Goal: Task Accomplishment & Management: Manage account settings

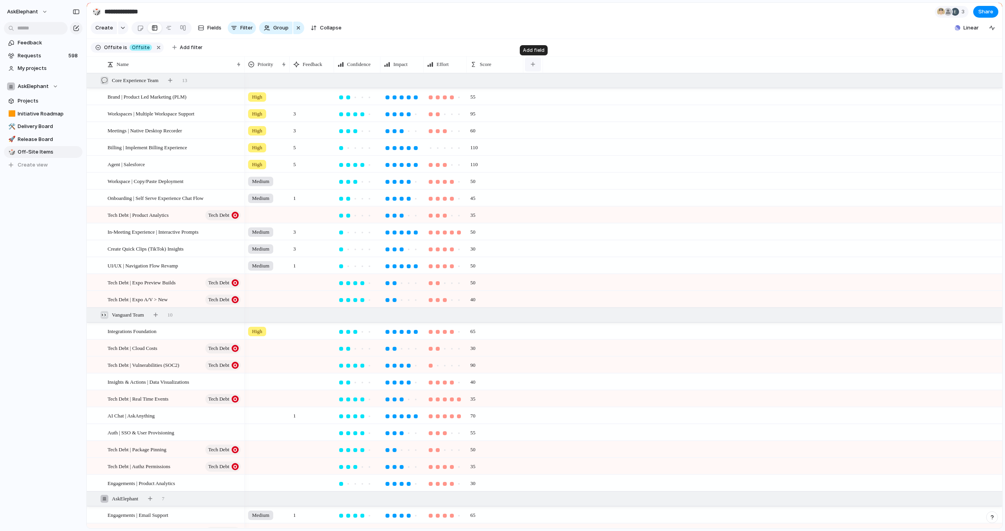
click at [533, 65] on div "button" at bounding box center [533, 64] width 4 height 4
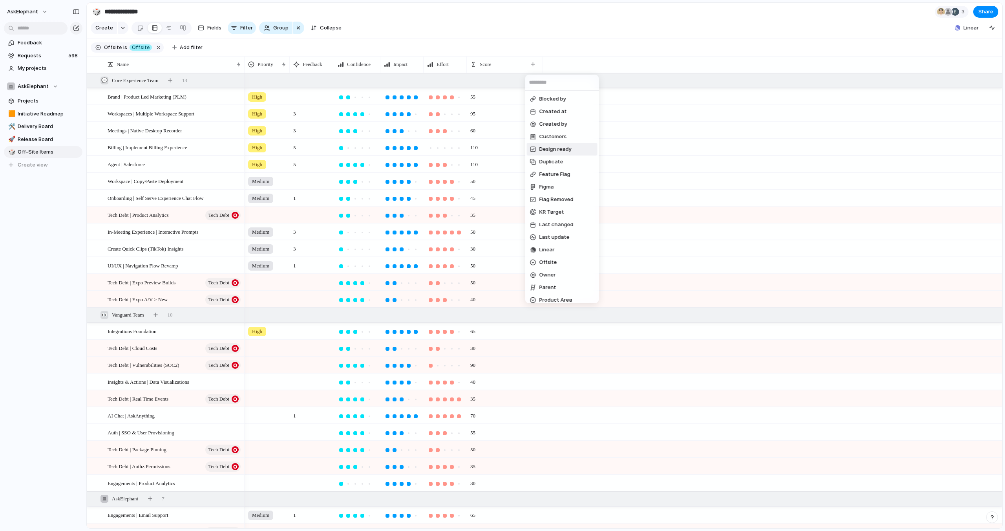
scroll to position [168, 0]
click at [558, 293] on span "Create new field" at bounding box center [561, 295] width 42 height 8
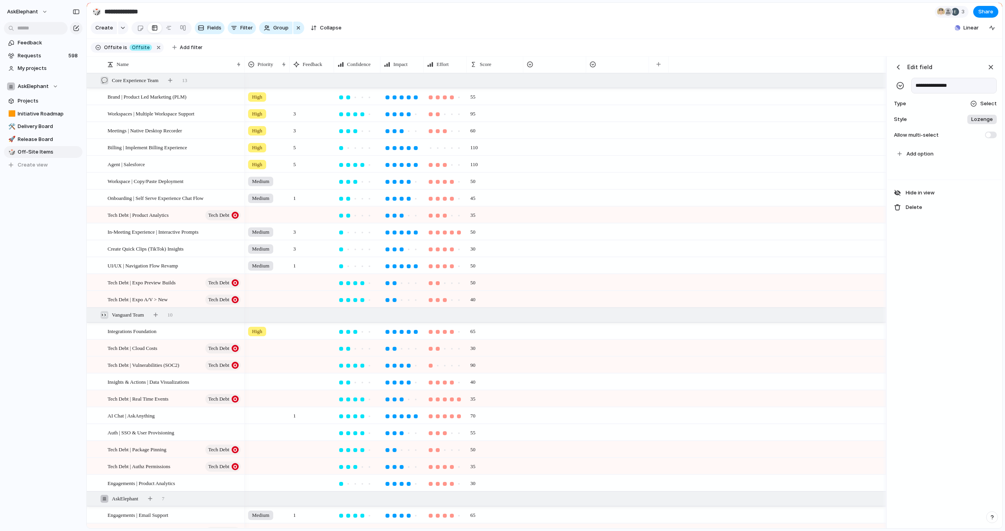
type input "**********"
click at [976, 119] on span "Lozenge" at bounding box center [982, 119] width 22 height 8
drag, startPoint x: 962, startPoint y: 152, endPoint x: 958, endPoint y: 150, distance: 4.7
click at [962, 152] on input "*******" at bounding box center [950, 153] width 25 height 8
click at [926, 151] on span "Add option" at bounding box center [920, 154] width 27 height 8
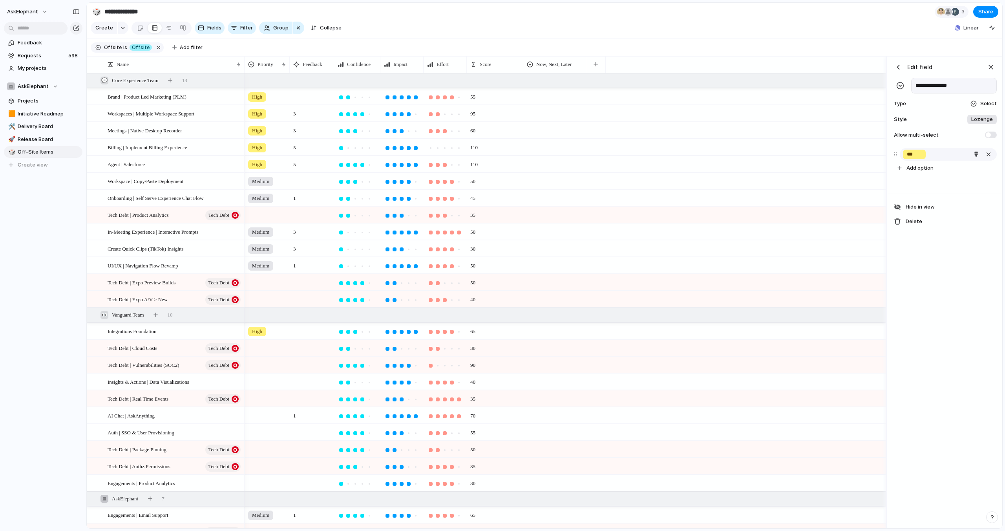
click at [919, 155] on input "***" at bounding box center [914, 154] width 15 height 8
type input "***"
click at [937, 155] on div "***" at bounding box center [948, 154] width 97 height 13
click at [976, 153] on div "button" at bounding box center [976, 154] width 5 height 5
click at [940, 188] on button "button" at bounding box center [943, 186] width 10 height 10
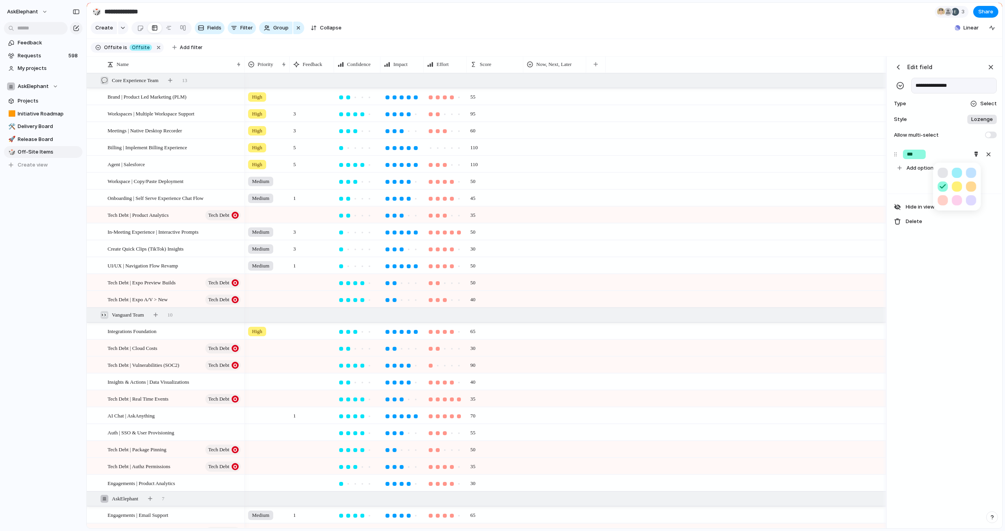
click at [915, 170] on div at bounding box center [502, 265] width 1005 height 531
click at [912, 169] on span "Add option" at bounding box center [920, 168] width 27 height 8
click at [934, 166] on button "Add option" at bounding box center [945, 167] width 103 height 13
type input "****"
type input "*****"
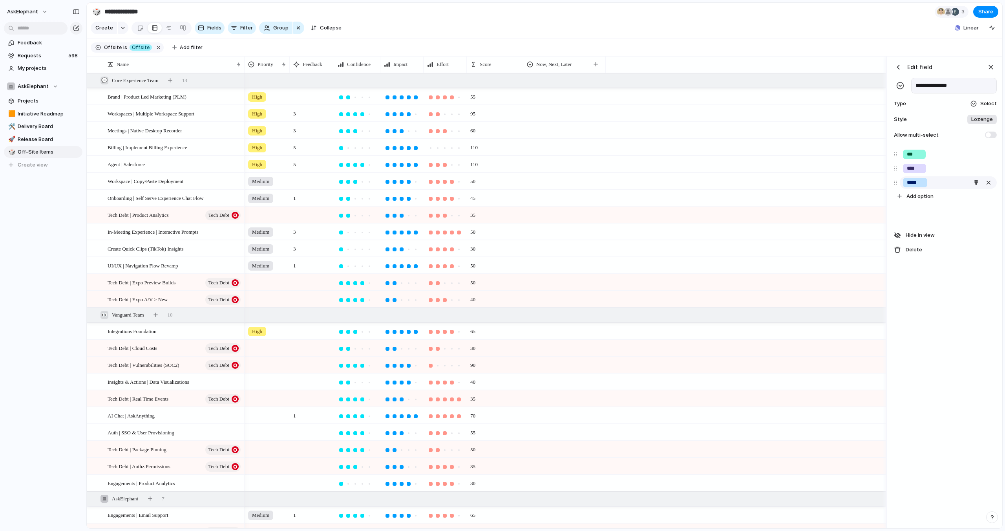
click at [947, 182] on div "*****" at bounding box center [948, 182] width 97 height 13
click at [940, 165] on div "****" at bounding box center [948, 168] width 97 height 13
click at [951, 181] on div "*****" at bounding box center [948, 182] width 97 height 13
click at [975, 181] on div "button" at bounding box center [976, 182] width 5 height 5
click at [958, 212] on button "button" at bounding box center [957, 215] width 10 height 10
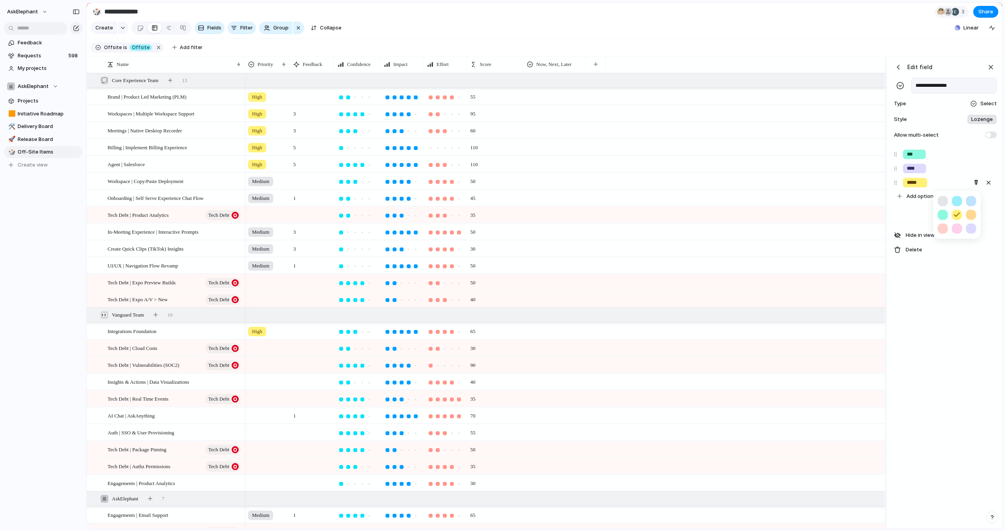
click at [940, 168] on div at bounding box center [502, 265] width 1005 height 531
click at [932, 167] on div "****" at bounding box center [948, 168] width 97 height 13
click at [977, 167] on div "button" at bounding box center [975, 168] width 5 height 5
click at [958, 201] on button "button" at bounding box center [957, 201] width 10 height 10
click at [929, 185] on div at bounding box center [502, 265] width 1005 height 531
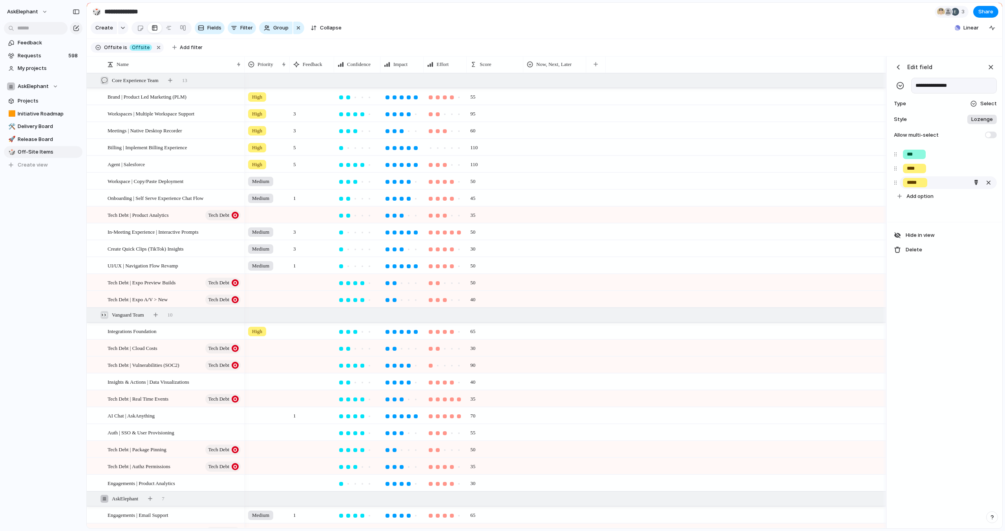
click at [929, 183] on div "*****" at bounding box center [948, 182] width 97 height 13
click at [937, 184] on div "*****" at bounding box center [948, 182] width 97 height 13
click at [935, 168] on div "****" at bounding box center [948, 168] width 97 height 13
click at [975, 169] on div "button" at bounding box center [975, 168] width 5 height 5
click at [973, 187] on button "button" at bounding box center [971, 187] width 10 height 10
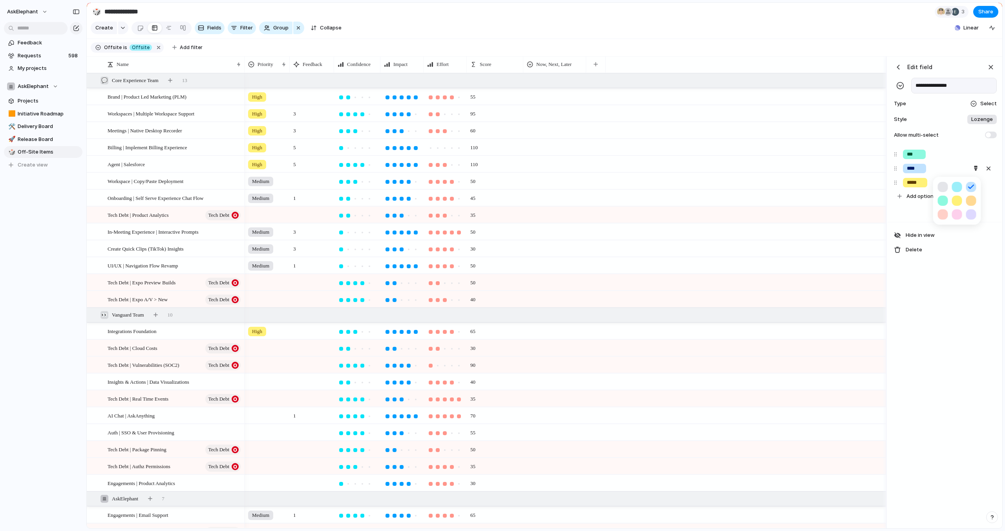
click at [922, 183] on div at bounding box center [502, 265] width 1005 height 531
click at [929, 183] on div "*****" at bounding box center [948, 182] width 97 height 13
click at [975, 183] on div "button" at bounding box center [976, 182] width 5 height 5
click at [969, 227] on button "button" at bounding box center [971, 228] width 10 height 10
click at [813, 49] on div at bounding box center [502, 265] width 1005 height 531
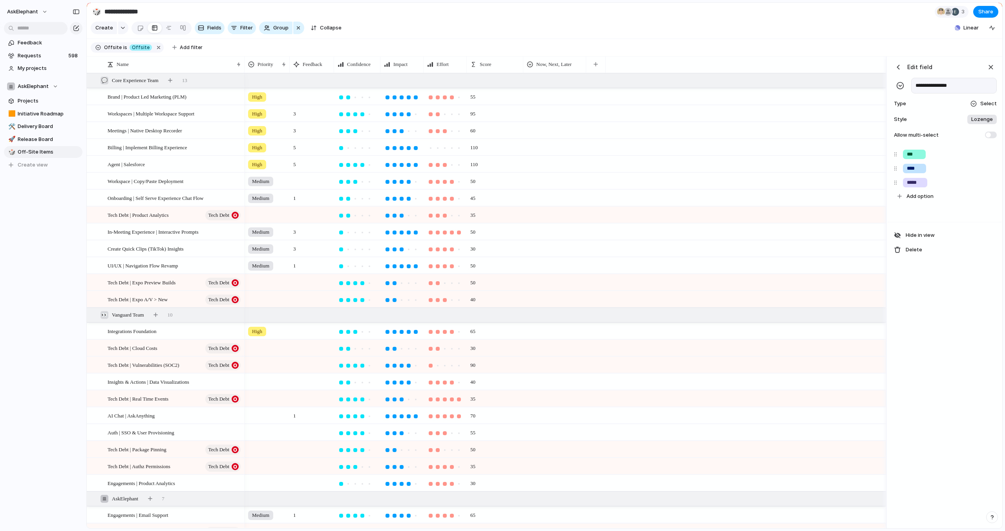
click at [677, 60] on div "Priority Feedback Confidence Impact Effort Score Now, Next, Later" at bounding box center [566, 64] width 642 height 16
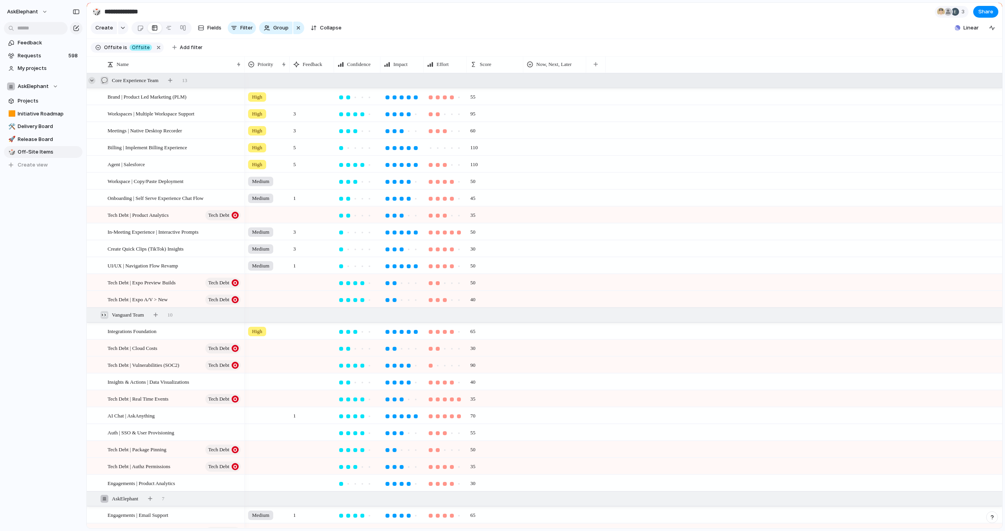
click at [92, 79] on div at bounding box center [91, 80] width 7 height 7
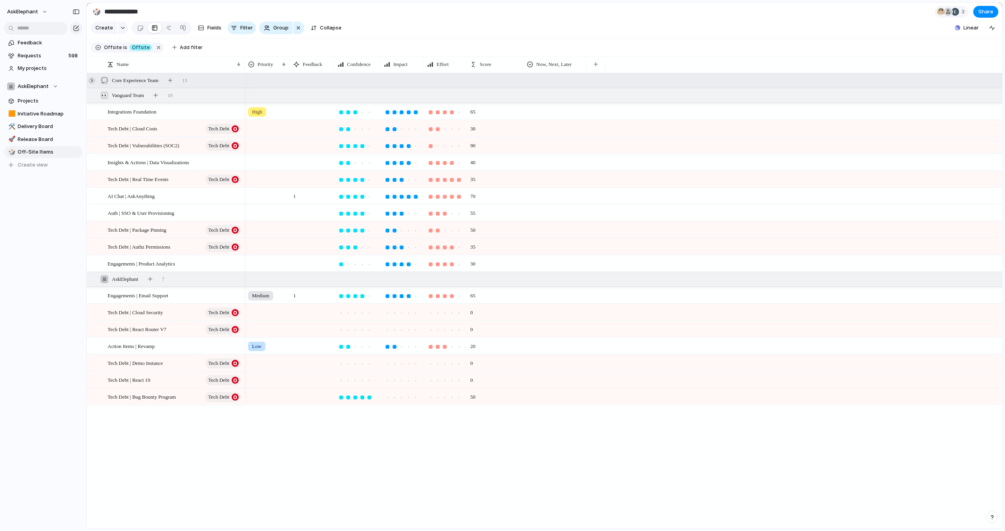
click at [92, 79] on div at bounding box center [91, 80] width 7 height 7
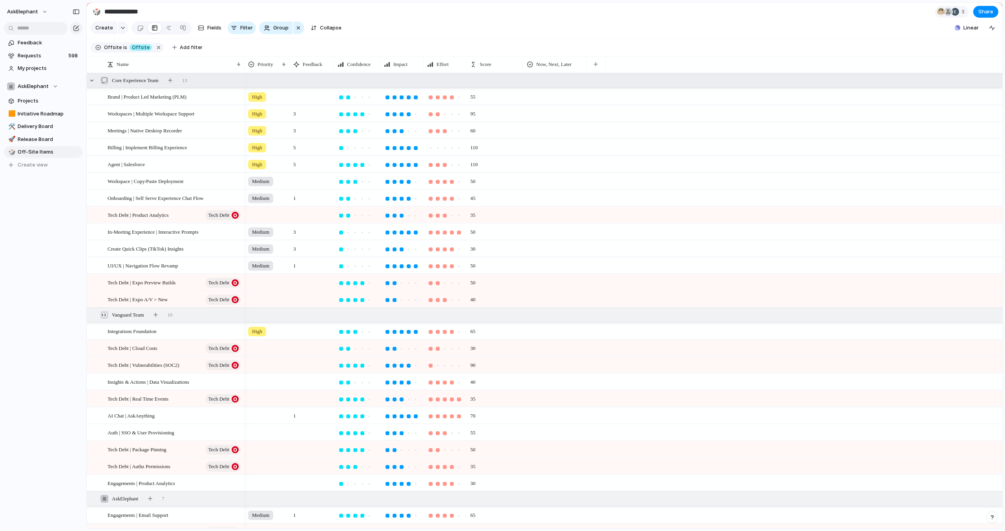
click at [540, 95] on div at bounding box center [555, 95] width 62 height 13
click at [532, 129] on div at bounding box center [532, 130] width 14 height 14
click at [605, 95] on div "Now Next Later" at bounding box center [502, 265] width 1005 height 531
click at [538, 114] on div at bounding box center [555, 112] width 62 height 13
click at [533, 148] on div at bounding box center [532, 146] width 14 height 14
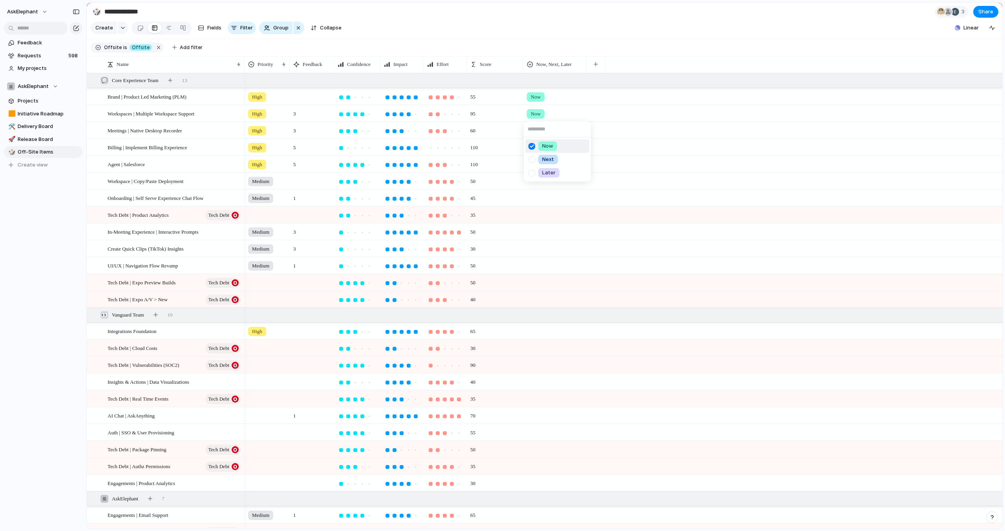
click at [583, 112] on div "Now Next Later" at bounding box center [502, 265] width 1005 height 531
click at [532, 132] on div at bounding box center [555, 129] width 62 height 13
click at [534, 161] on div at bounding box center [532, 163] width 14 height 14
drag, startPoint x: 633, startPoint y: 130, endPoint x: 619, endPoint y: 130, distance: 14.1
click at [631, 130] on div "Now Next Later" at bounding box center [502, 265] width 1005 height 531
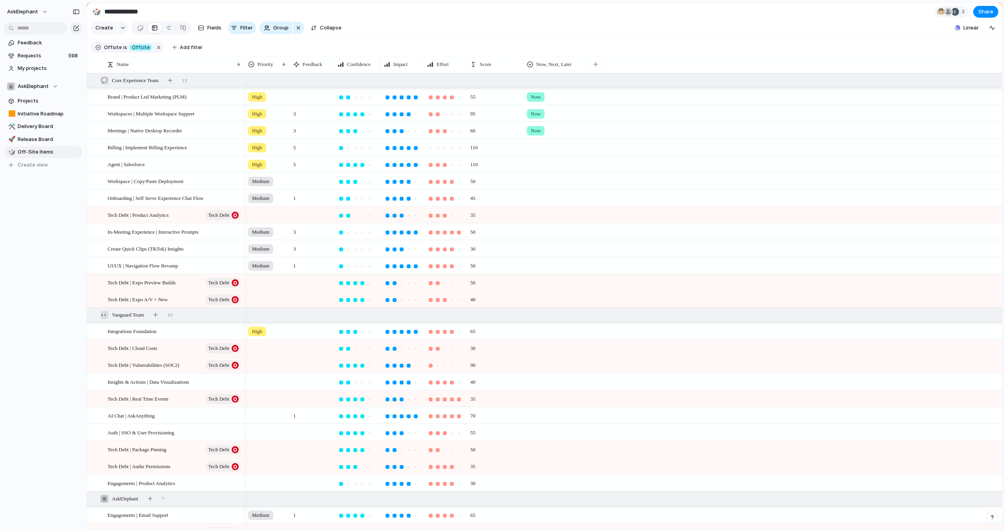
click at [537, 147] on div at bounding box center [555, 145] width 62 height 13
drag, startPoint x: 532, startPoint y: 181, endPoint x: 565, endPoint y: 161, distance: 38.7
click at [532, 181] on div at bounding box center [532, 180] width 14 height 14
drag, startPoint x: 657, startPoint y: 139, endPoint x: 651, endPoint y: 139, distance: 5.2
click at [656, 139] on div "Now Next Later" at bounding box center [502, 265] width 1005 height 531
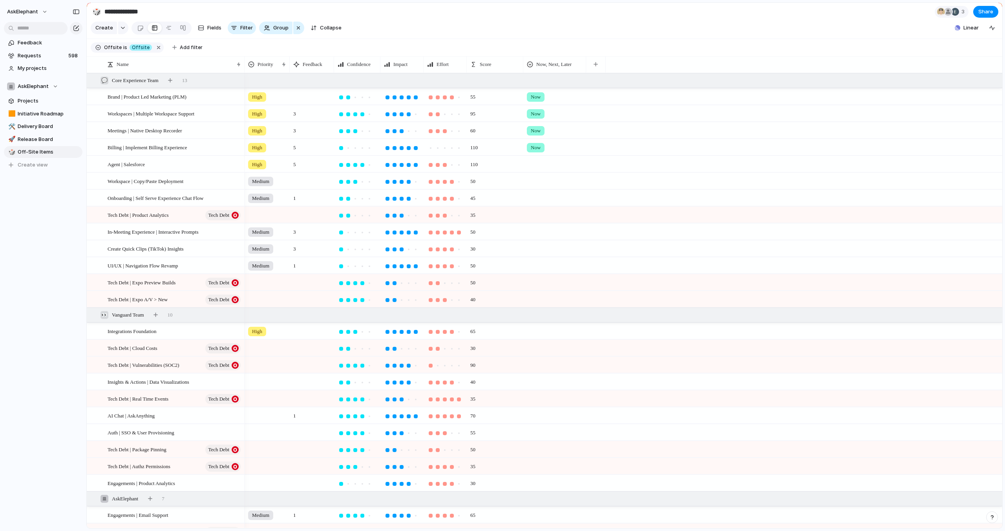
click at [537, 163] on div at bounding box center [555, 162] width 62 height 13
drag, startPoint x: 530, startPoint y: 199, endPoint x: 536, endPoint y: 190, distance: 9.9
click at [530, 198] on div at bounding box center [532, 197] width 14 height 14
drag, startPoint x: 607, startPoint y: 139, endPoint x: 596, endPoint y: 144, distance: 12.0
click at [607, 139] on div "Now Next Later" at bounding box center [502, 265] width 1005 height 531
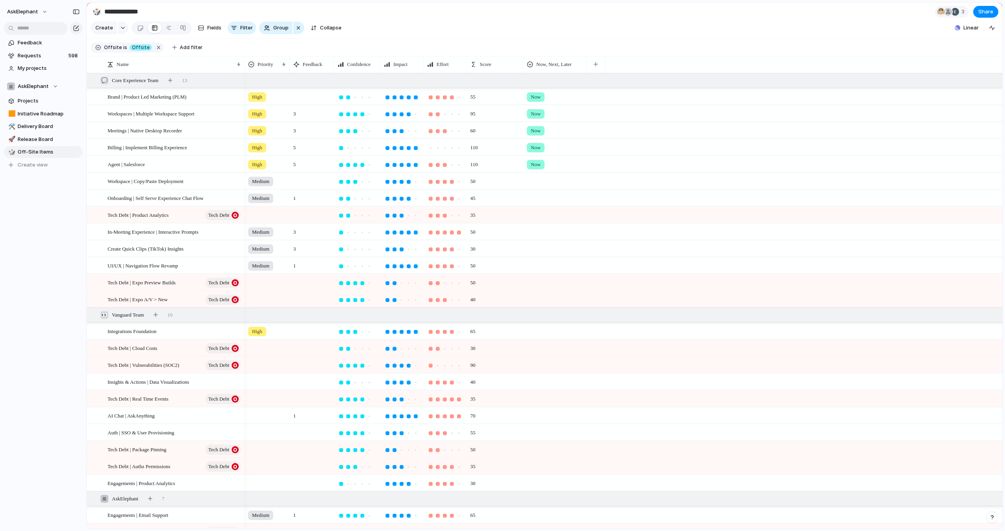
click at [533, 182] on div at bounding box center [555, 179] width 62 height 13
click at [548, 97] on div "Now Next Later" at bounding box center [502, 265] width 1005 height 531
click at [537, 94] on span "Now" at bounding box center [536, 97] width 10 height 8
click at [534, 146] on div at bounding box center [532, 143] width 14 height 14
click at [531, 130] on div at bounding box center [532, 130] width 14 height 14
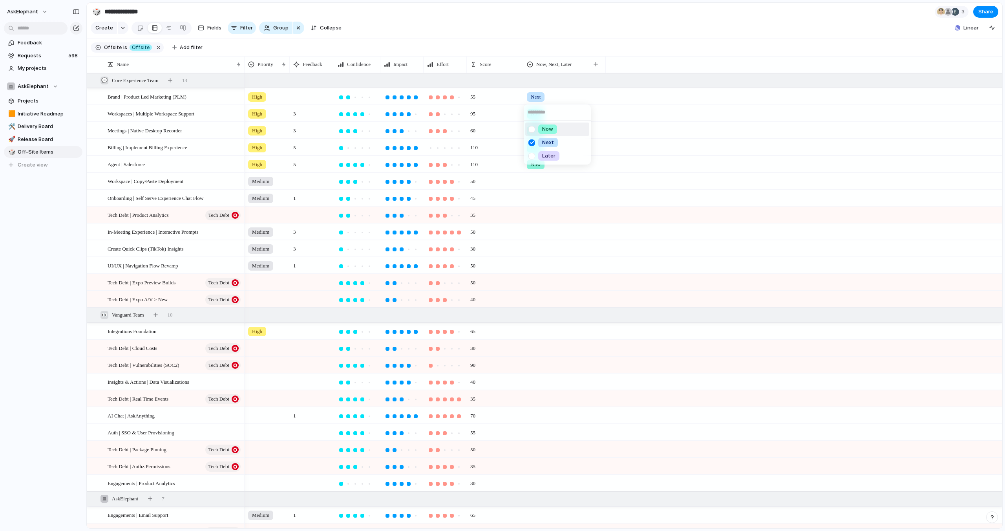
click at [559, 95] on div "Now Next Later" at bounding box center [502, 265] width 1005 height 531
click at [555, 66] on span "Now, Next, Later" at bounding box center [553, 64] width 35 height 8
click at [551, 81] on span "Modify" at bounding box center [548, 82] width 17 height 8
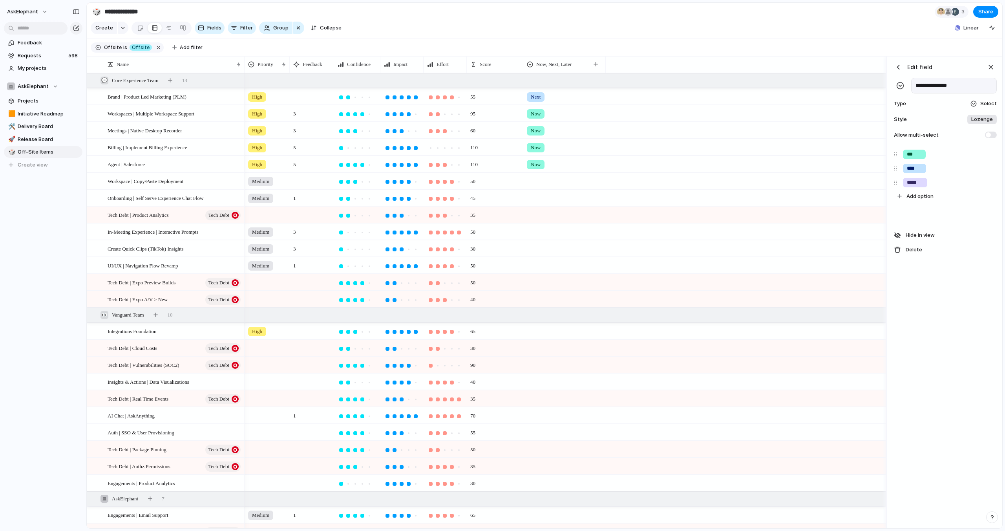
click at [972, 101] on div at bounding box center [974, 104] width 6 height 6
click at [964, 188] on li "Select" at bounding box center [963, 187] width 64 height 13
click at [993, 134] on span at bounding box center [991, 135] width 12 height 7
click at [565, 108] on div "Now" at bounding box center [555, 112] width 62 height 13
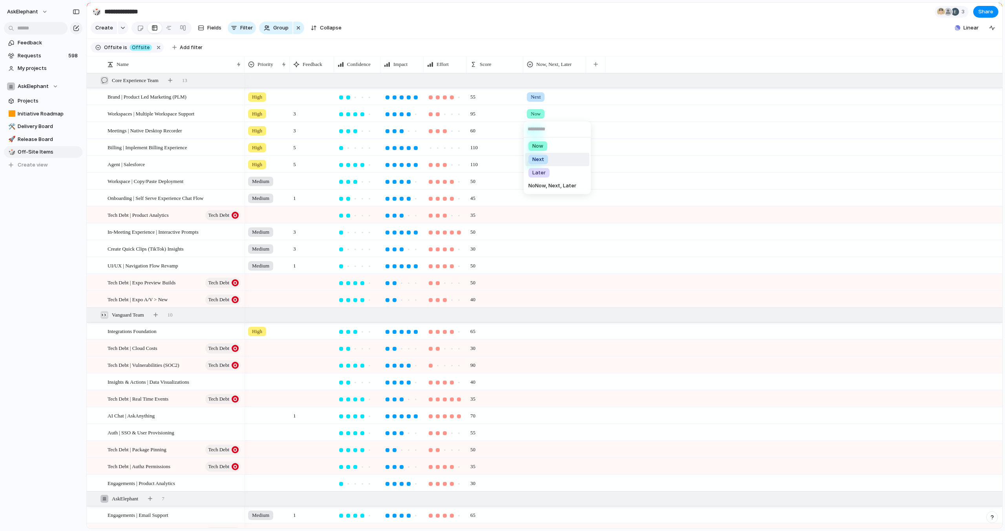
click at [544, 159] on div "Next" at bounding box center [539, 159] width 20 height 9
click at [538, 130] on span "Now" at bounding box center [536, 131] width 10 height 8
click at [545, 177] on div "Next" at bounding box center [539, 176] width 20 height 9
click at [536, 153] on div "Now" at bounding box center [554, 147] width 63 height 16
click at [538, 147] on div "Now Next Later No Now, Next, Later" at bounding box center [502, 265] width 1005 height 531
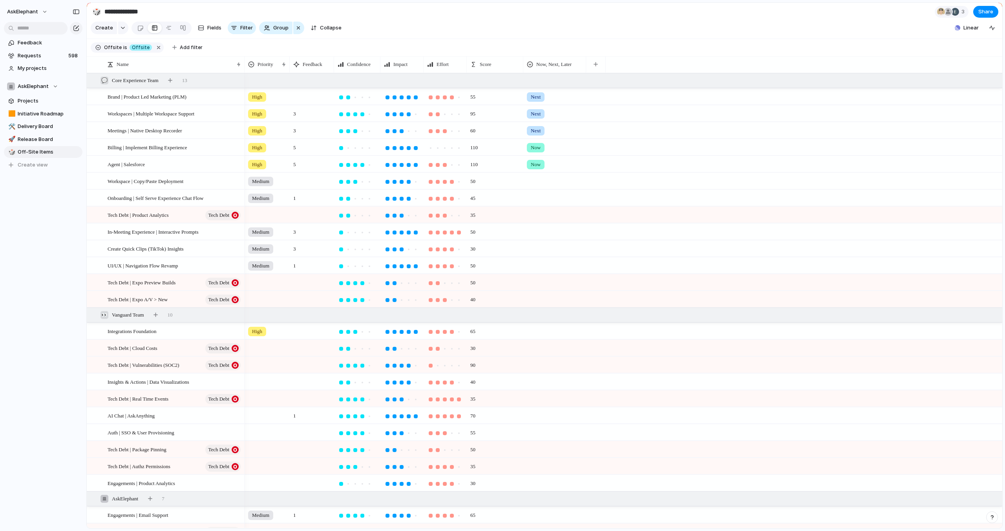
click at [538, 147] on span "Now" at bounding box center [536, 148] width 10 height 8
click at [547, 189] on div "Next" at bounding box center [539, 192] width 20 height 9
click at [536, 165] on span "Now" at bounding box center [536, 165] width 10 height 8
drag, startPoint x: 554, startPoint y: 212, endPoint x: 554, endPoint y: 208, distance: 4.7
click at [554, 212] on li "Next" at bounding box center [557, 209] width 64 height 13
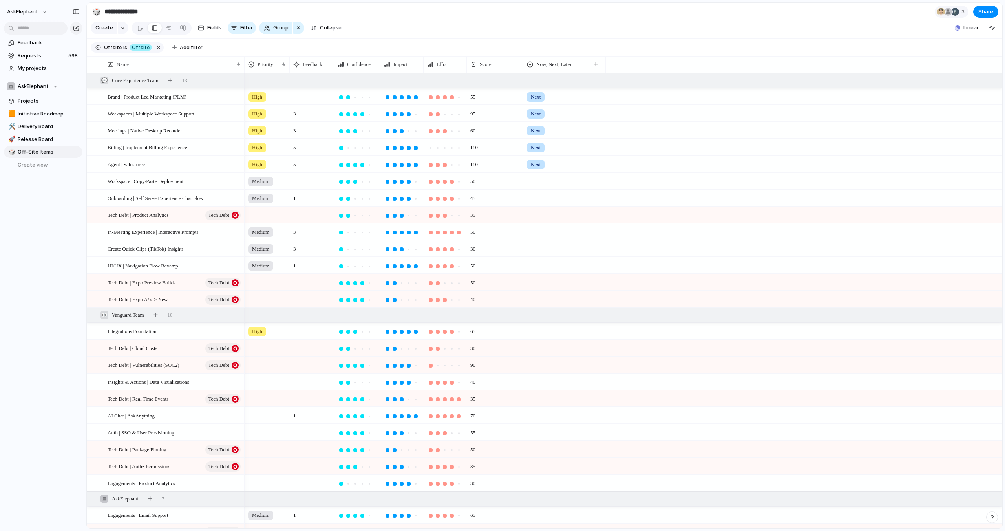
click at [535, 177] on div at bounding box center [555, 179] width 62 height 13
click at [546, 226] on div "Next" at bounding box center [539, 226] width 20 height 9
click at [535, 197] on div at bounding box center [555, 196] width 62 height 13
click at [542, 244] on span "Next" at bounding box center [538, 244] width 12 height 8
click at [536, 233] on div at bounding box center [555, 230] width 62 height 13
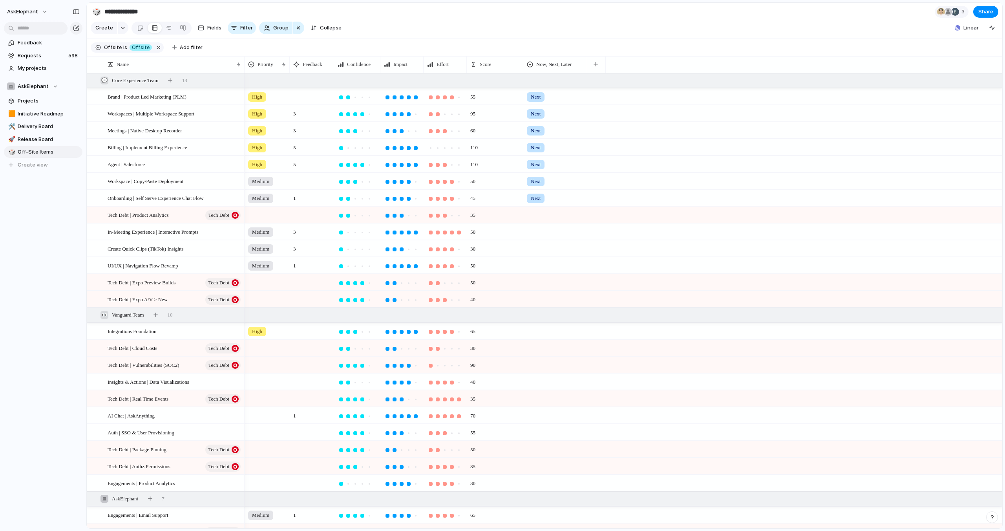
click at [536, 233] on div "Now Next Later" at bounding box center [502, 265] width 1005 height 531
click at [536, 233] on div at bounding box center [555, 230] width 62 height 13
click at [538, 273] on div "Next" at bounding box center [539, 277] width 20 height 9
click at [534, 245] on div at bounding box center [555, 247] width 62 height 13
click at [542, 292] on span "Next" at bounding box center [538, 295] width 12 height 8
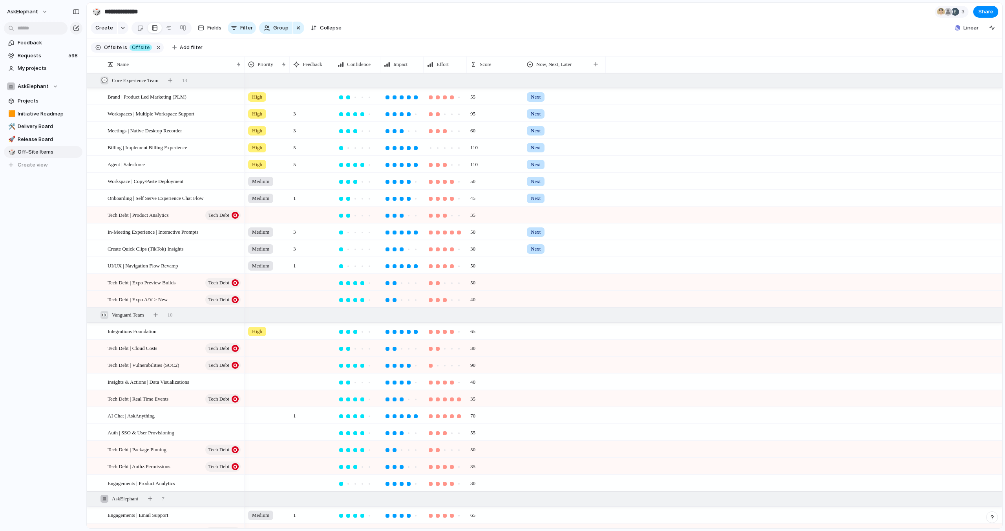
click at [536, 261] on div at bounding box center [555, 264] width 62 height 13
click at [543, 313] on span "Next" at bounding box center [538, 311] width 12 height 8
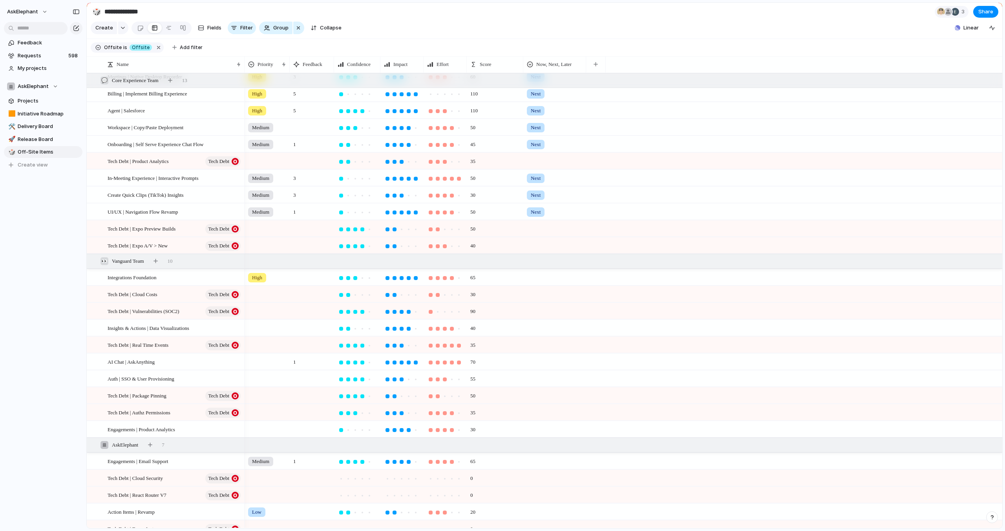
click at [540, 279] on div at bounding box center [555, 275] width 62 height 13
click at [544, 321] on div "Next" at bounding box center [539, 322] width 20 height 9
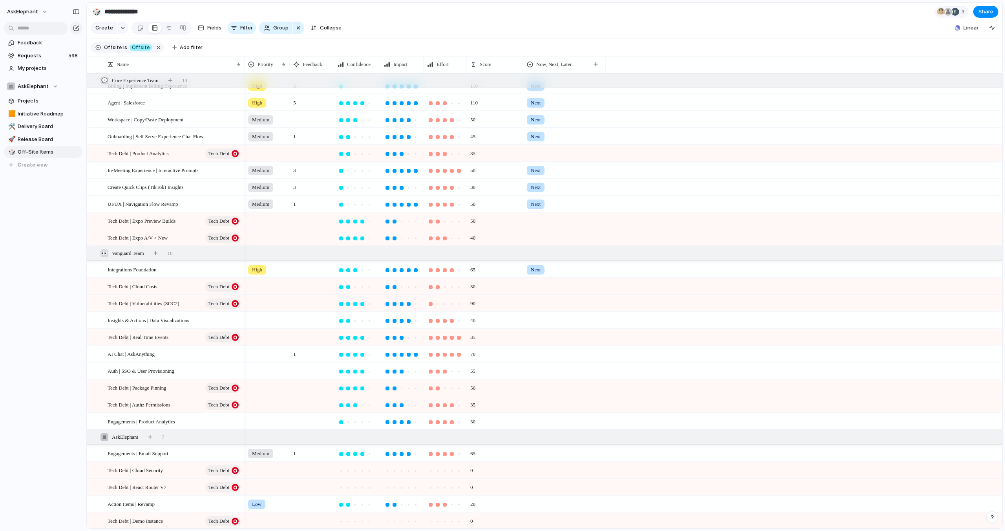
scroll to position [62, 0]
click at [534, 318] on div at bounding box center [555, 317] width 62 height 13
click at [541, 366] on span "Next" at bounding box center [538, 365] width 12 height 8
click at [536, 356] on div at bounding box center [555, 351] width 62 height 13
drag, startPoint x: 542, startPoint y: 397, endPoint x: 541, endPoint y: 391, distance: 6.4
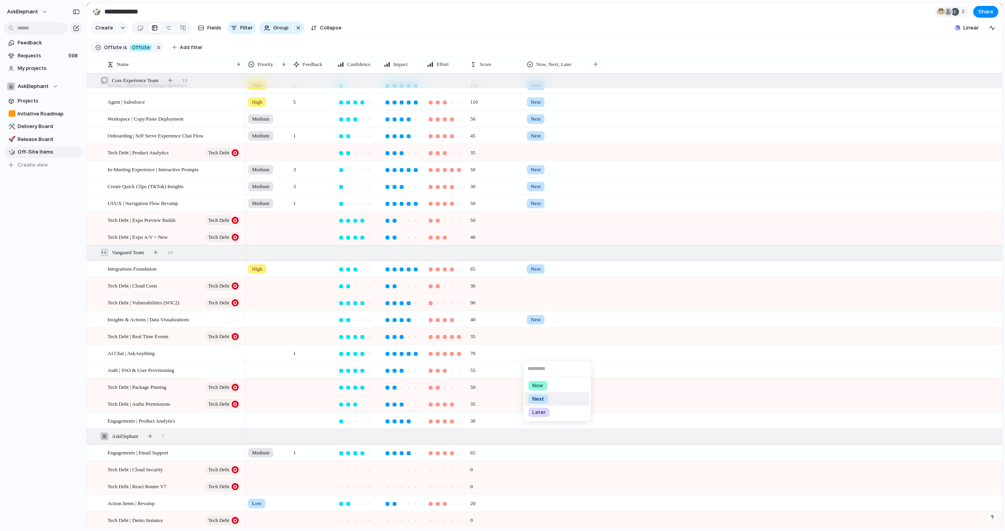
click at [542, 397] on span "Next" at bounding box center [538, 399] width 12 height 8
click at [534, 369] on div at bounding box center [555, 368] width 62 height 13
click at [546, 415] on div "Next" at bounding box center [539, 415] width 20 height 9
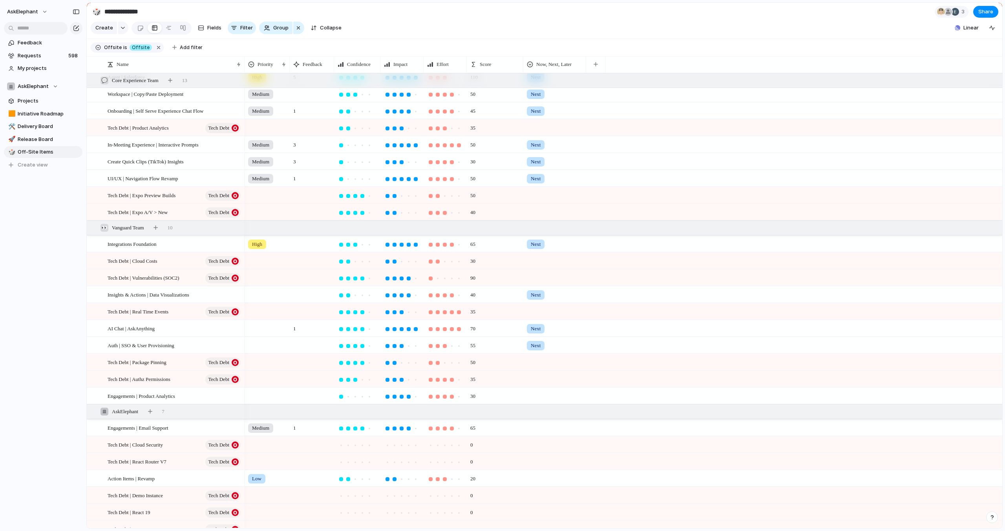
scroll to position [88, 0]
click at [536, 393] on div at bounding box center [555, 393] width 62 height 13
click at [541, 442] on span "Next" at bounding box center [538, 441] width 12 height 8
click at [538, 121] on div at bounding box center [555, 125] width 62 height 13
click at [537, 170] on span "Next" at bounding box center [538, 173] width 12 height 8
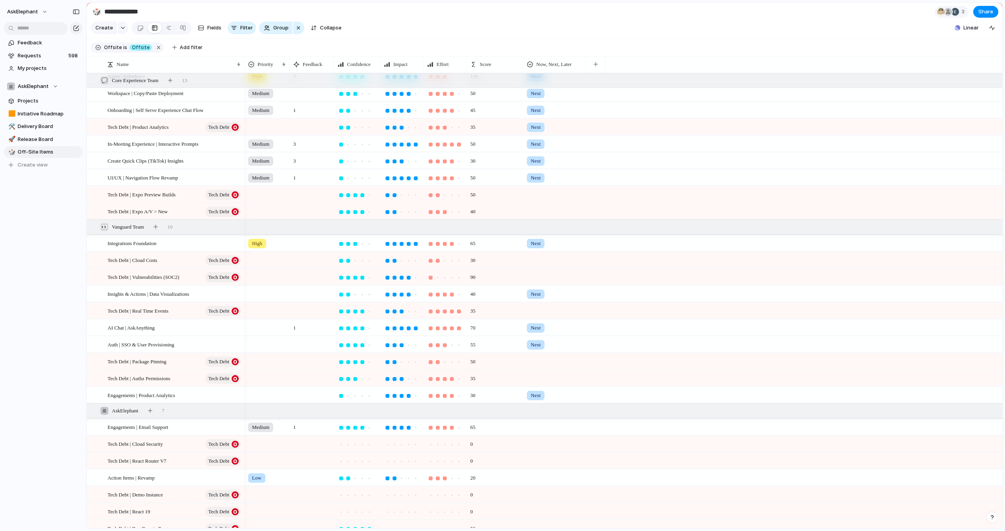
click at [534, 193] on div at bounding box center [555, 193] width 62 height 13
click at [545, 239] on div "Next" at bounding box center [539, 240] width 20 height 9
click at [534, 218] on div at bounding box center [554, 211] width 63 height 16
click at [534, 212] on div "Now Next Later" at bounding box center [502, 265] width 1005 height 531
click at [534, 211] on div at bounding box center [555, 209] width 62 height 13
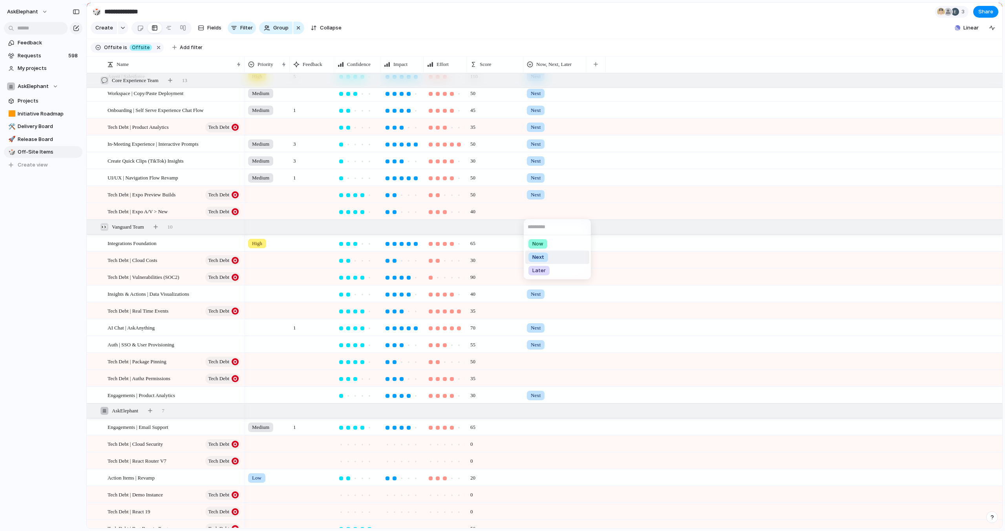
click at [547, 258] on div "Next" at bounding box center [539, 256] width 20 height 9
click at [537, 260] on div at bounding box center [555, 258] width 62 height 13
click at [541, 303] on span "Next" at bounding box center [538, 306] width 12 height 8
click at [536, 270] on div at bounding box center [555, 275] width 62 height 13
click at [549, 320] on li "Next" at bounding box center [557, 322] width 64 height 13
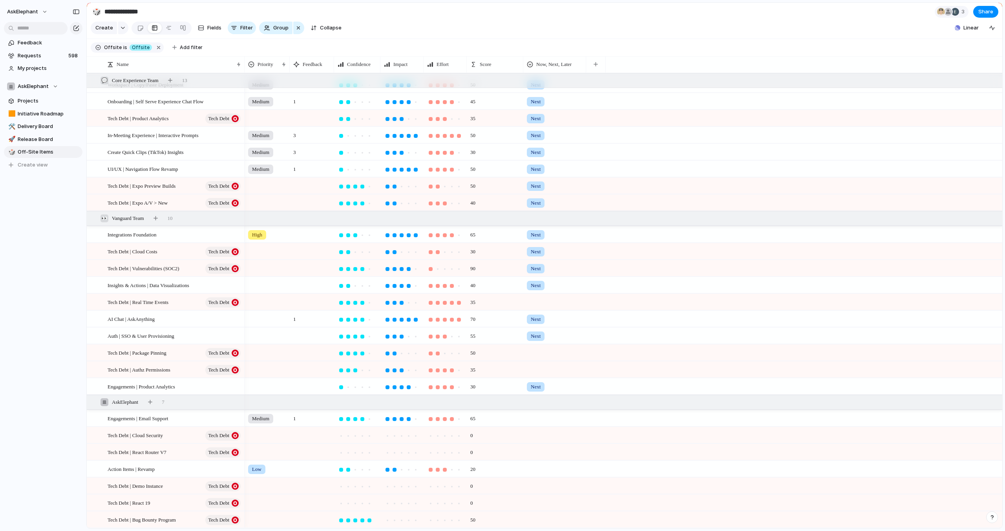
scroll to position [97, 0]
click at [536, 300] on div at bounding box center [555, 300] width 62 height 13
click at [547, 345] on div "Next" at bounding box center [539, 347] width 20 height 9
click at [537, 354] on div at bounding box center [555, 351] width 62 height 13
drag, startPoint x: 539, startPoint y: 397, endPoint x: 539, endPoint y: 393, distance: 4.3
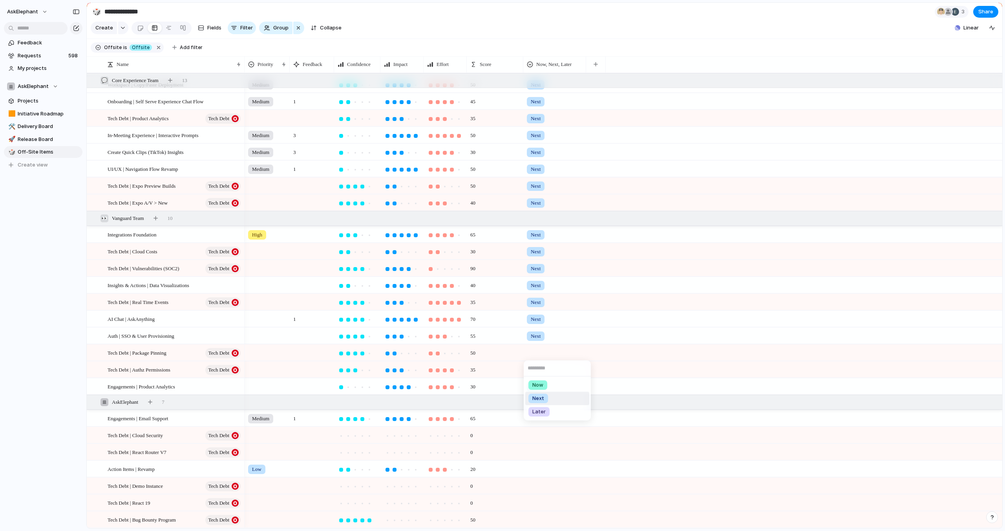
click at [539, 397] on span "Next" at bounding box center [538, 399] width 12 height 8
click at [535, 368] on div at bounding box center [555, 368] width 62 height 13
click at [550, 413] on li "Next" at bounding box center [557, 415] width 64 height 13
click at [532, 424] on div at bounding box center [554, 418] width 63 height 16
click at [581, 417] on div "Now Next Later" at bounding box center [502, 265] width 1005 height 531
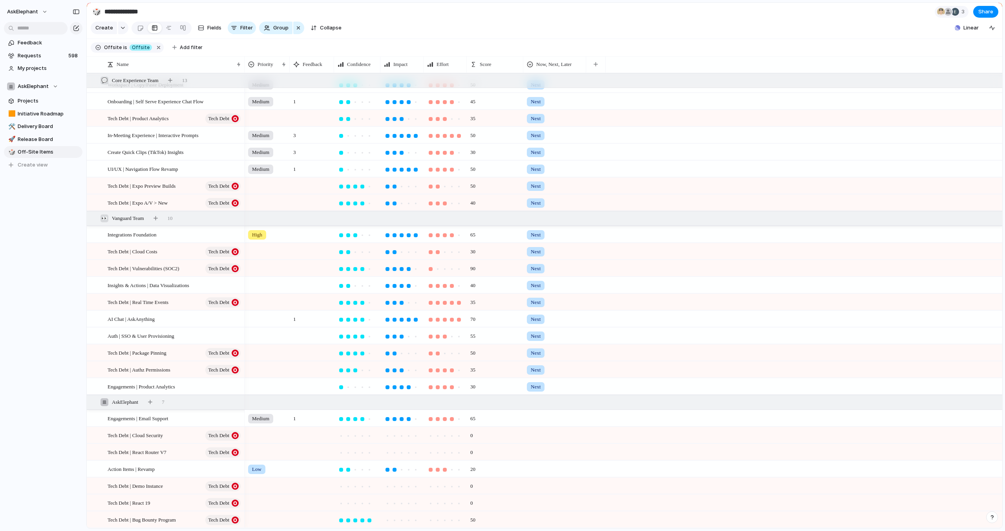
click at [530, 416] on div at bounding box center [555, 416] width 62 height 13
click at [539, 476] on span "Later" at bounding box center [538, 478] width 13 height 8
click at [534, 435] on div at bounding box center [555, 433] width 62 height 13
drag, startPoint x: 545, startPoint y: 489, endPoint x: 539, endPoint y: 464, distance: 25.8
click at [545, 490] on div "Later" at bounding box center [539, 494] width 21 height 9
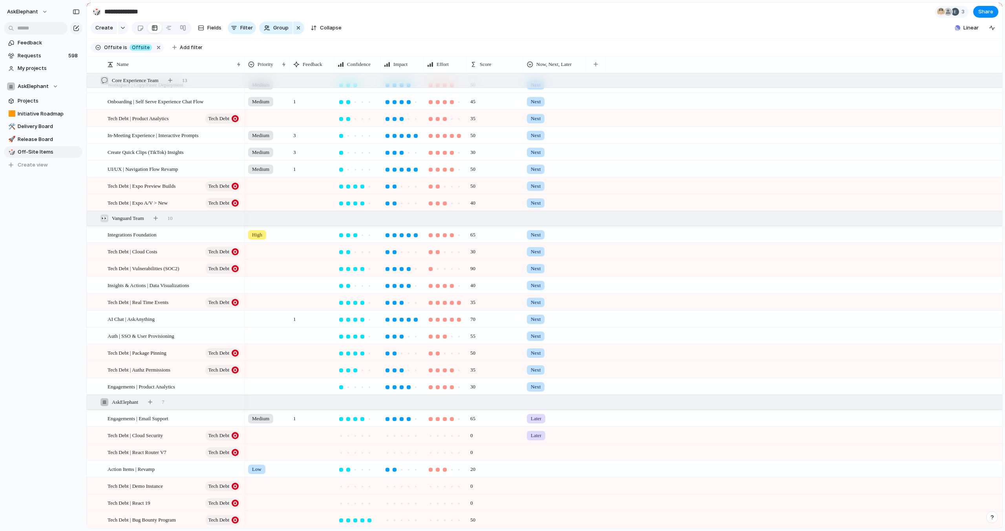
click at [535, 446] on div at bounding box center [555, 450] width 62 height 13
click at [545, 507] on div "Later" at bounding box center [539, 511] width 21 height 9
click at [539, 470] on div at bounding box center [555, 467] width 62 height 13
click at [546, 521] on div "Later" at bounding box center [539, 519] width 21 height 9
click at [540, 486] on div at bounding box center [555, 484] width 62 height 13
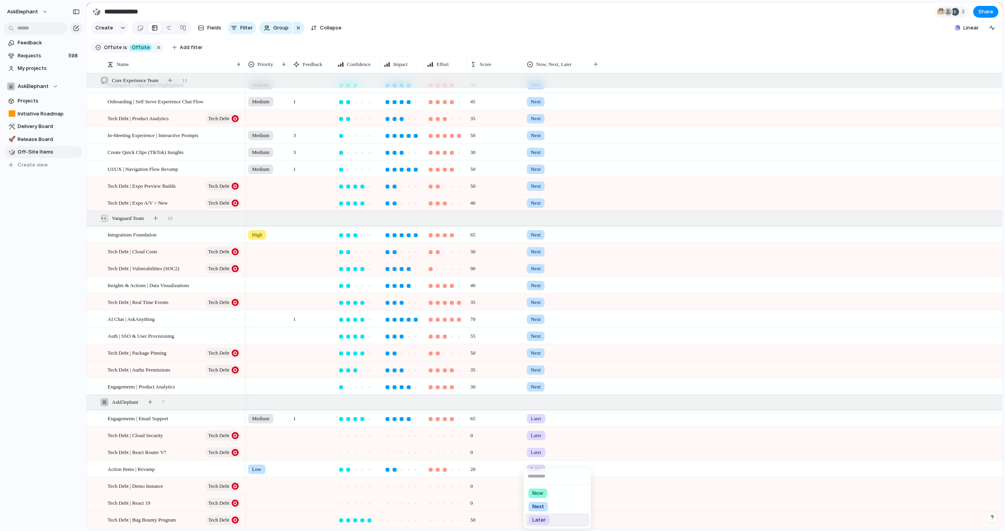
click at [544, 521] on span "Later" at bounding box center [538, 520] width 13 height 8
click at [532, 496] on div at bounding box center [555, 501] width 62 height 13
drag, startPoint x: 541, startPoint y: 521, endPoint x: 537, endPoint y: 516, distance: 7.0
click at [541, 521] on span "Later" at bounding box center [538, 520] width 13 height 8
click at [536, 518] on div at bounding box center [555, 518] width 62 height 13
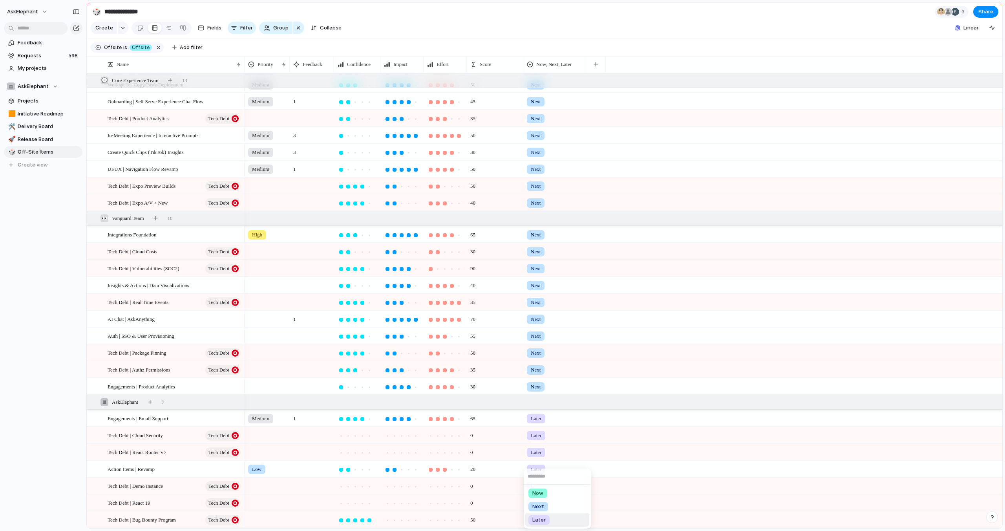
click at [541, 520] on span "Later" at bounding box center [538, 520] width 13 height 8
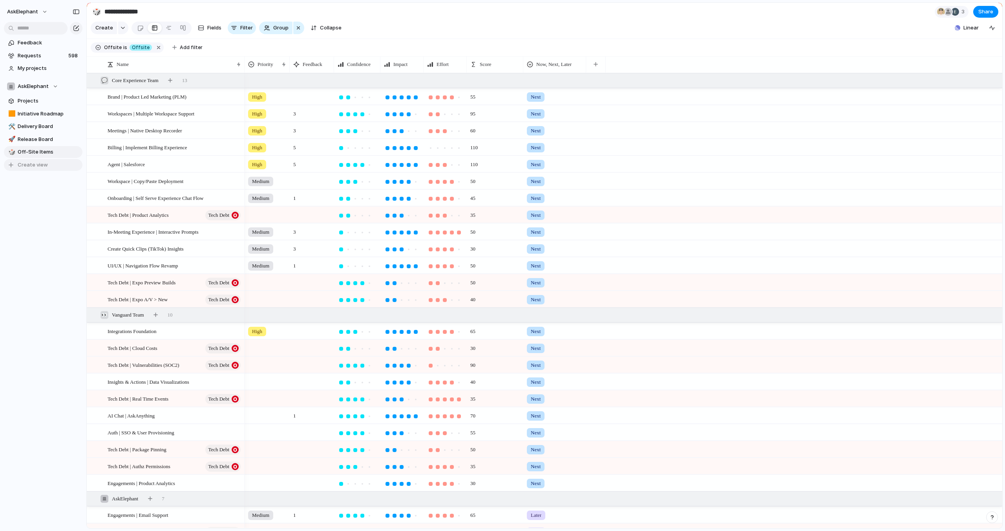
click at [31, 165] on span "Create view" at bounding box center [33, 165] width 30 height 8
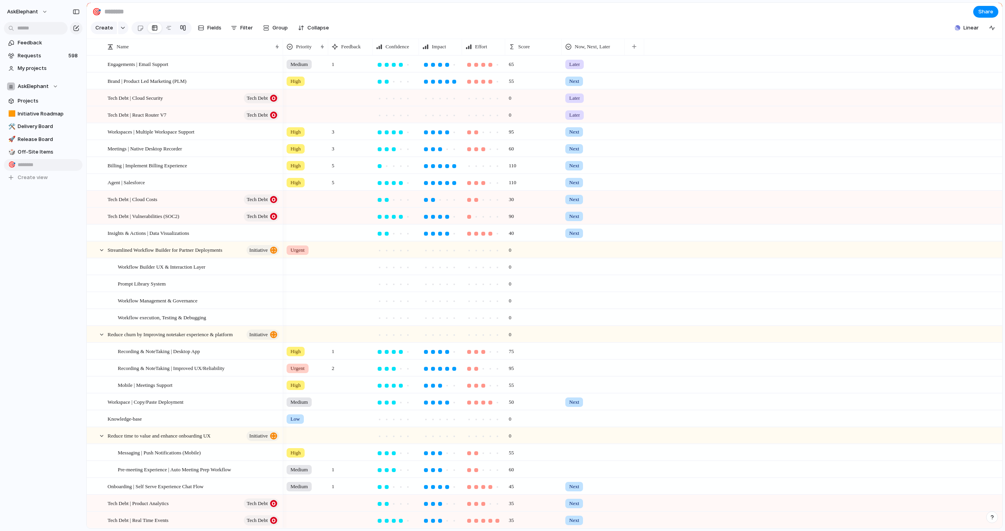
click at [183, 29] on div at bounding box center [183, 28] width 6 height 13
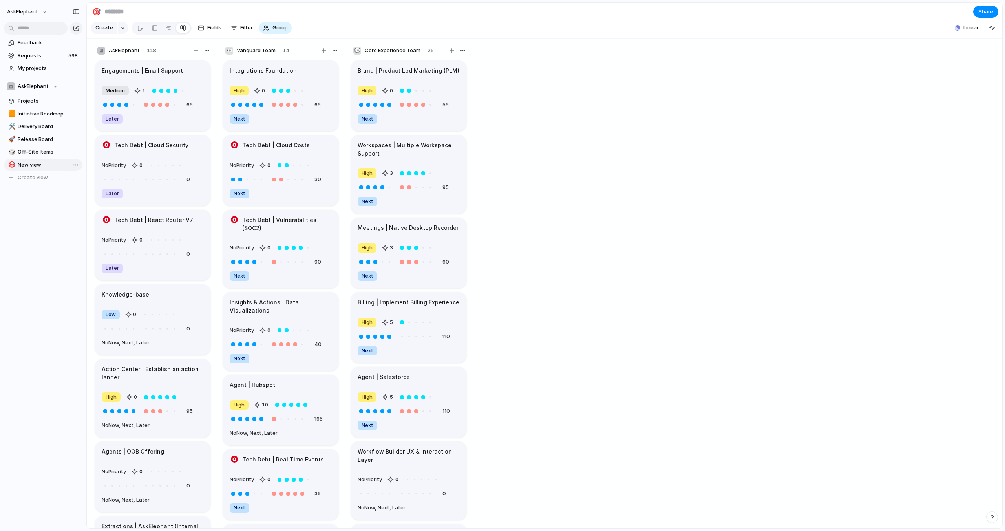
click at [32, 165] on span "New view" at bounding box center [49, 165] width 62 height 8
click at [40, 165] on span "New view" at bounding box center [49, 165] width 62 height 8
type input "**********"
click at [37, 203] on div "Feedback Requests 598 My projects AskElephant Projects 🟧 Initiative Roadmap 🛠️ …" at bounding box center [43, 123] width 86 height 247
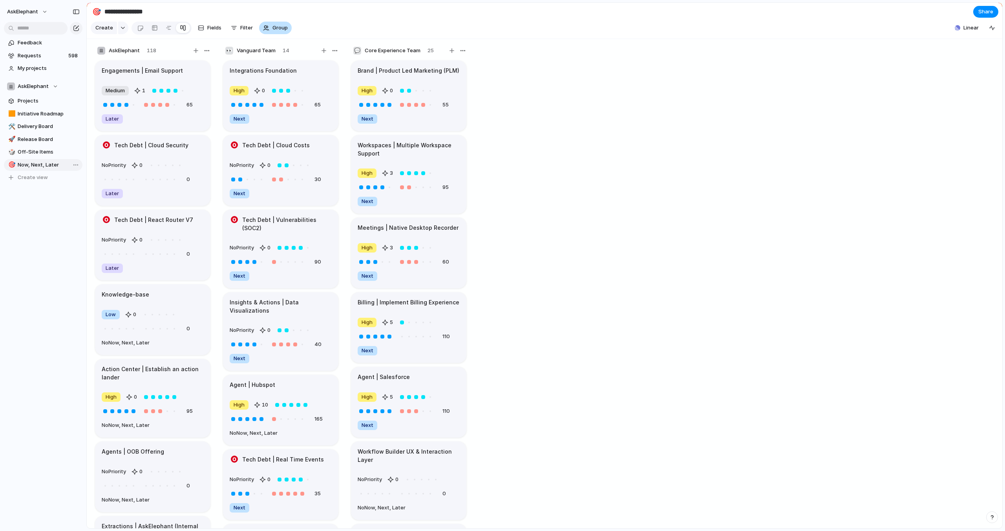
click at [276, 29] on span "Group" at bounding box center [280, 28] width 15 height 8
click at [296, 237] on span "Now, Next, Later" at bounding box center [292, 238] width 41 height 8
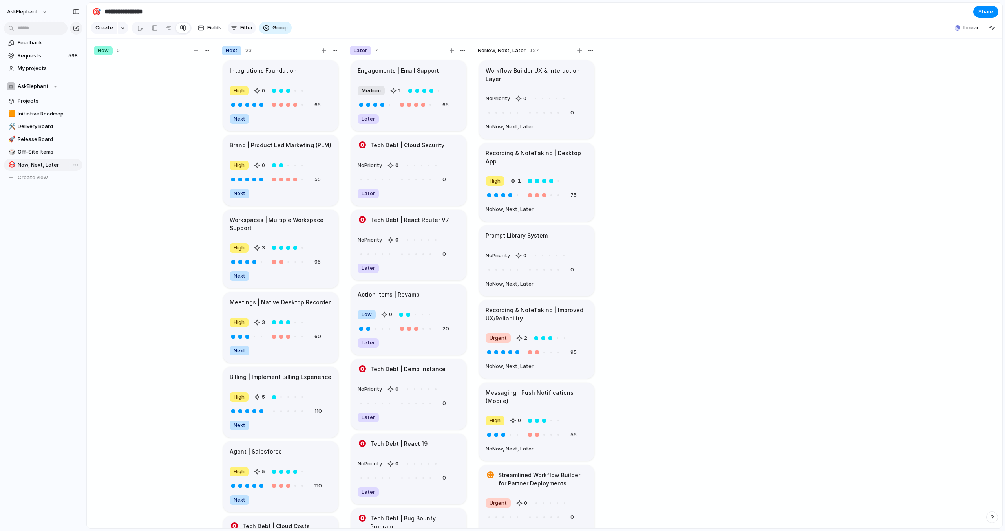
click at [238, 28] on button "Filter" at bounding box center [242, 28] width 28 height 13
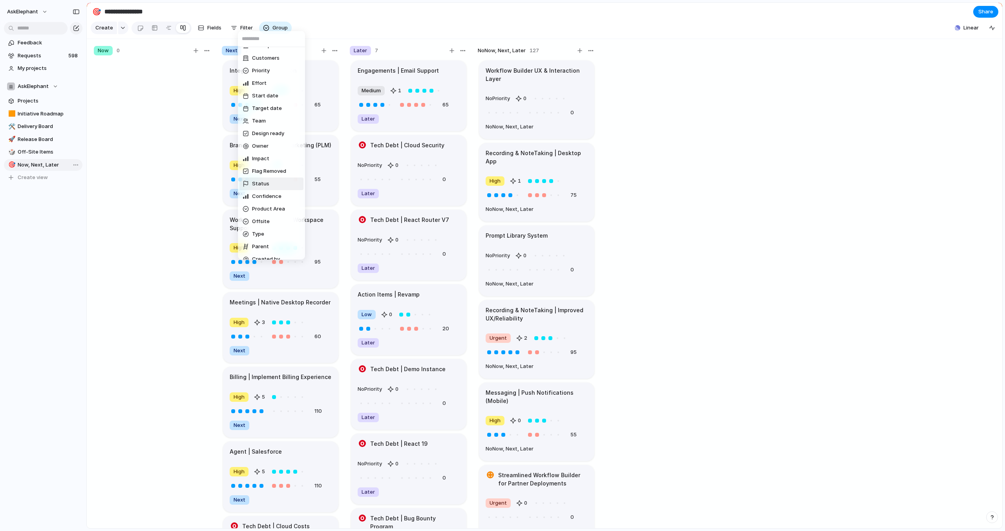
scroll to position [68, 0]
click at [279, 250] on span "Now, Next, Later" at bounding box center [272, 251] width 41 height 8
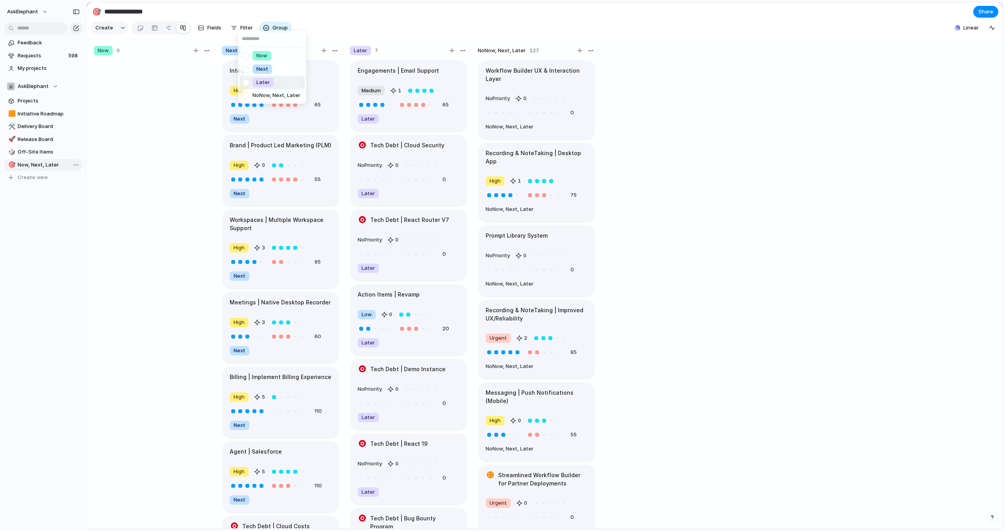
click at [249, 79] on div at bounding box center [246, 83] width 14 height 14
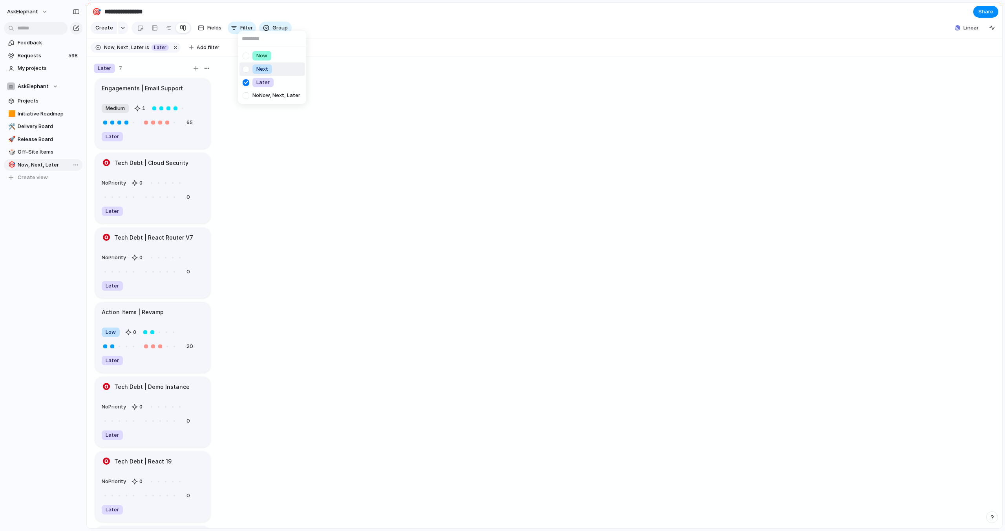
click at [248, 70] on div at bounding box center [246, 69] width 14 height 14
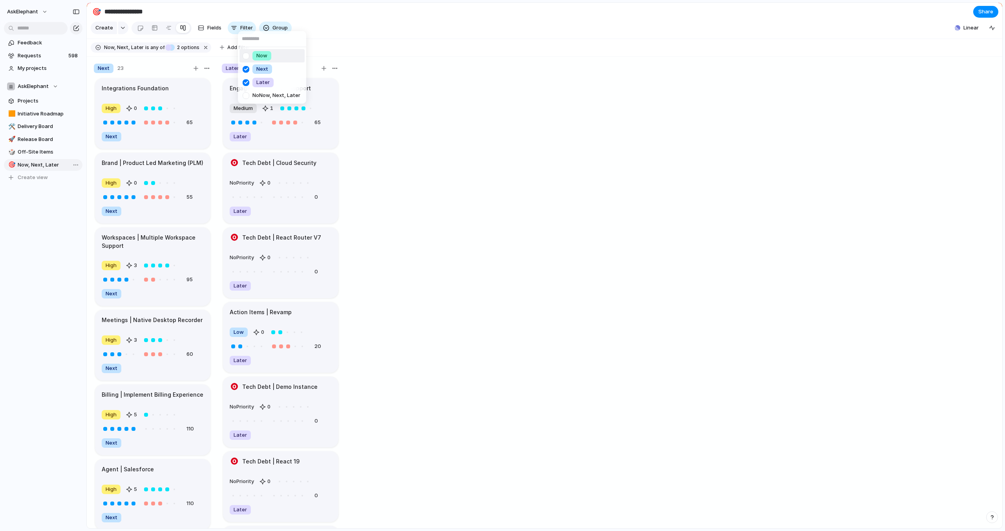
click at [248, 55] on div at bounding box center [246, 56] width 14 height 14
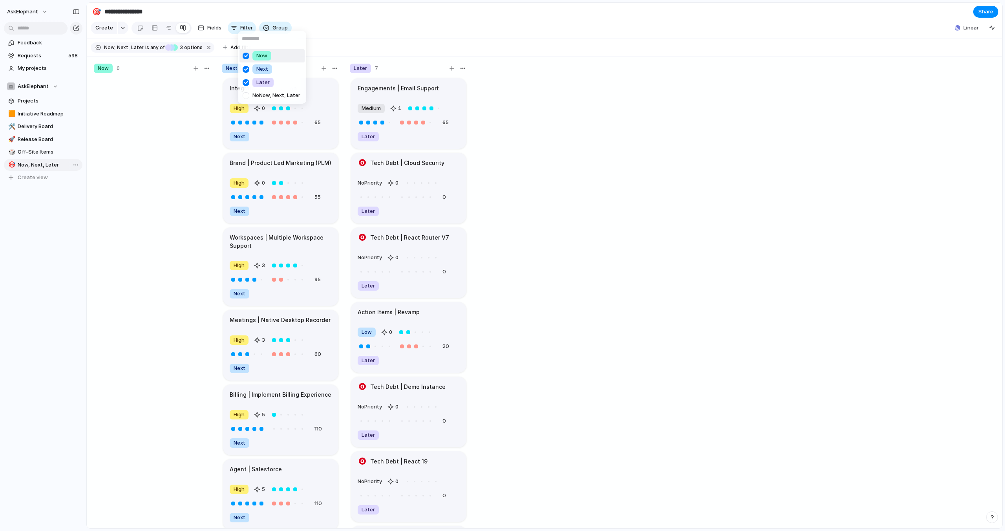
click at [627, 96] on div "Now Next Later No Now, Next, Later" at bounding box center [502, 265] width 1005 height 531
click at [300, 91] on div "Integrations Foundation" at bounding box center [281, 88] width 102 height 9
drag, startPoint x: 739, startPoint y: 12, endPoint x: 660, endPoint y: 16, distance: 78.6
click at [739, 12] on section "**********" at bounding box center [545, 12] width 916 height 18
click at [207, 28] on span "Fields" at bounding box center [214, 28] width 14 height 8
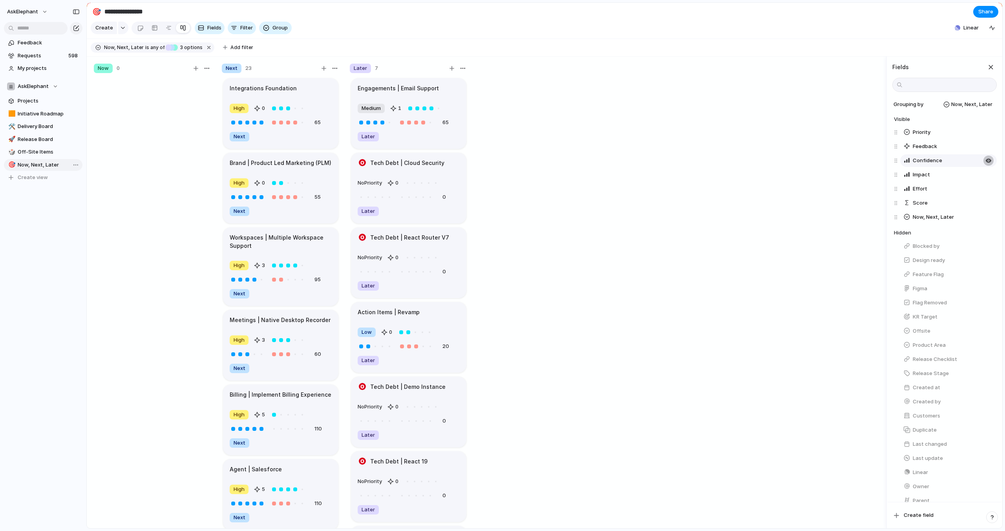
click at [987, 145] on div "button" at bounding box center [989, 146] width 6 height 6
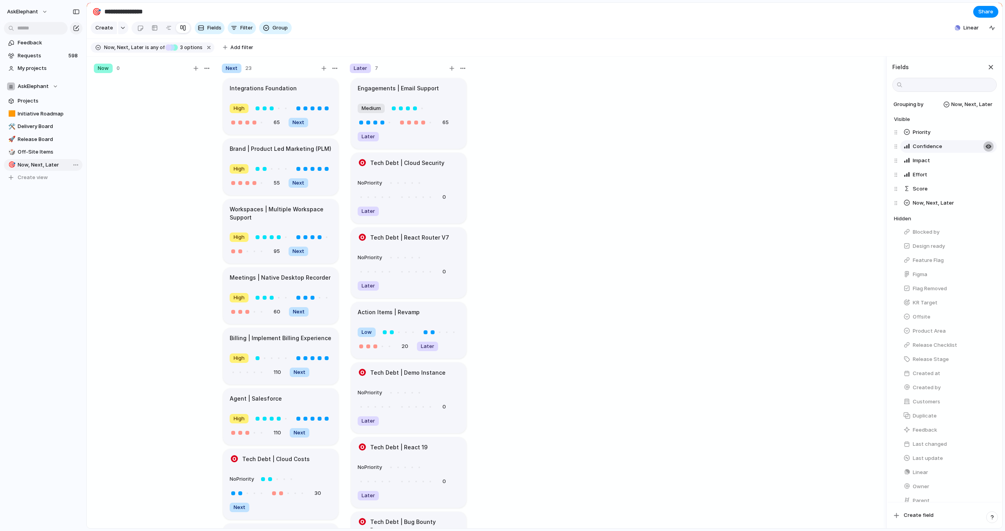
click at [987, 145] on div "button" at bounding box center [989, 146] width 6 height 6
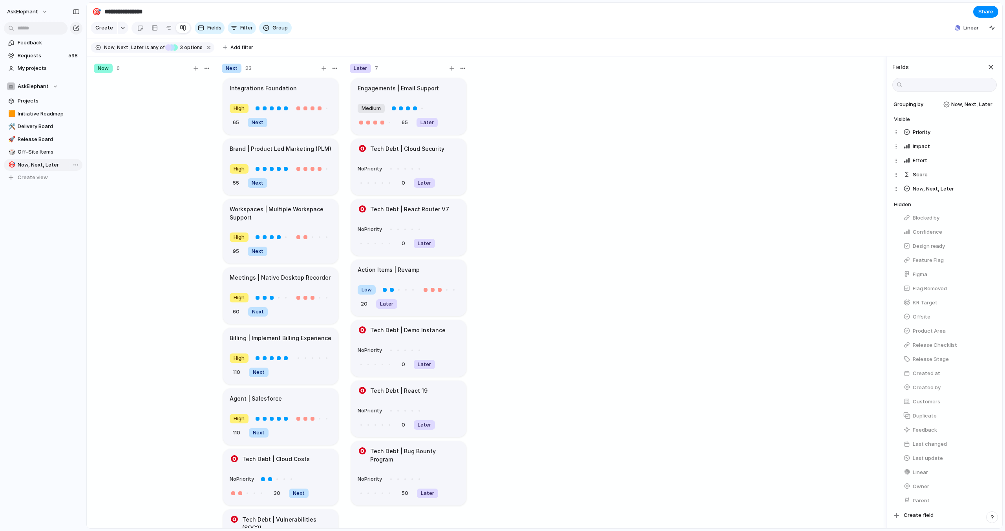
click at [987, 145] on div "button" at bounding box center [989, 146] width 6 height 6
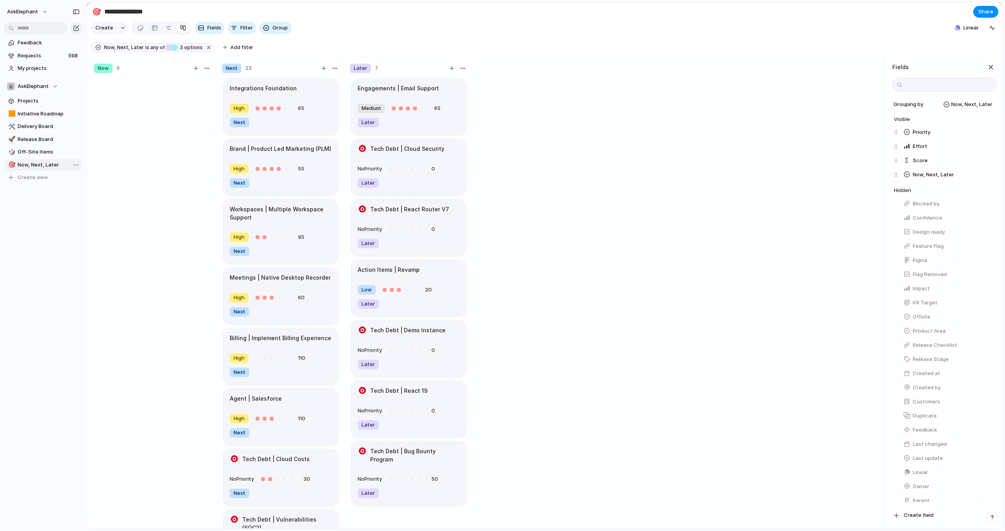
click at [987, 145] on div "button" at bounding box center [989, 146] width 6 height 6
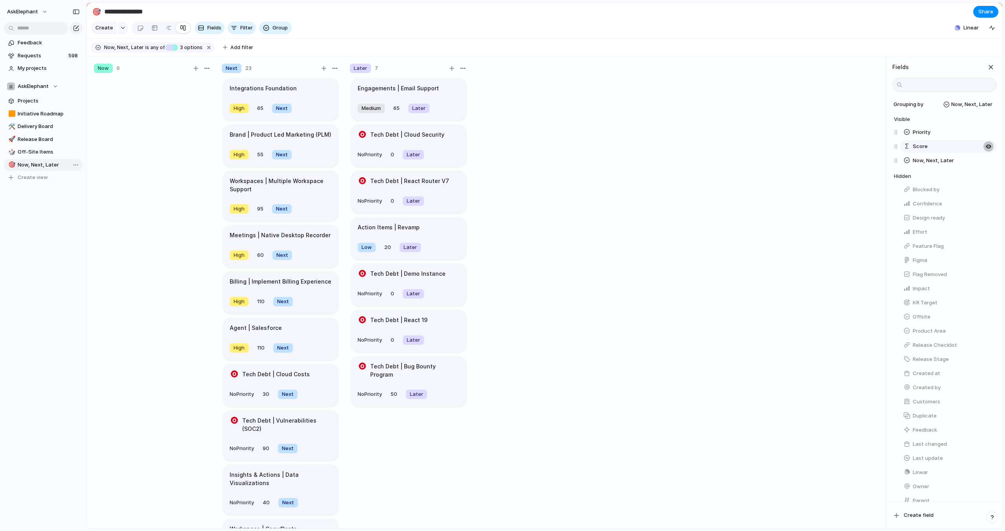
click at [987, 145] on div "button" at bounding box center [989, 146] width 6 height 6
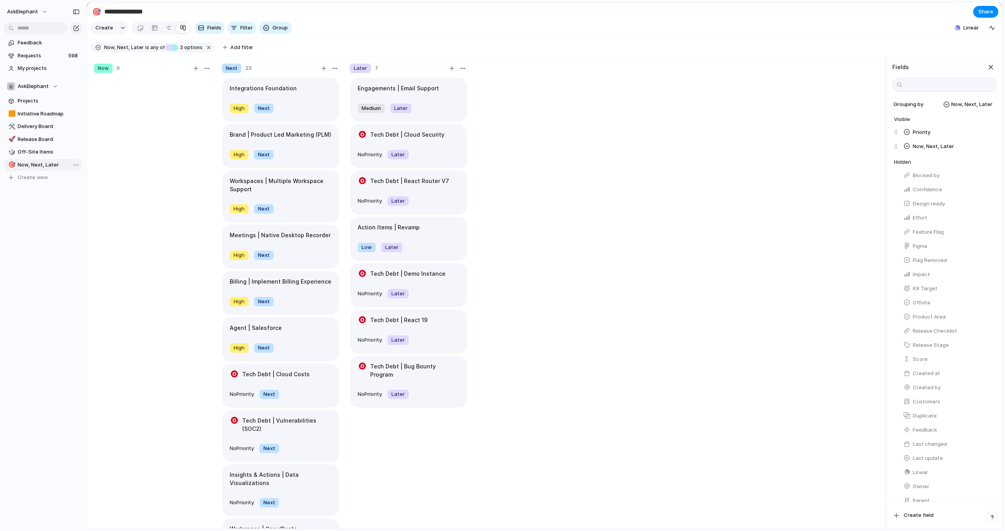
click at [987, 145] on div "button" at bounding box center [989, 146] width 6 height 6
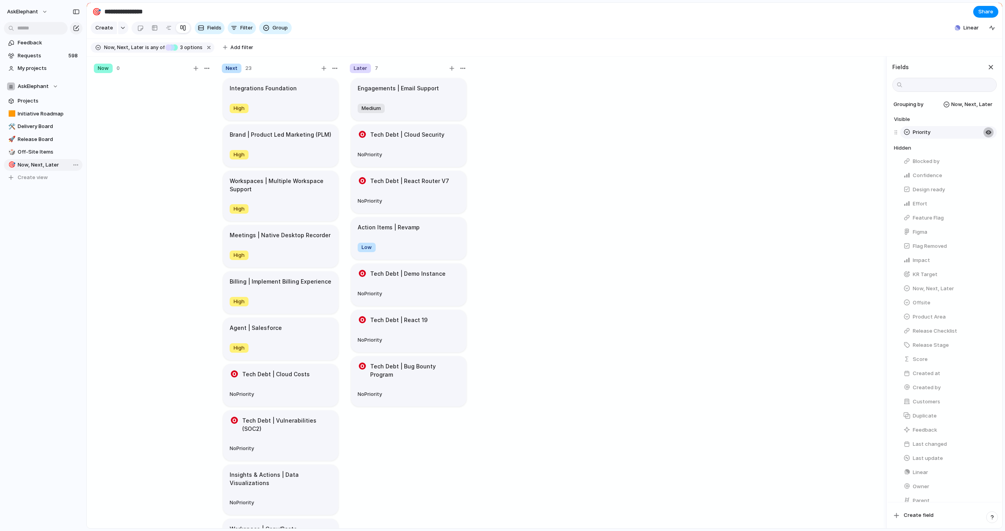
click at [986, 133] on div "button" at bounding box center [989, 132] width 6 height 6
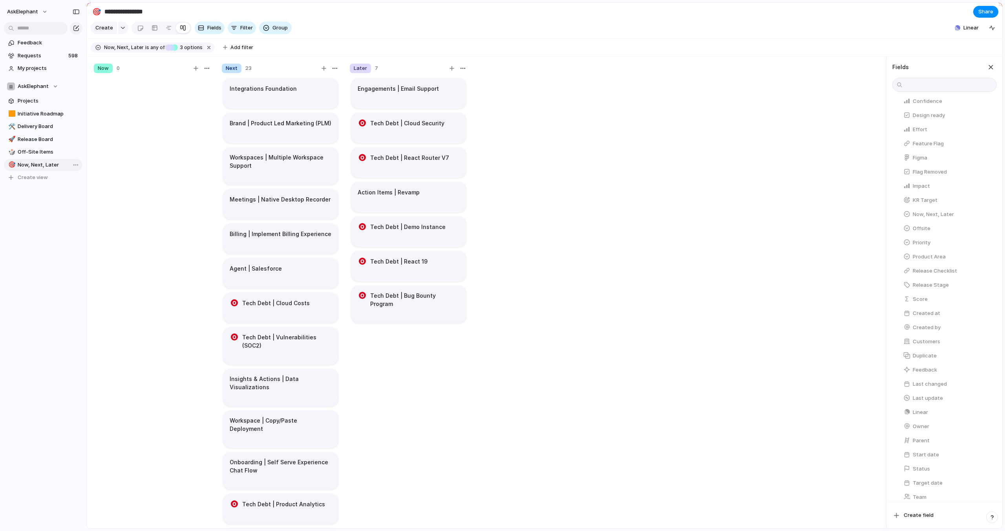
scroll to position [77, 0]
click at [991, 491] on button "button" at bounding box center [989, 490] width 10 height 10
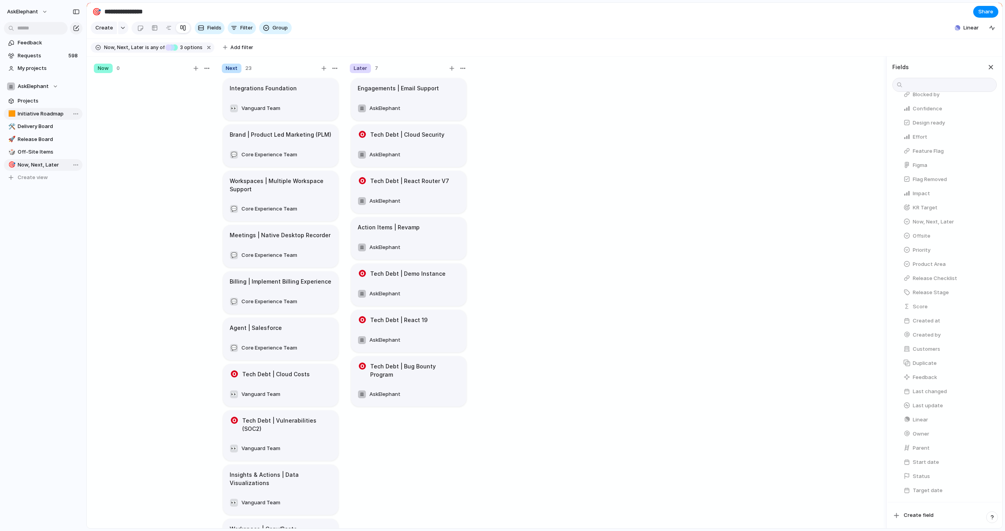
click at [55, 115] on span "Initiative Roadmap" at bounding box center [49, 114] width 62 height 8
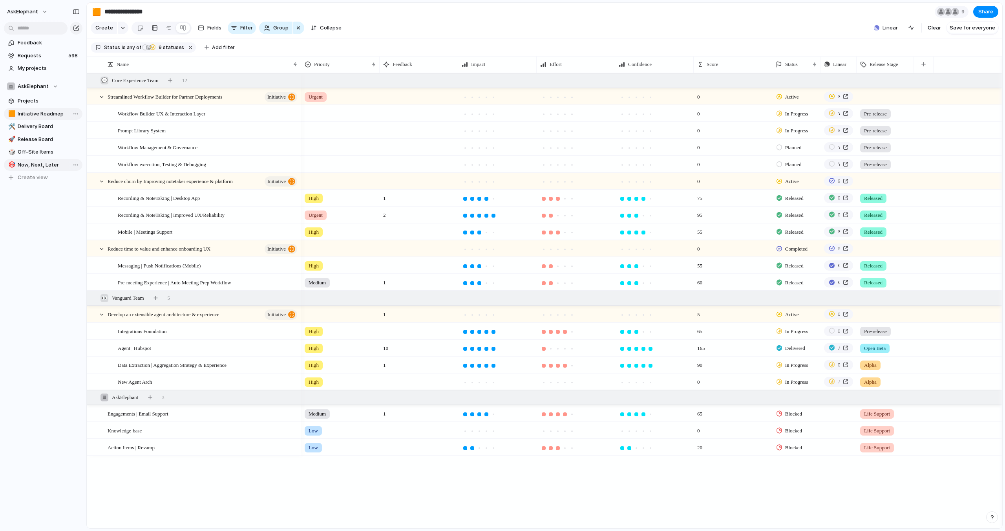
type input "**********"
click at [922, 64] on div "button" at bounding box center [924, 64] width 4 height 4
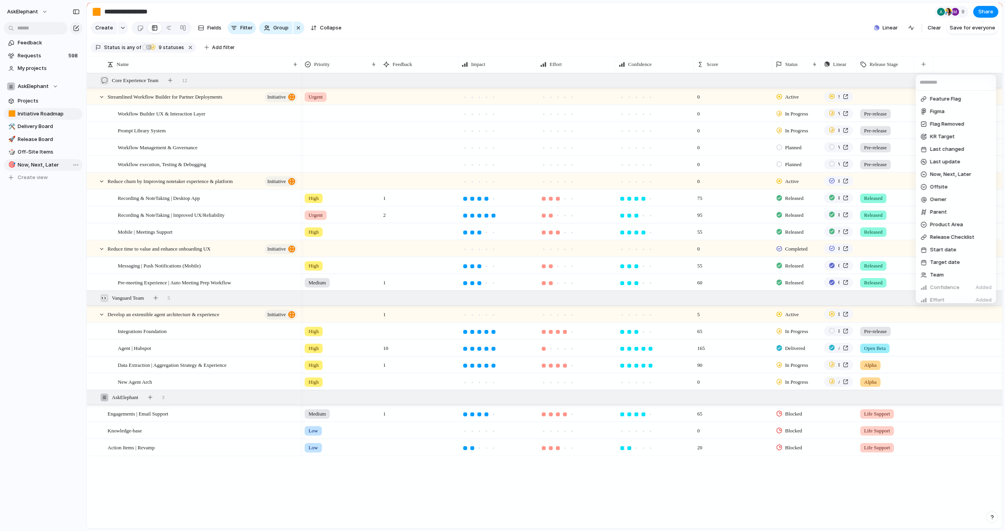
scroll to position [73, 0]
click at [950, 178] on span "Now, Next, Later" at bounding box center [950, 177] width 41 height 8
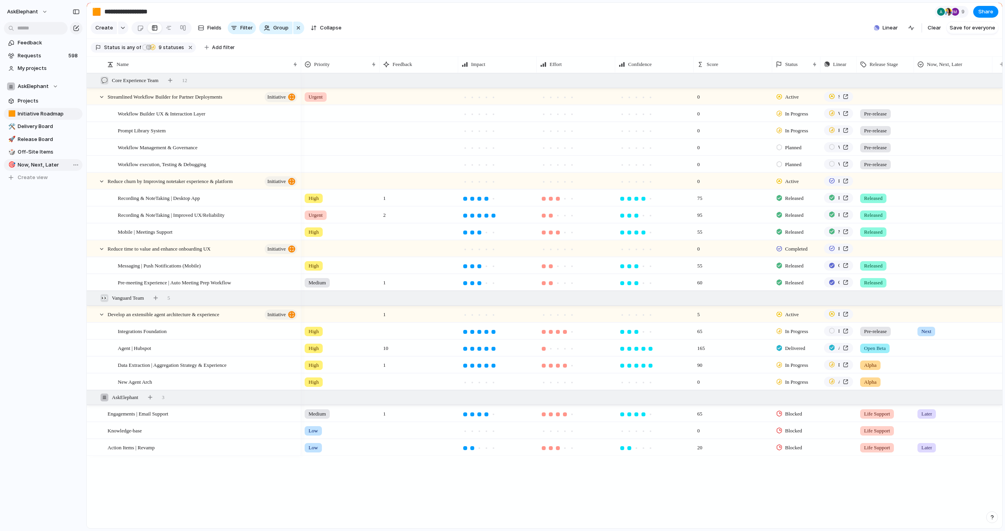
scroll to position [0, 10]
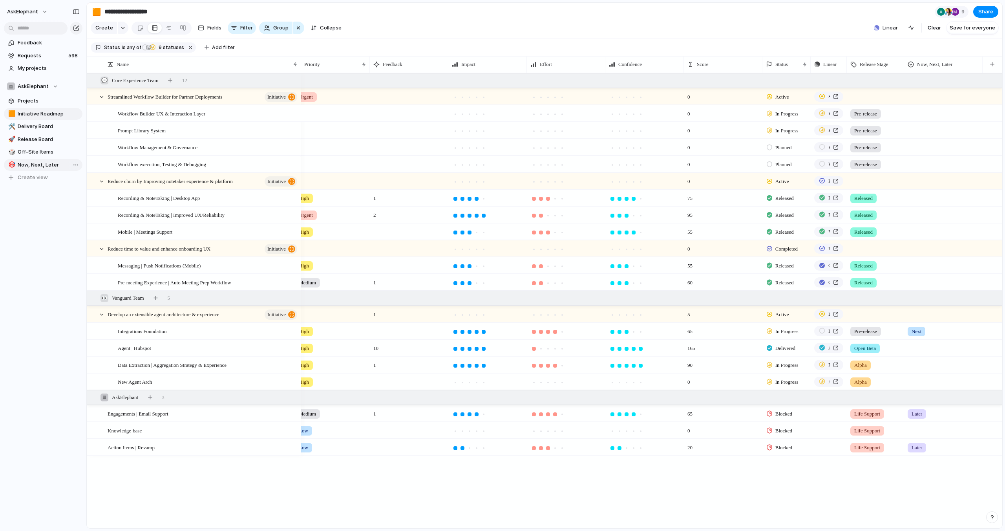
click at [924, 114] on div at bounding box center [944, 112] width 78 height 13
click at [932, 144] on li "Now" at bounding box center [938, 145] width 64 height 13
click at [919, 132] on div at bounding box center [944, 129] width 78 height 13
click at [931, 168] on li "Now" at bounding box center [938, 162] width 64 height 13
click at [922, 149] on div at bounding box center [944, 145] width 78 height 13
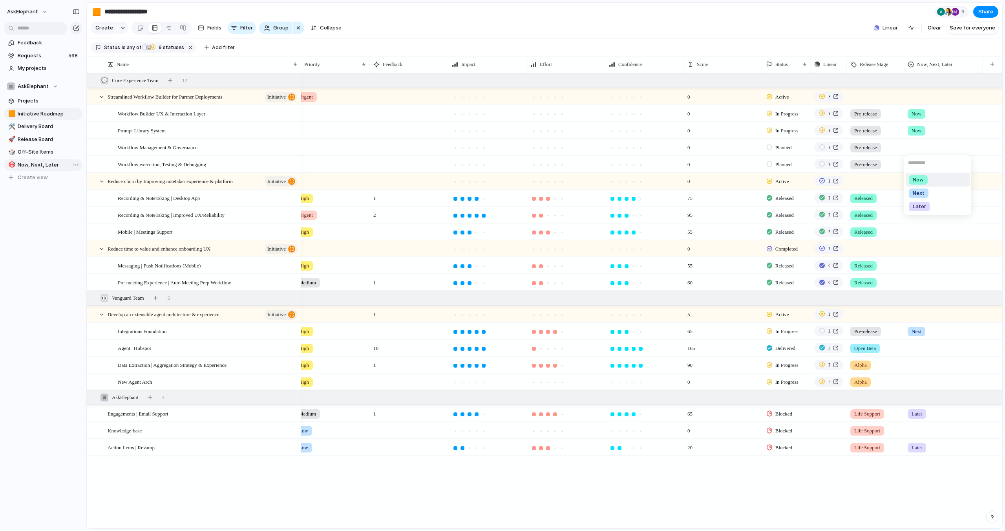
click at [930, 178] on li "Now" at bounding box center [938, 179] width 64 height 13
click at [922, 167] on div at bounding box center [944, 162] width 78 height 13
click at [935, 197] on li "Now" at bounding box center [938, 196] width 64 height 13
click at [923, 199] on div at bounding box center [944, 196] width 78 height 13
click at [930, 66] on div "Now Next Later" at bounding box center [502, 265] width 1005 height 531
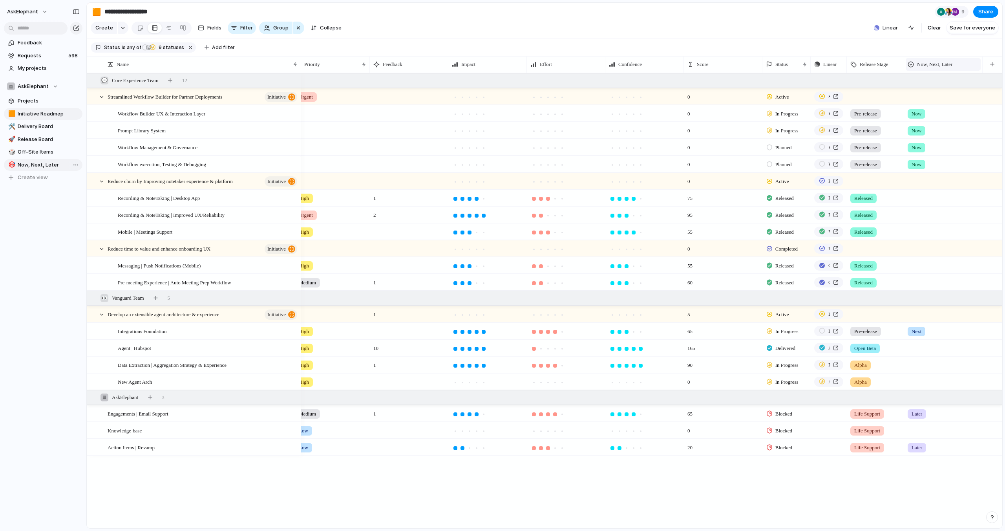
click at [929, 65] on span "Now, Next, Later" at bounding box center [934, 64] width 35 height 8
click at [929, 81] on span "Modify" at bounding box center [929, 82] width 17 height 8
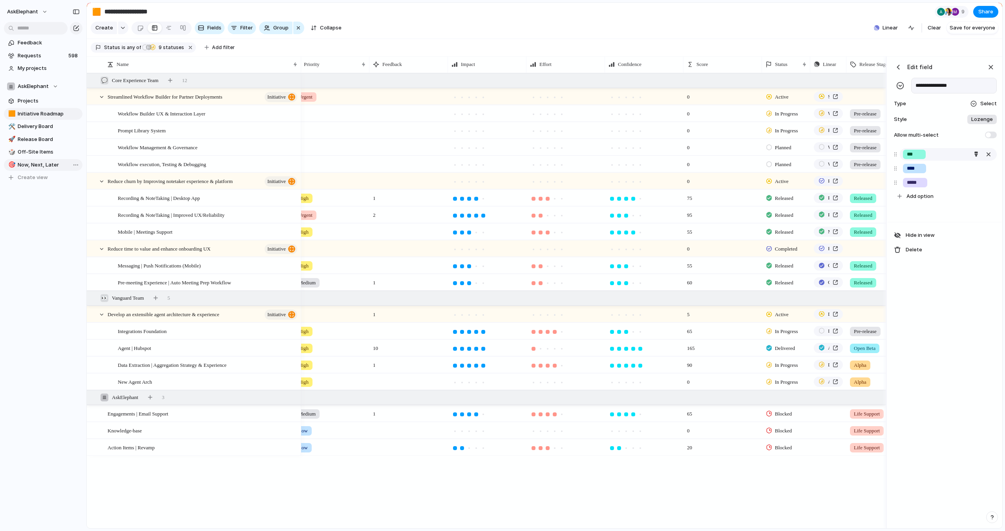
click at [918, 156] on input "***" at bounding box center [914, 154] width 15 height 8
drag, startPoint x: 920, startPoint y: 152, endPoint x: 921, endPoint y: 163, distance: 11.0
click at [920, 152] on input "**********" at bounding box center [929, 154] width 44 height 8
click at [951, 154] on input "**********" at bounding box center [930, 154] width 46 height 8
type input "**********"
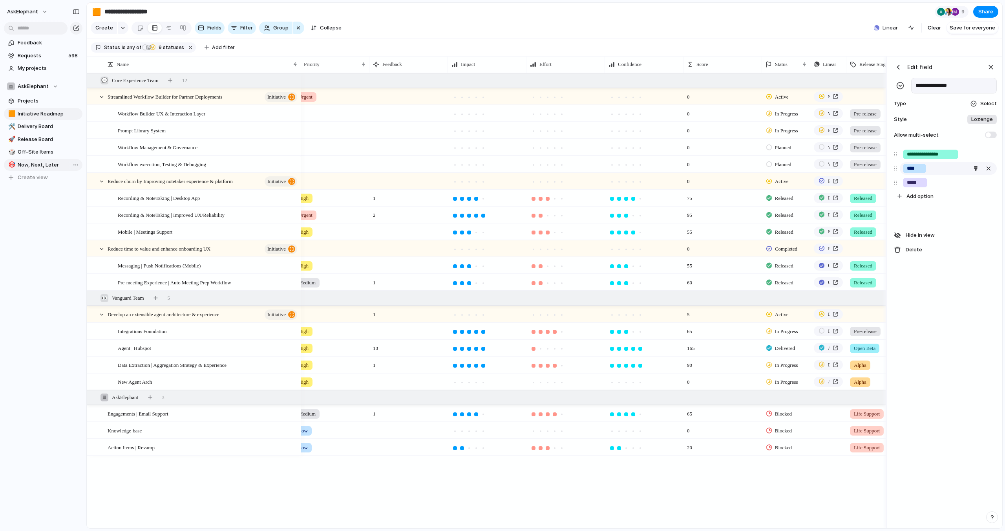
click at [921, 167] on input "****" at bounding box center [914, 169] width 15 height 8
type input "**********"
click at [925, 183] on div "*****" at bounding box center [915, 182] width 24 height 9
click at [939, 155] on input "**********" at bounding box center [931, 154] width 48 height 8
drag, startPoint x: 923, startPoint y: 154, endPoint x: 924, endPoint y: 161, distance: 6.3
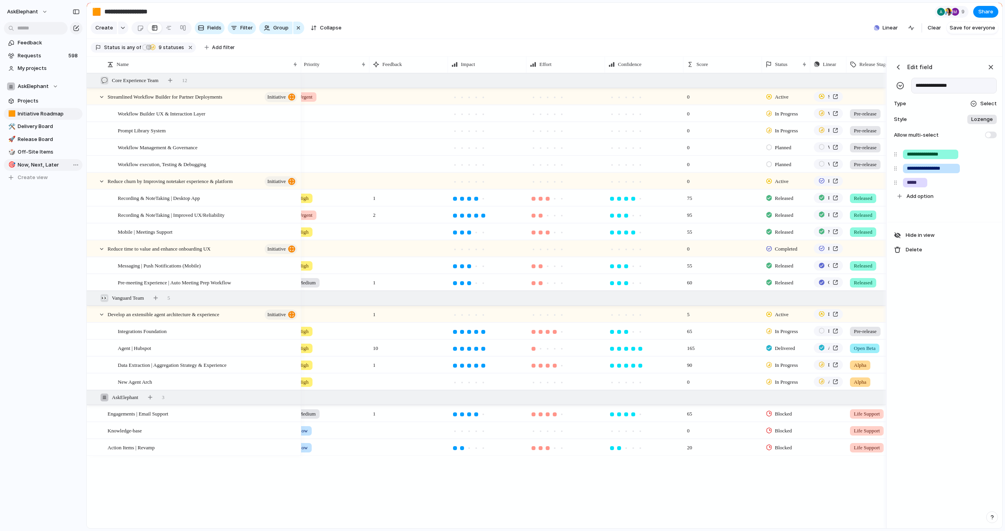
click at [923, 154] on input "**********" at bounding box center [931, 154] width 48 height 8
type input "**********"
click at [923, 166] on input "**********" at bounding box center [931, 169] width 49 height 8
click at [923, 167] on input "**********" at bounding box center [931, 169] width 49 height 8
type input "**********"
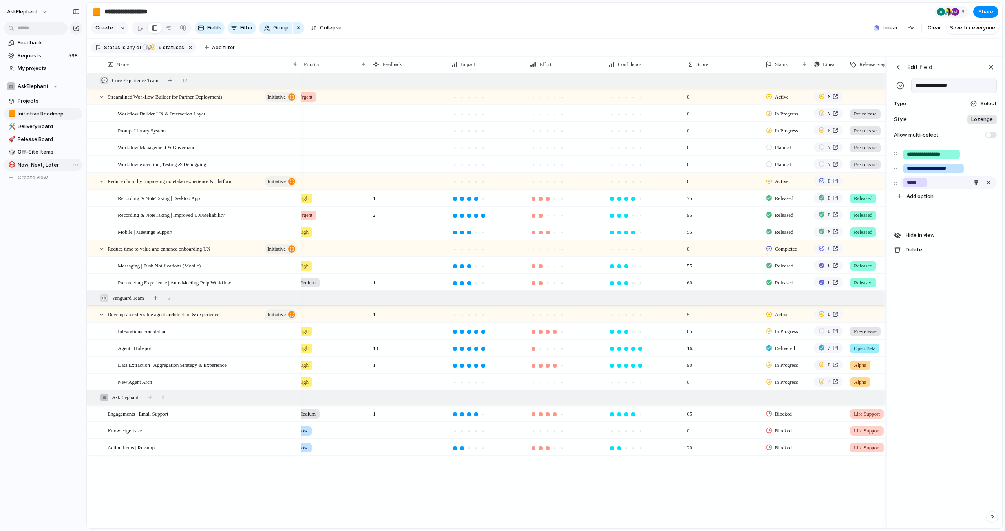
click at [924, 183] on div "*****" at bounding box center [915, 182] width 24 height 9
click at [934, 182] on input "**********" at bounding box center [933, 183] width 53 height 8
type input "**********"
click at [923, 167] on input "**********" at bounding box center [933, 169] width 53 height 8
click at [924, 168] on input "**********" at bounding box center [933, 169] width 53 height 8
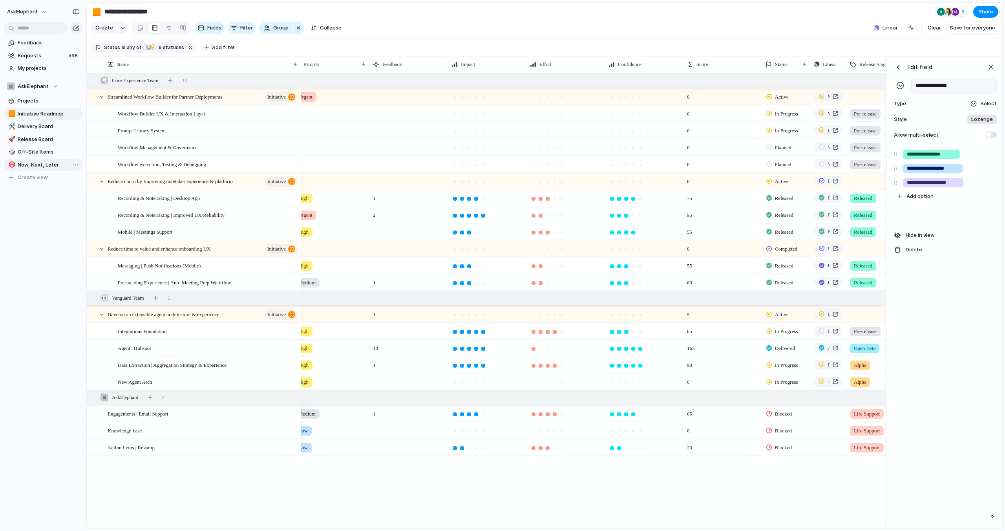
type input "**********"
click at [977, 119] on span "Lozenge" at bounding box center [982, 119] width 22 height 8
click at [957, 170] on li "***" at bounding box center [963, 165] width 64 height 13
click at [986, 118] on div "Dot" at bounding box center [987, 119] width 15 height 8
click at [955, 154] on input "*******" at bounding box center [950, 153] width 25 height 8
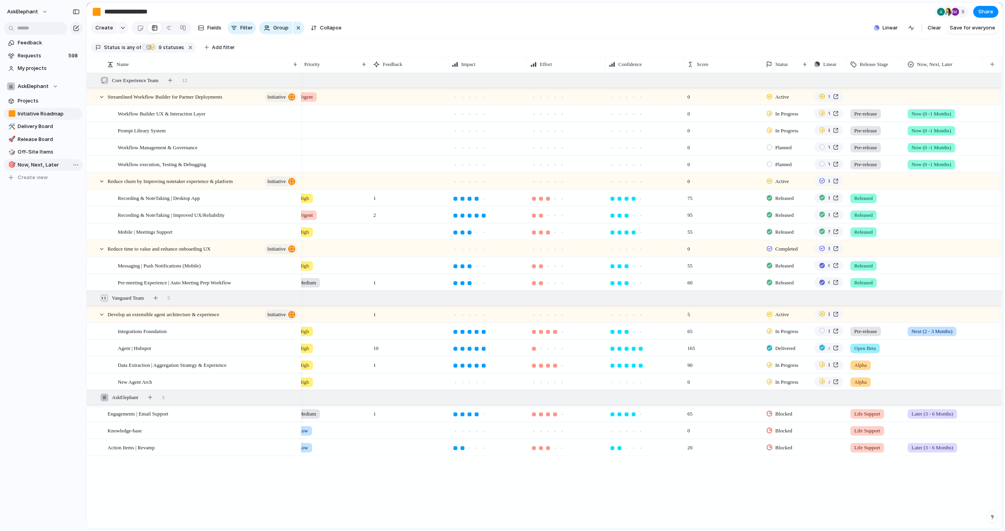
click at [836, 35] on section "Create Fields Filter Group Zoom Collapse Linear Clear Save for everyone" at bounding box center [545, 29] width 916 height 19
click at [916, 113] on span "Now (0 -1 Months)" at bounding box center [932, 114] width 40 height 8
click at [930, 66] on div "Now (0 -1 Months) Next (2 - 3 Months) Later (3 - 6 Months)" at bounding box center [502, 265] width 1005 height 531
click at [945, 62] on span "Now, Next, Later" at bounding box center [934, 64] width 35 height 8
click at [931, 85] on span "Modify" at bounding box center [929, 82] width 17 height 8
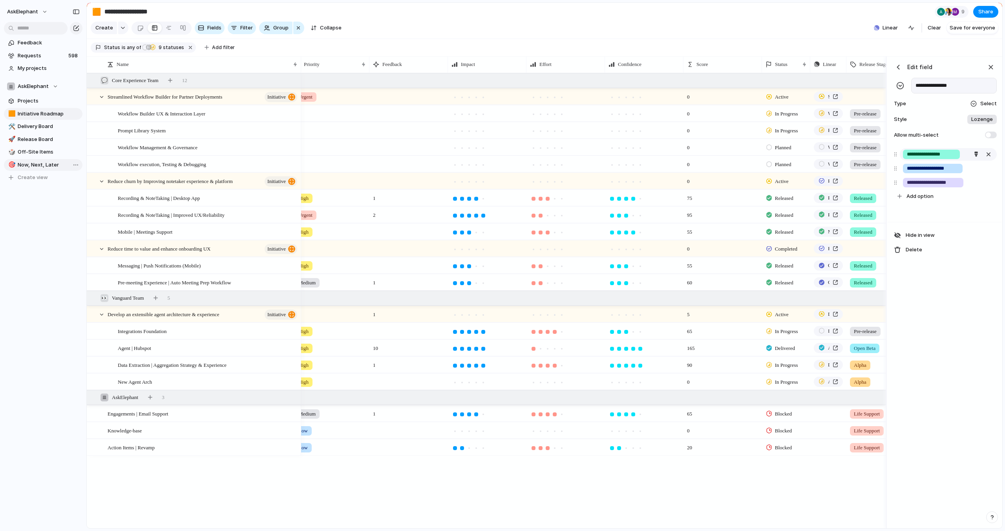
click at [909, 154] on input "**********" at bounding box center [931, 154] width 49 height 8
click at [972, 154] on button "button" at bounding box center [976, 154] width 10 height 10
click at [957, 174] on button "button" at bounding box center [957, 173] width 10 height 10
click at [951, 144] on div at bounding box center [502, 265] width 1005 height 531
click at [974, 168] on div "button" at bounding box center [976, 168] width 5 height 5
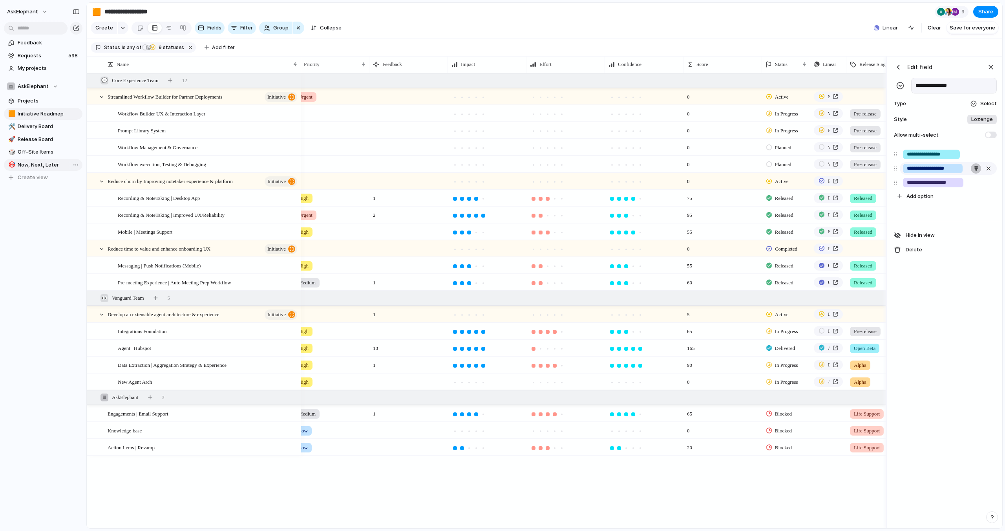
click at [974, 168] on div at bounding box center [502, 265] width 1005 height 531
click at [909, 197] on span "Add option" at bounding box center [920, 196] width 27 height 8
click at [927, 198] on input "********" at bounding box center [920, 197] width 26 height 8
type input "********"
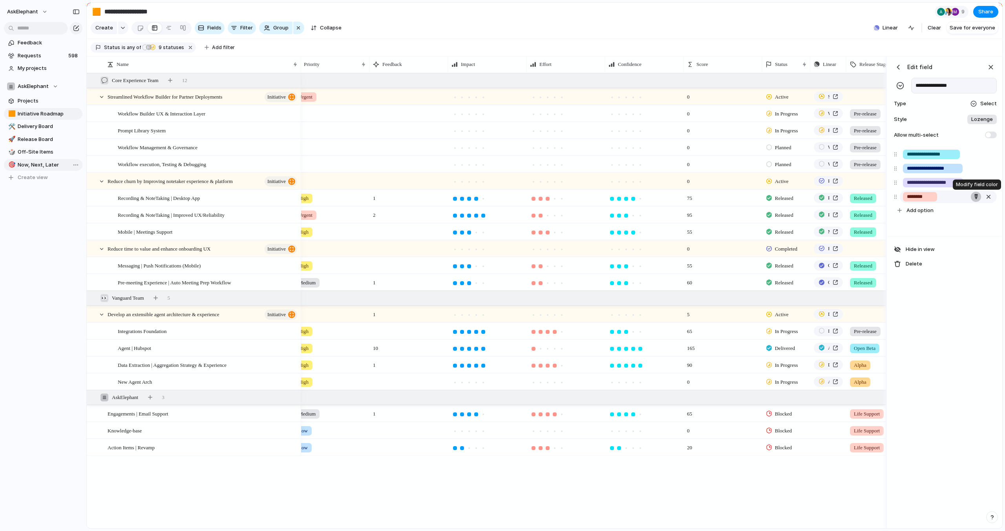
click at [975, 196] on div "button" at bounding box center [976, 196] width 5 height 5
click at [945, 227] on button "button" at bounding box center [943, 229] width 10 height 10
click at [941, 195] on div at bounding box center [502, 265] width 1005 height 531
drag, startPoint x: 903, startPoint y: 184, endPoint x: 903, endPoint y: 155, distance: 28.7
click at [902, 154] on div "**********" at bounding box center [945, 182] width 108 height 70
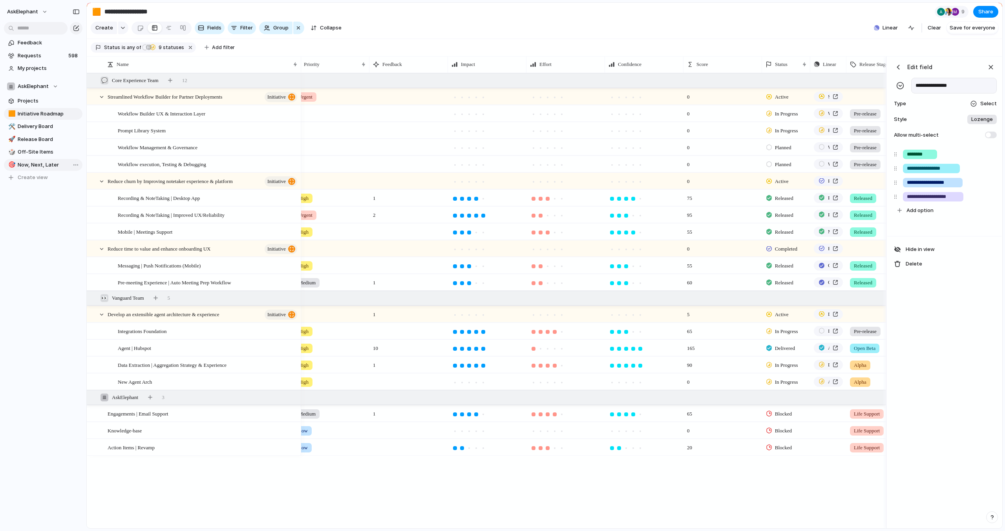
click at [901, 66] on div "button" at bounding box center [898, 67] width 8 height 8
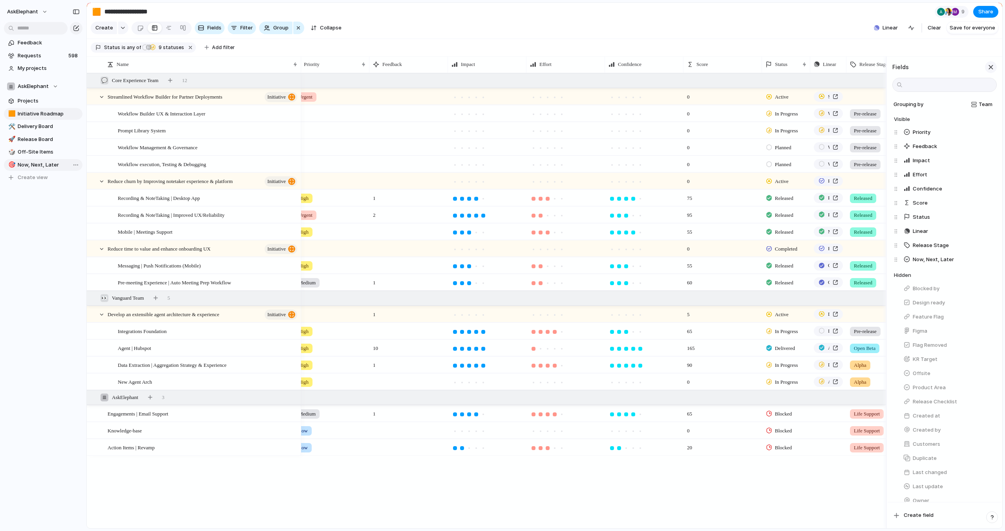
click at [990, 67] on div "button" at bounding box center [991, 67] width 9 height 9
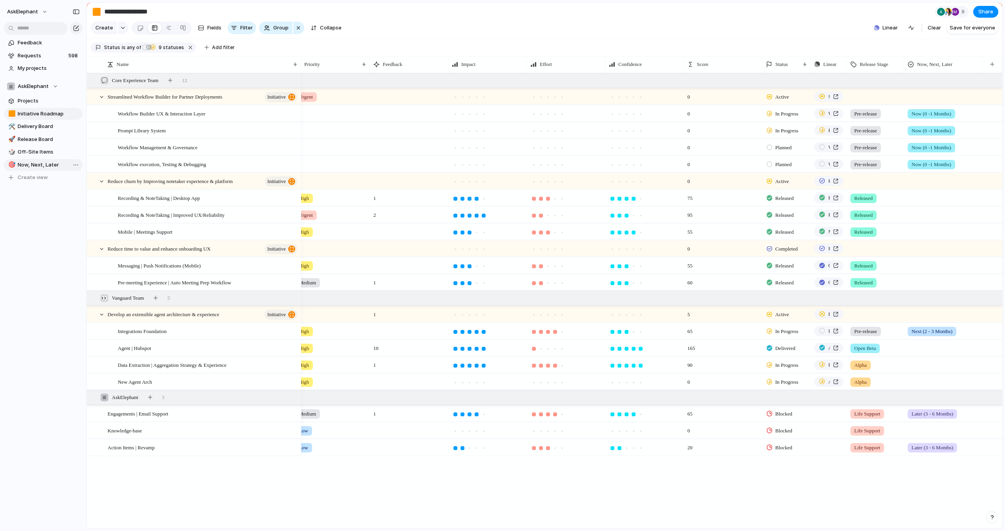
click at [916, 198] on div at bounding box center [944, 196] width 78 height 13
click at [923, 229] on span "Released" at bounding box center [934, 231] width 23 height 8
click at [918, 216] on div at bounding box center [944, 213] width 78 height 13
click at [914, 251] on div at bounding box center [912, 248] width 14 height 14
click at [908, 205] on div "Released Now (0 -1 Months) Next (2 - 3 Months) Later (3 - 6 Months)" at bounding box center [502, 265] width 1005 height 531
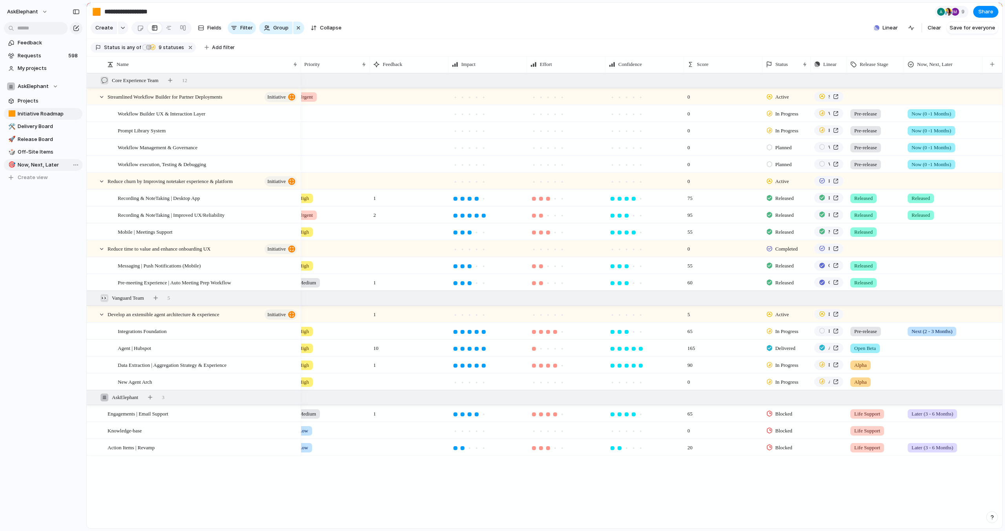
click at [915, 230] on div at bounding box center [944, 230] width 78 height 13
click at [916, 264] on div at bounding box center [912, 265] width 14 height 14
click at [895, 260] on div "Released Now (0 -1 Months) Next (2 - 3 Months) Later (3 - 6 Months)" at bounding box center [502, 265] width 1005 height 531
click at [927, 265] on div at bounding box center [944, 264] width 78 height 13
click at [917, 296] on div at bounding box center [912, 298] width 14 height 14
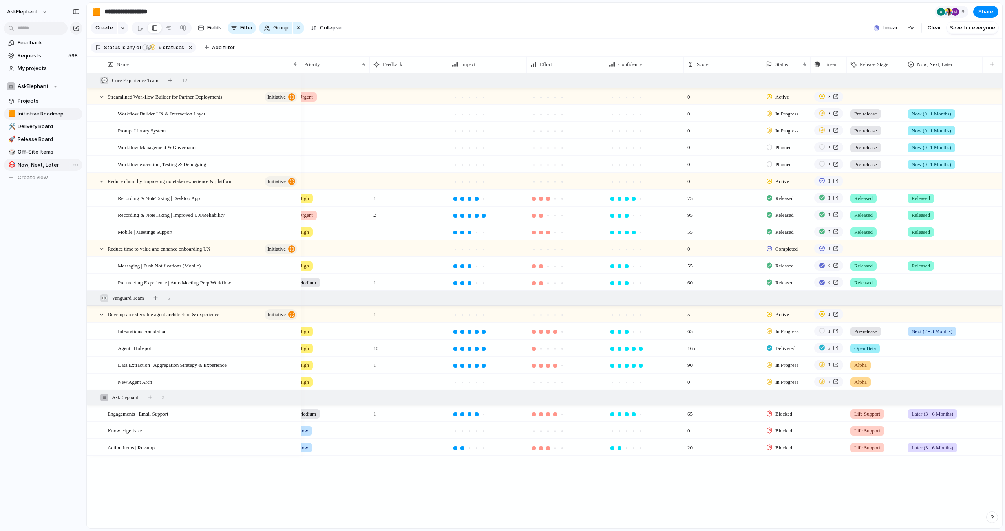
click at [896, 262] on div "Released Now (0 -1 Months) Next (2 - 3 Months) Later (3 - 6 Months)" at bounding box center [502, 265] width 1005 height 531
click at [916, 280] on div at bounding box center [944, 280] width 78 height 13
click at [923, 316] on span "Released" at bounding box center [934, 315] width 23 height 8
click at [917, 331] on span "Next (2 - 3 Months)" at bounding box center [932, 331] width 41 height 8
click at [915, 375] on div at bounding box center [912, 377] width 14 height 14
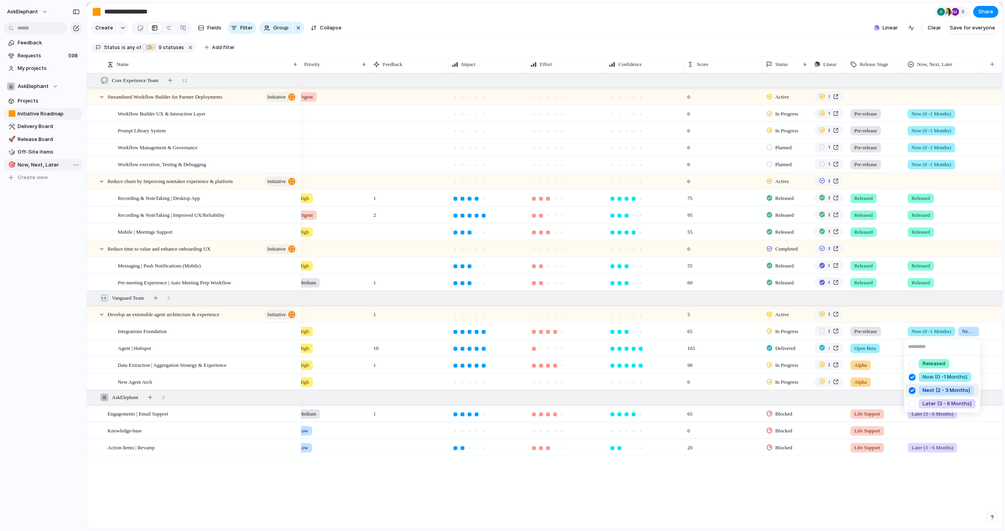
click at [914, 389] on div at bounding box center [912, 391] width 14 height 14
click at [934, 297] on div "Released Now (0 -1 Months) Next (2 - 3 Months) Later (3 - 6 Months)" at bounding box center [502, 265] width 1005 height 531
click at [922, 351] on div at bounding box center [944, 346] width 78 height 13
click at [912, 390] on div at bounding box center [912, 394] width 14 height 14
click at [896, 345] on div "Released Now (0 -1 Months) Next (2 - 3 Months) Later (3 - 6 Months)" at bounding box center [502, 265] width 1005 height 531
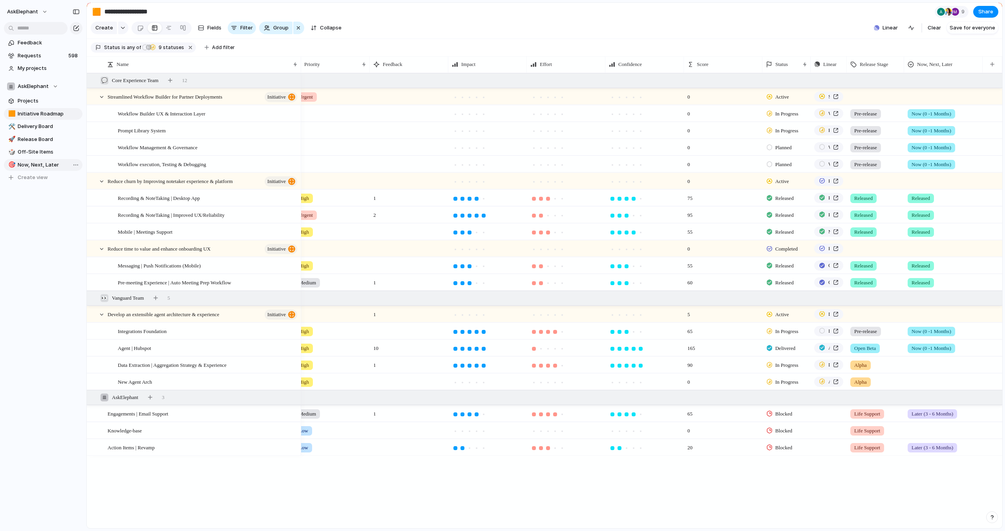
click at [914, 365] on div at bounding box center [944, 363] width 78 height 13
click at [911, 410] on div at bounding box center [912, 411] width 14 height 14
click at [900, 355] on div "Released Now (0 -1 Months) Next (2 - 3 Months) Later (3 - 6 Months)" at bounding box center [502, 265] width 1005 height 531
click at [918, 381] on div at bounding box center [944, 380] width 78 height 13
click at [914, 426] on div at bounding box center [912, 428] width 14 height 14
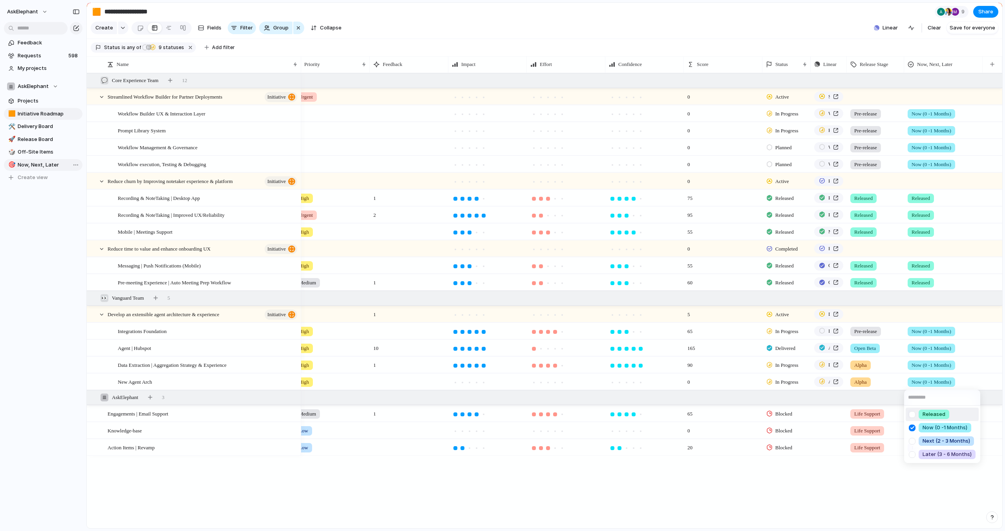
click at [921, 300] on div "Released Now (0 -1 Months) Next (2 - 3 Months) Later (3 - 6 Months)" at bounding box center [502, 265] width 1005 height 531
click at [917, 429] on div at bounding box center [944, 428] width 78 height 13
click at [931, 65] on div "Released Now (0 -1 Months) Next (2 - 3 Months) Later (3 - 6 Months)" at bounding box center [502, 265] width 1005 height 531
click at [938, 63] on span "Now, Next, Later" at bounding box center [934, 64] width 35 height 8
click at [921, 82] on span "Modify" at bounding box center [929, 82] width 17 height 8
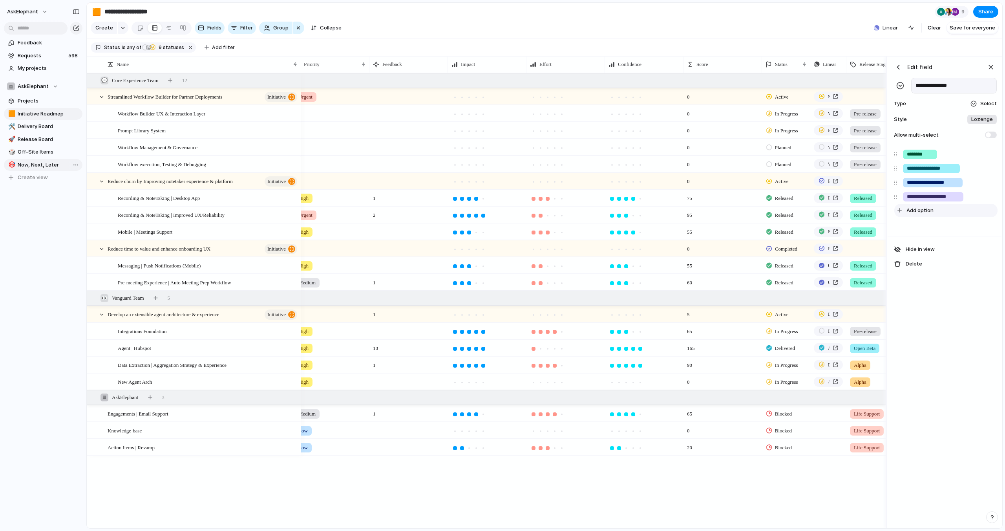
click at [912, 210] on span "Add option" at bounding box center [920, 211] width 27 height 8
type input "******"
click at [974, 210] on div "button" at bounding box center [976, 210] width 5 height 5
click at [988, 211] on div "button" at bounding box center [989, 211] width 8 height 10
click at [805, 28] on section "Create Fields Filter Group Zoom Collapse Linear Clear Save for everyone" at bounding box center [545, 29] width 916 height 19
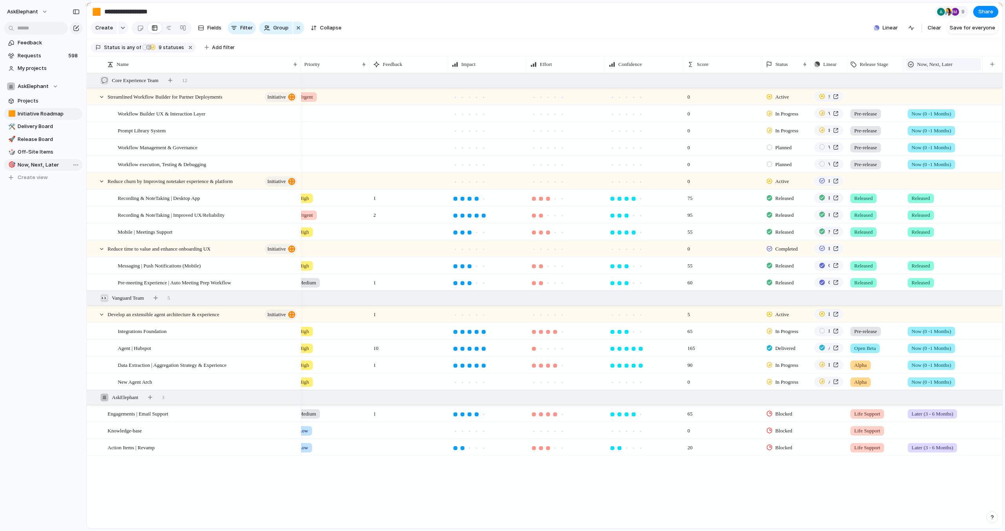
click at [960, 62] on div "Now, Next, Later" at bounding box center [943, 64] width 71 height 8
click at [933, 82] on span "Modify" at bounding box center [929, 82] width 17 height 8
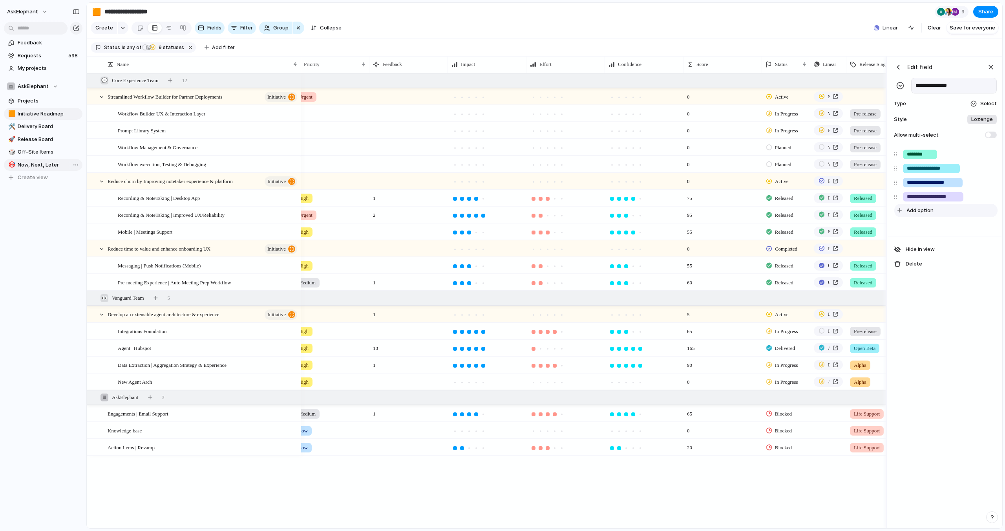
click at [924, 211] on span "Add option" at bounding box center [920, 211] width 27 height 8
click at [927, 211] on span "Add option" at bounding box center [920, 211] width 27 height 8
type input "******"
click at [975, 210] on div "button" at bounding box center [976, 210] width 5 height 5
click at [941, 258] on button "button" at bounding box center [943, 257] width 10 height 10
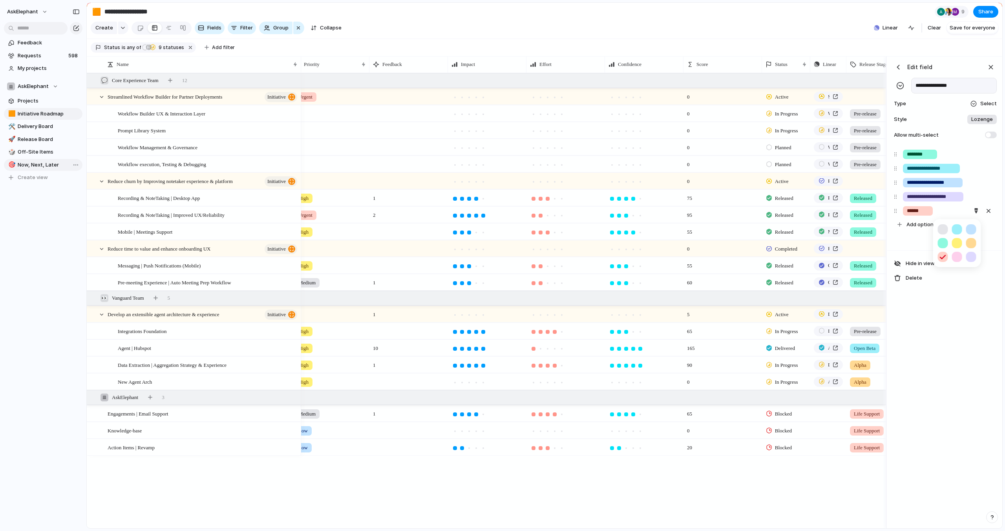
click at [870, 44] on div at bounding box center [502, 265] width 1005 height 531
click at [872, 42] on section "Status is any of Planned Planned In Progress Delivered Released Exploring Activ…" at bounding box center [545, 48] width 916 height 18
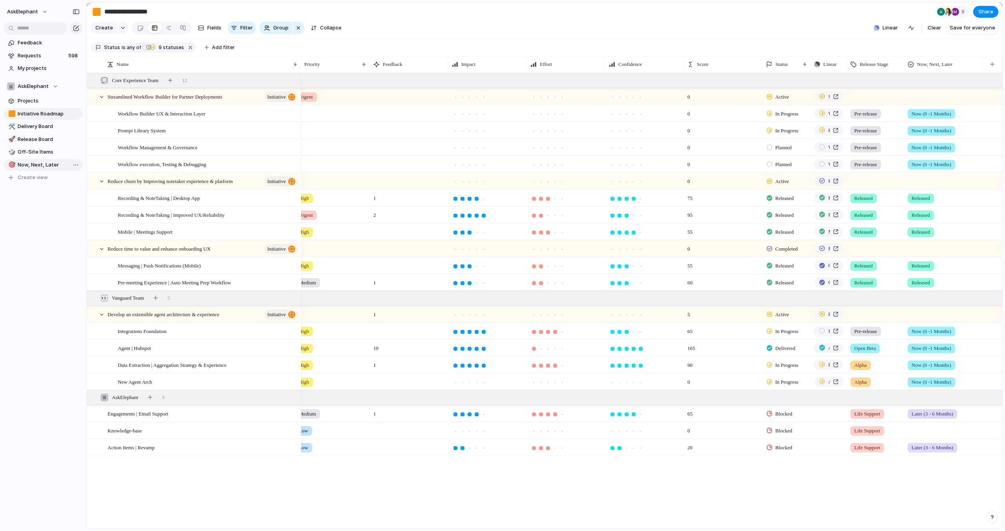
click at [925, 427] on div at bounding box center [944, 428] width 78 height 13
click at [918, 518] on div at bounding box center [912, 517] width 14 height 14
click at [856, 488] on div "Released Now (0 -1 Months) Next (2 - 3 Months) Later (3 - 6 Months) Paused" at bounding box center [502, 265] width 1005 height 531
click at [917, 449] on span "Later (3 - 6 Months)" at bounding box center [933, 448] width 42 height 8
click at [914, 521] on div at bounding box center [912, 520] width 14 height 14
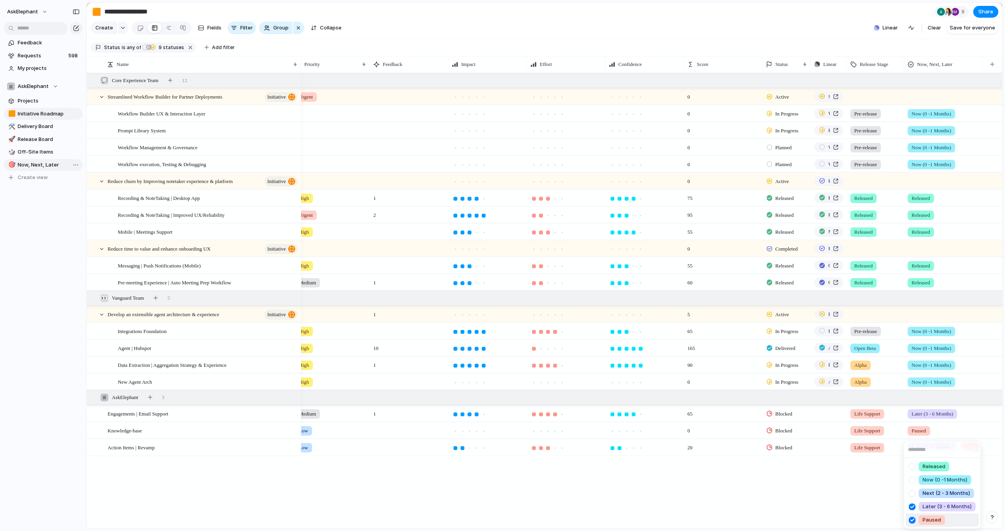
click at [868, 508] on div "Released Now (0 -1 Months) Next (2 - 3 Months) Later (3 - 6 Months) Paused" at bounding box center [502, 265] width 1005 height 531
click at [940, 450] on span "Later (3 - 6 Months)" at bounding box center [933, 448] width 42 height 8
click at [884, 463] on div "Released Now (0 -1 Months) Next (2 - 3 Months) Later (3 - 6 Months) Paused" at bounding box center [502, 265] width 1005 height 531
click at [932, 60] on span "Now, Next, Later" at bounding box center [934, 64] width 35 height 8
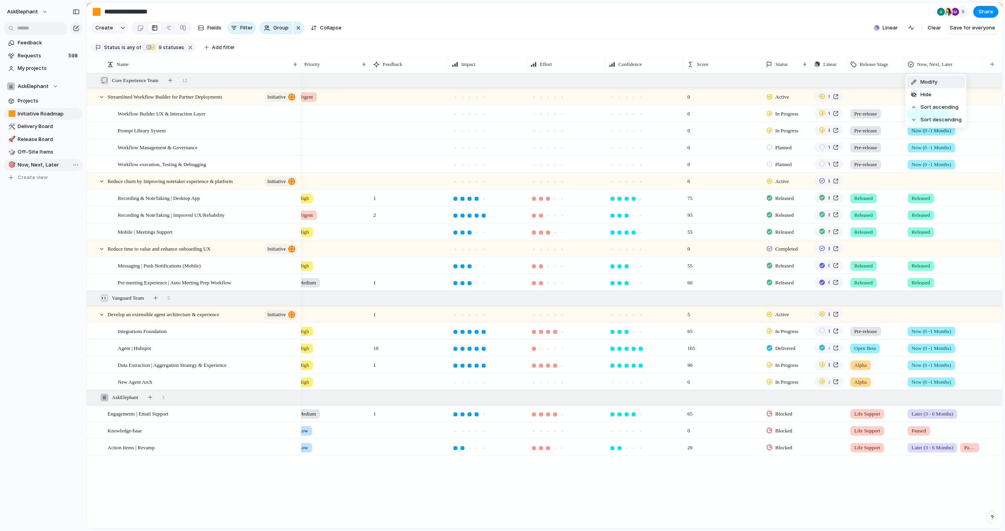
click at [922, 81] on span "Modify" at bounding box center [929, 82] width 17 height 8
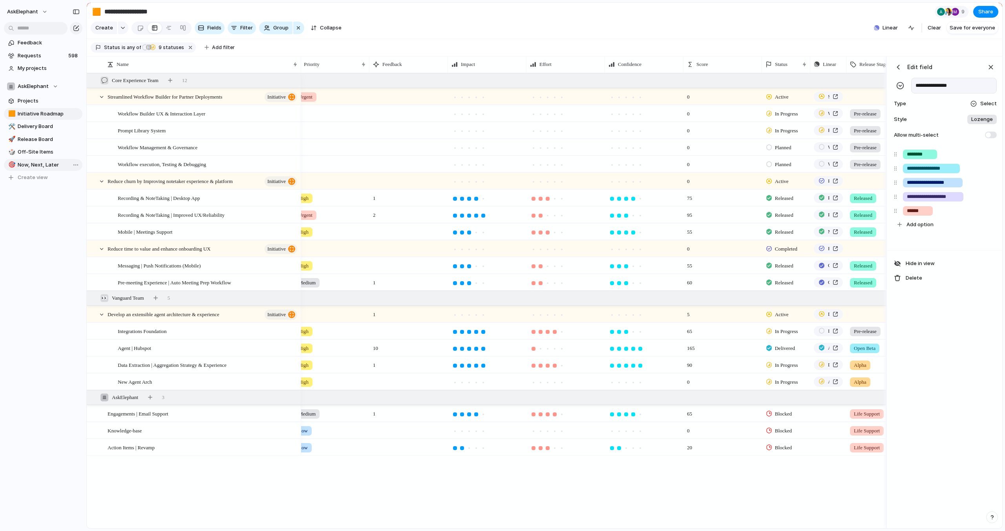
drag, startPoint x: 989, startPoint y: 135, endPoint x: 987, endPoint y: 139, distance: 4.4
click at [989, 135] on span at bounding box center [991, 135] width 12 height 7
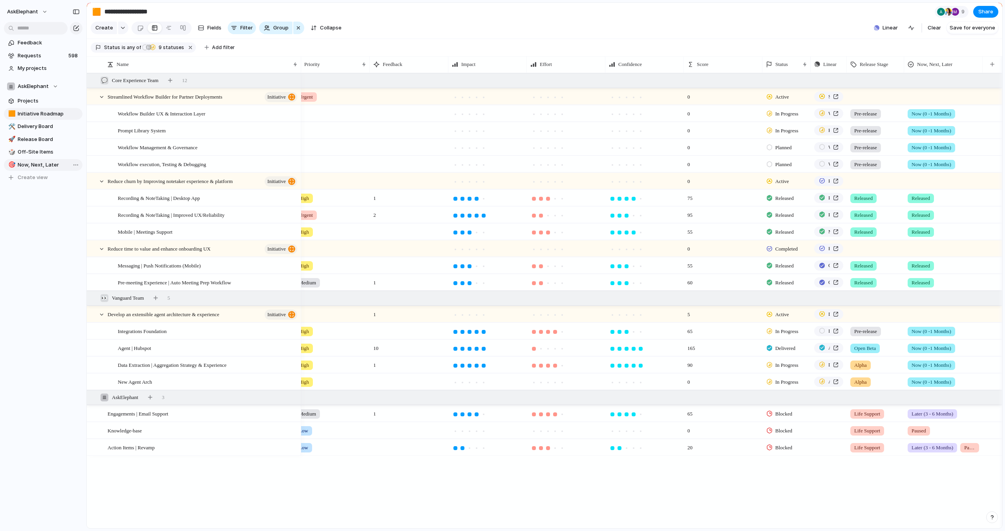
click at [885, 39] on section "Status is any of Planned Planned In Progress Delivered Released Exploring Activ…" at bounding box center [545, 48] width 916 height 18
click at [944, 445] on span "Later (3 - 6 Months)" at bounding box center [933, 448] width 42 height 8
click at [921, 508] on span "Paused" at bounding box center [922, 507] width 18 height 8
drag, startPoint x: 891, startPoint y: 482, endPoint x: 912, endPoint y: 472, distance: 23.5
click at [891, 482] on div "Urgent 0 Active Streamlined Workflow Builder for Partner Deployments 0 In Progr…" at bounding box center [651, 300] width 701 height 455
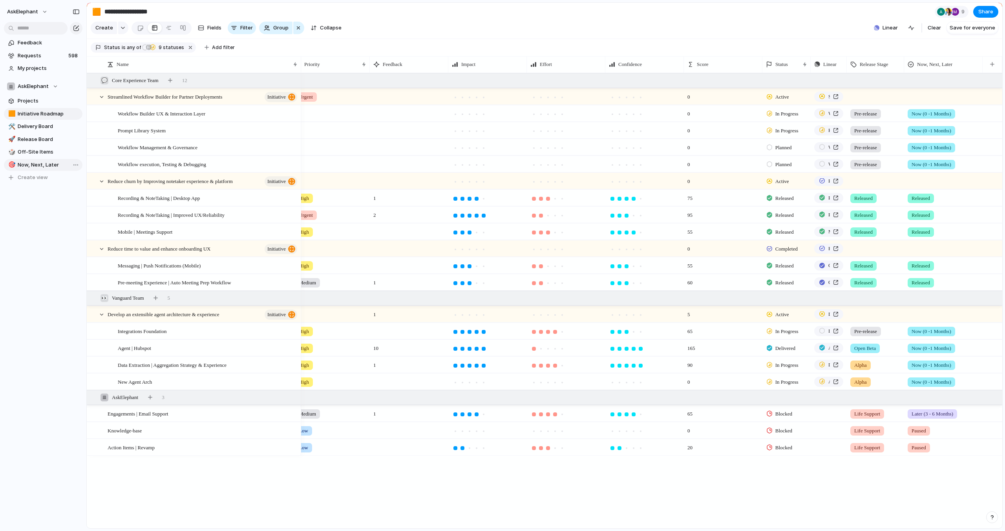
click at [931, 414] on span "Later (3 - 6 Months)" at bounding box center [933, 414] width 42 height 8
click at [918, 497] on span "Paused" at bounding box center [922, 500] width 18 height 8
drag, startPoint x: 876, startPoint y: 486, endPoint x: 891, endPoint y: 480, distance: 16.6
click at [876, 486] on div "Urgent 0 Active Streamlined Workflow Builder for Partner Deployments 0 In Progr…" at bounding box center [651, 300] width 701 height 455
click at [924, 414] on span "Paused" at bounding box center [919, 414] width 15 height 8
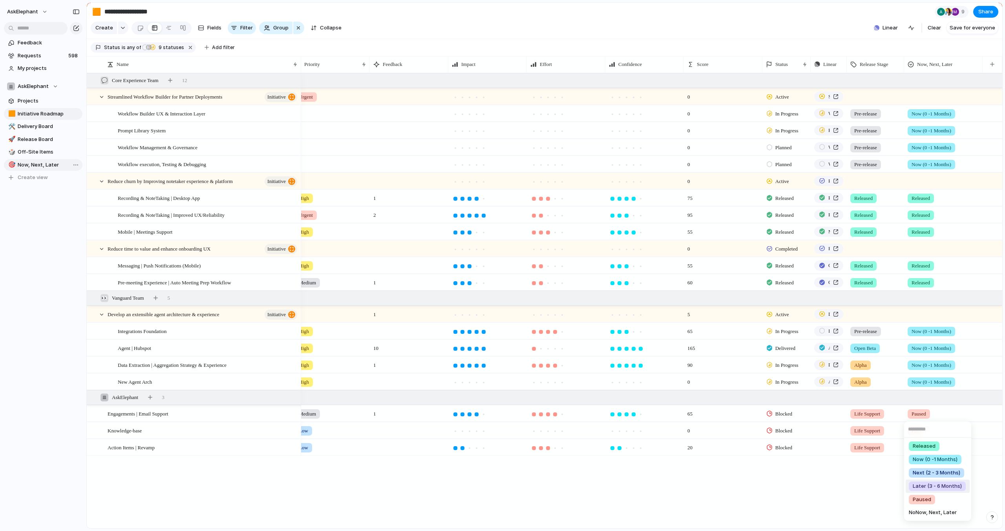
click at [923, 488] on span "Later (3 - 6 Months)" at bounding box center [937, 486] width 49 height 8
click at [916, 449] on span "Paused" at bounding box center [919, 448] width 15 height 8
click at [924, 493] on span "Later (3 - 6 Months)" at bounding box center [937, 494] width 49 height 8
drag, startPoint x: 887, startPoint y: 489, endPoint x: 897, endPoint y: 490, distance: 9.9
click at [887, 489] on div "Urgent 0 Active Streamlined Workflow Builder for Partner Deployments 0 In Progr…" at bounding box center [651, 300] width 701 height 455
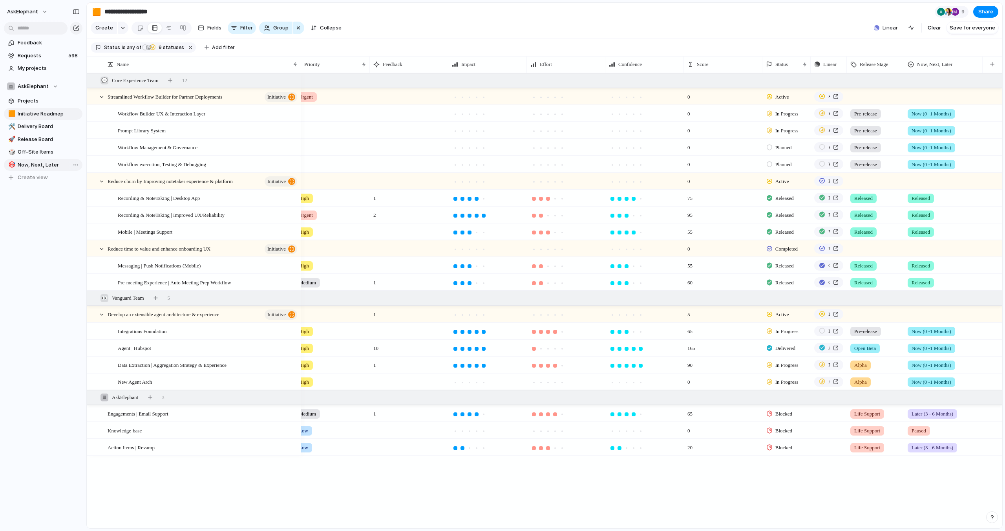
click at [33, 161] on span "Now, Next, Later" at bounding box center [49, 165] width 62 height 8
type input "**********"
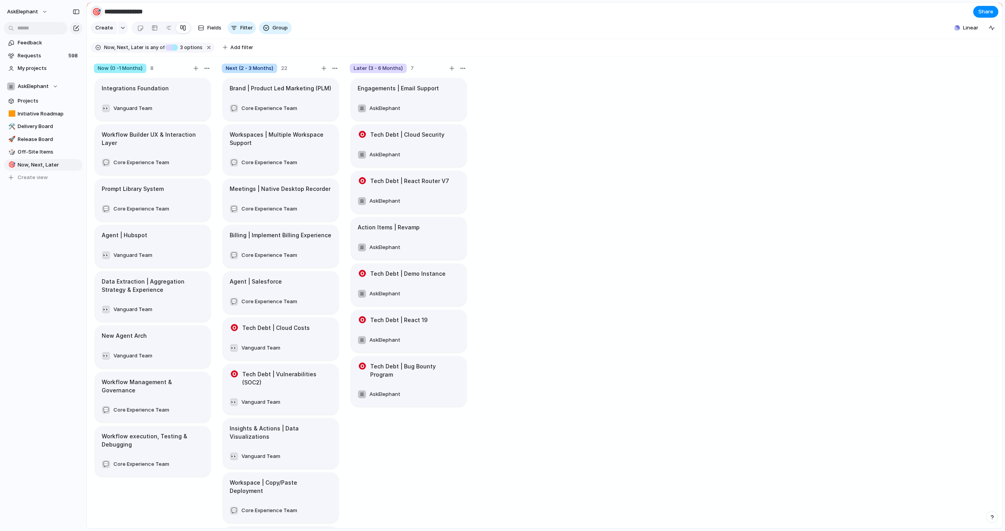
click at [96, 12] on div "🎯" at bounding box center [96, 11] width 9 height 11
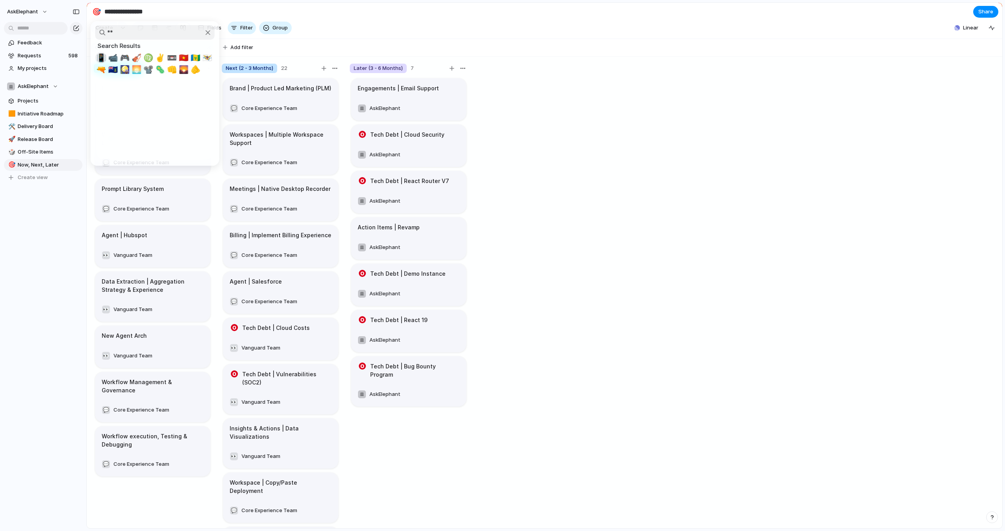
type input "*"
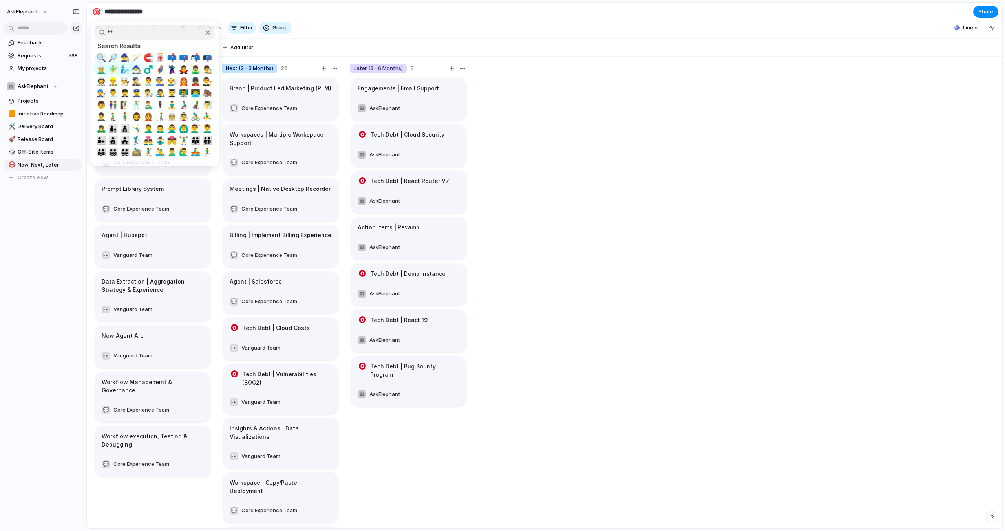
type input "*"
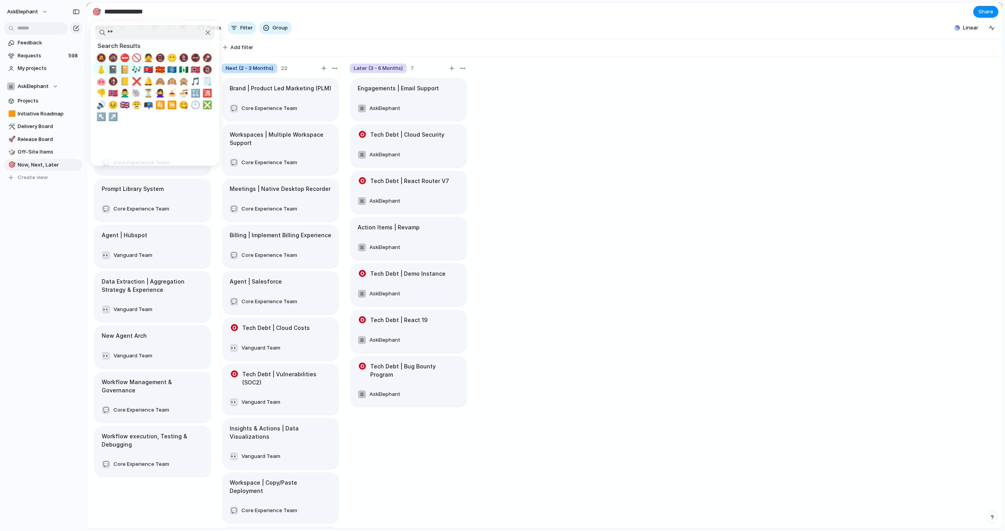
type input "*"
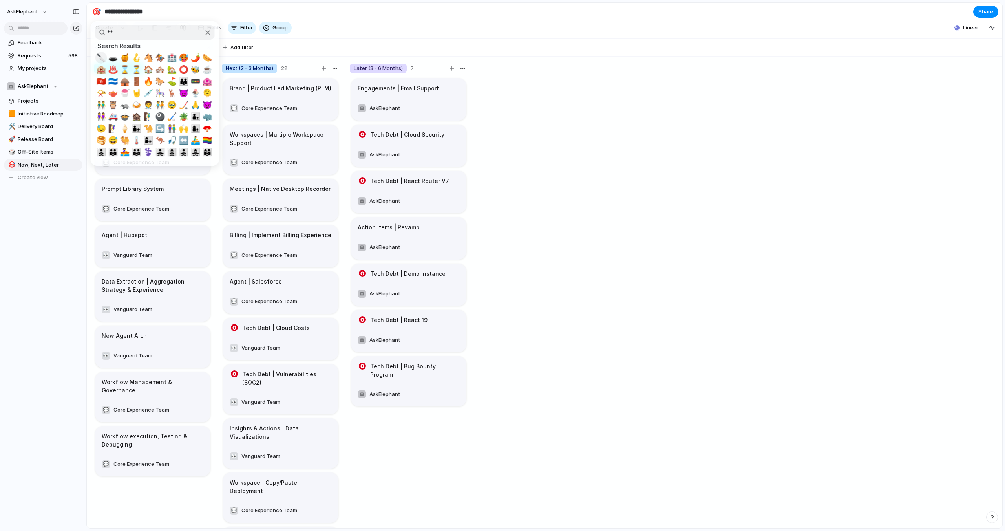
type input "*"
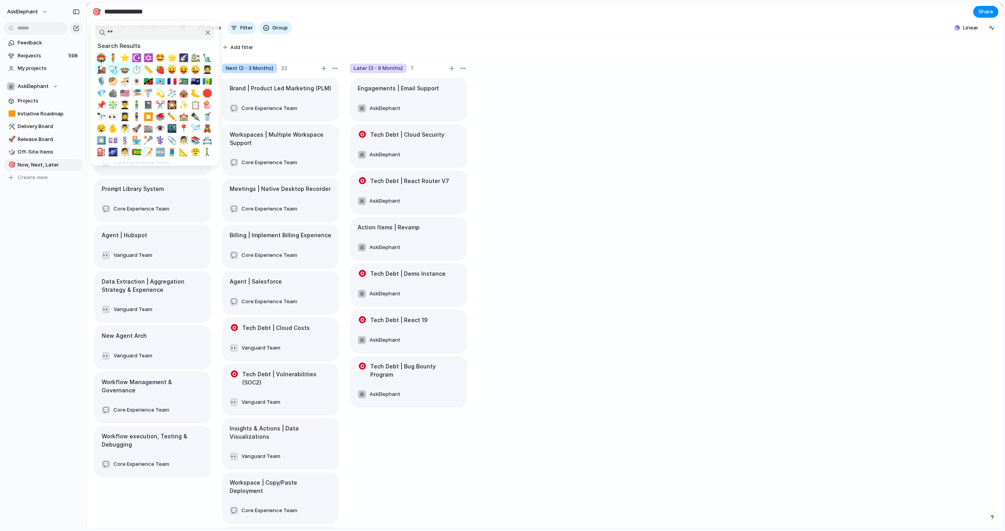
type input "*"
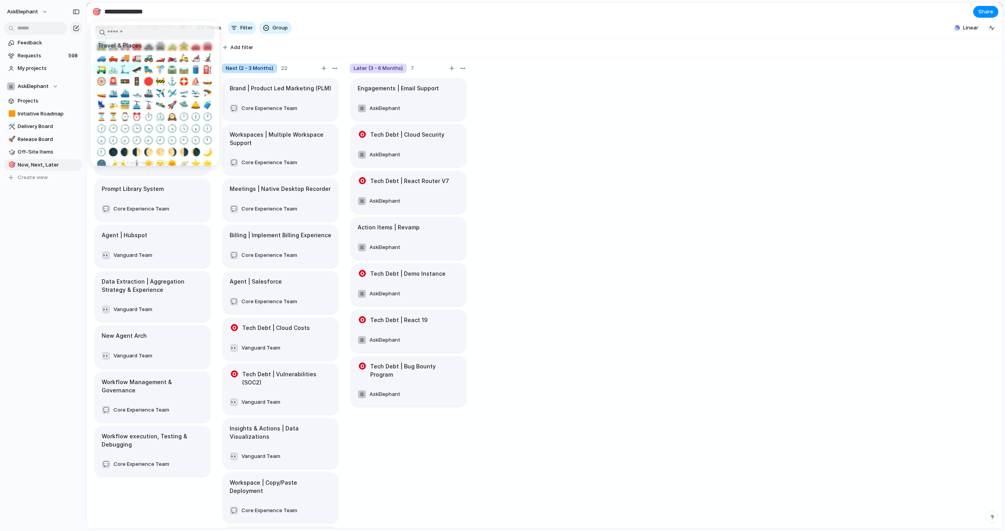
scroll to position [1235, 0]
click at [125, 82] on span "🚥" at bounding box center [125, 84] width 10 height 9
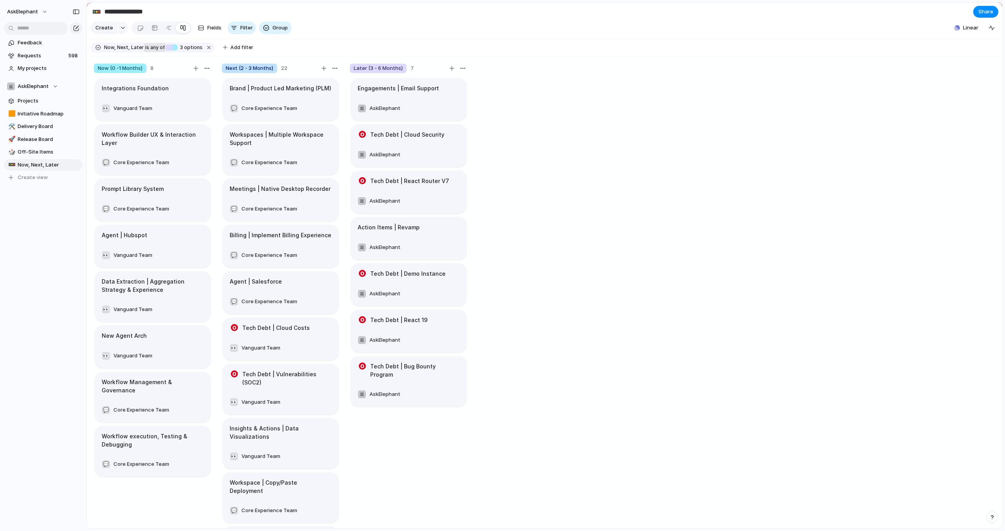
click at [159, 46] on span "any of" at bounding box center [156, 47] width 15 height 7
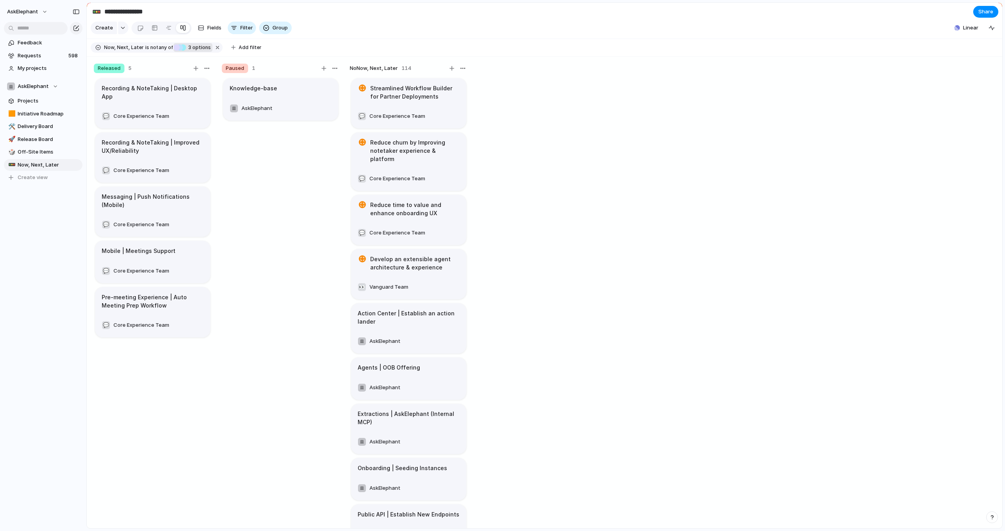
click at [176, 46] on div "Later (3 - 6 Months)" at bounding box center [177, 47] width 6 height 6
click at [184, 126] on div at bounding box center [184, 128] width 14 height 14
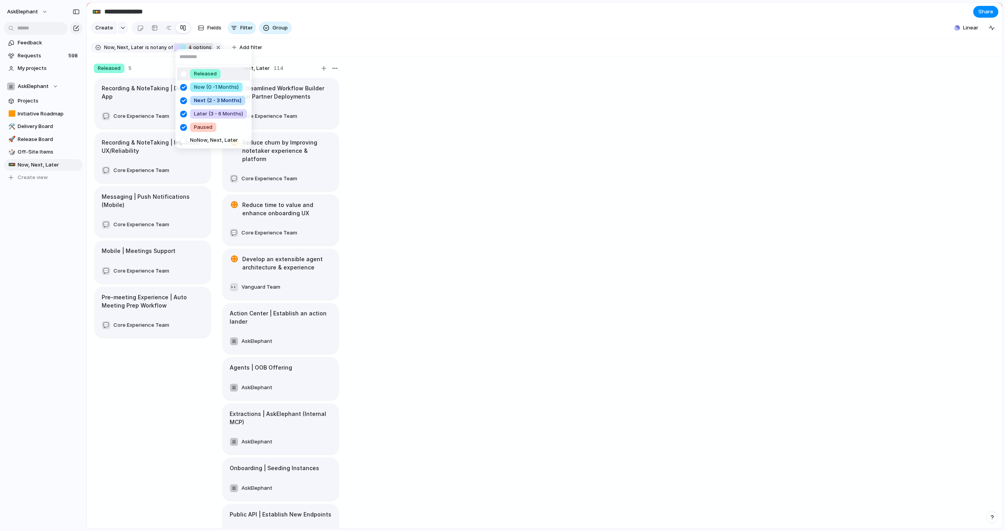
click at [184, 73] on div at bounding box center [184, 74] width 14 height 14
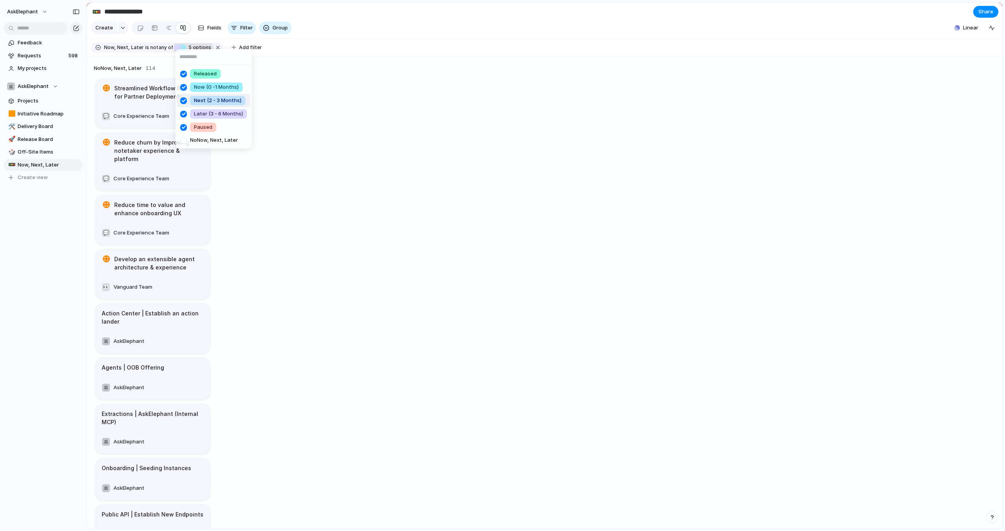
click at [278, 40] on div "Released Now (0 -1 Months) Next (2 - 3 Months) Later (3 - 6 Months) Paused No N…" at bounding box center [502, 265] width 1005 height 531
click at [269, 29] on button "Group" at bounding box center [275, 28] width 33 height 13
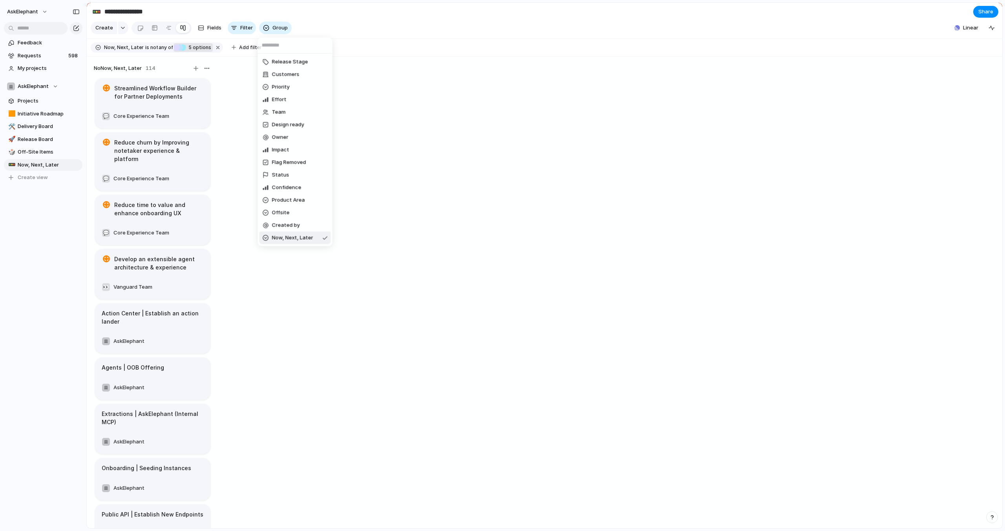
click at [291, 239] on span "Now, Next, Later" at bounding box center [292, 238] width 41 height 8
click at [33, 153] on span "Off-Site Items" at bounding box center [49, 152] width 62 height 8
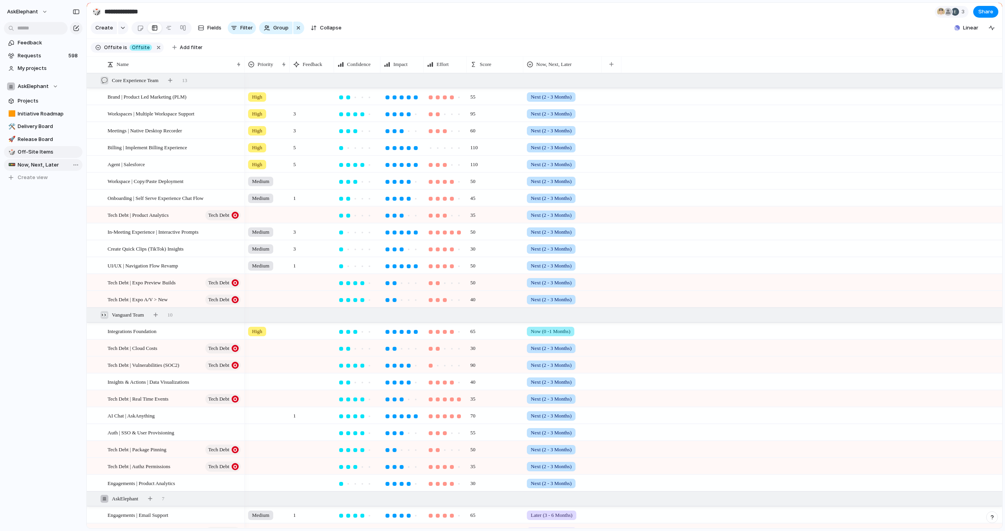
click at [38, 166] on span "Now, Next, Later" at bounding box center [49, 165] width 62 height 8
type input "**********"
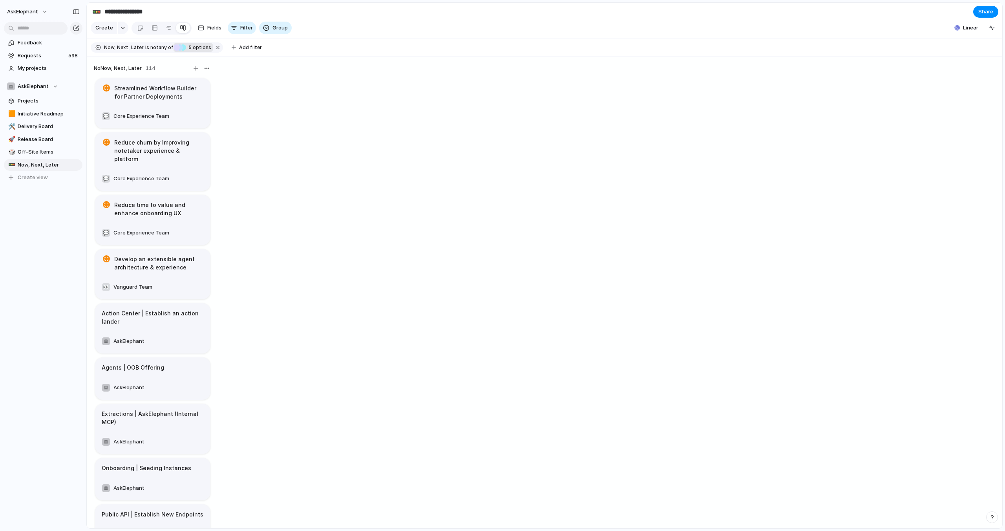
click at [198, 45] on span "5 options" at bounding box center [198, 47] width 25 height 7
click at [208, 75] on div at bounding box center [206, 73] width 14 height 14
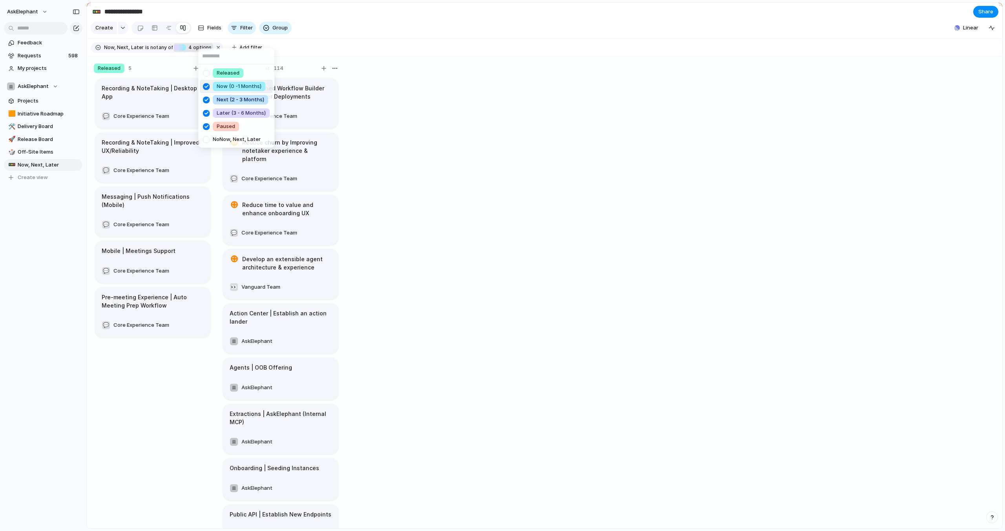
click at [208, 85] on div at bounding box center [206, 87] width 14 height 14
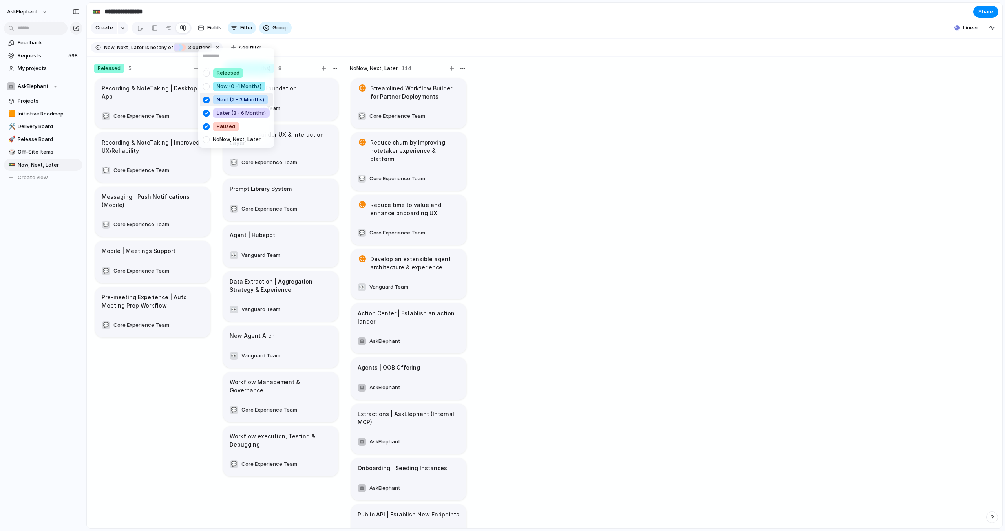
click at [208, 100] on div at bounding box center [206, 100] width 14 height 14
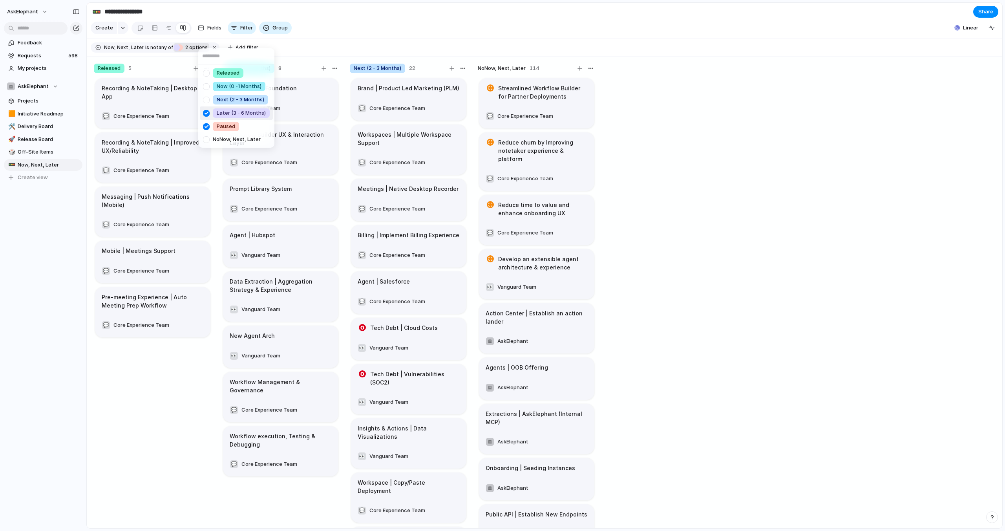
click at [207, 111] on div at bounding box center [206, 113] width 14 height 14
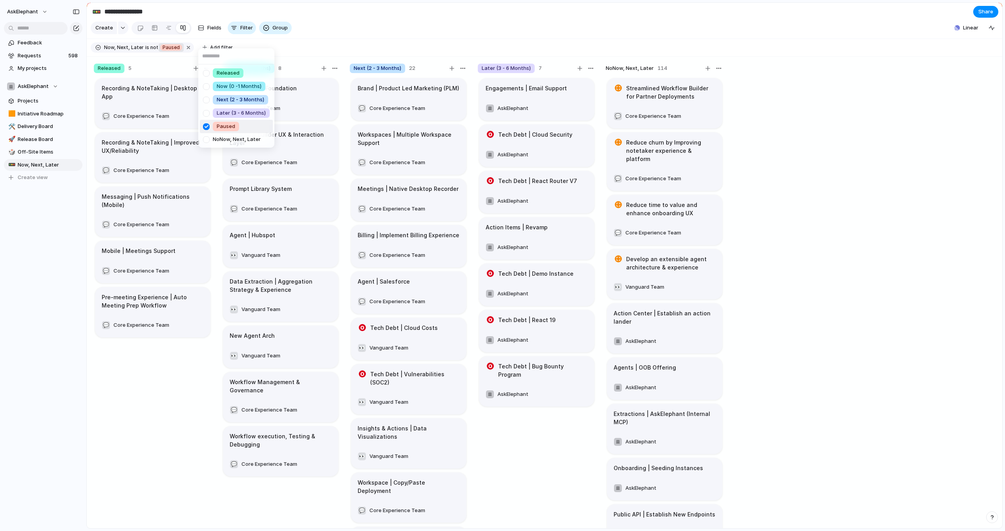
drag, startPoint x: 205, startPoint y: 126, endPoint x: 205, endPoint y: 99, distance: 27.1
click at [205, 126] on div at bounding box center [206, 127] width 14 height 14
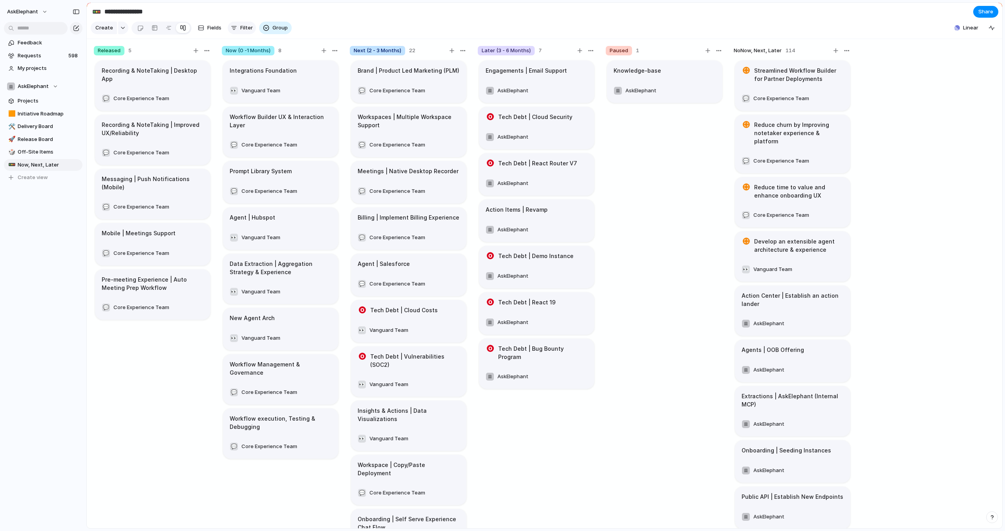
click at [240, 29] on span "Filter" at bounding box center [246, 28] width 13 height 8
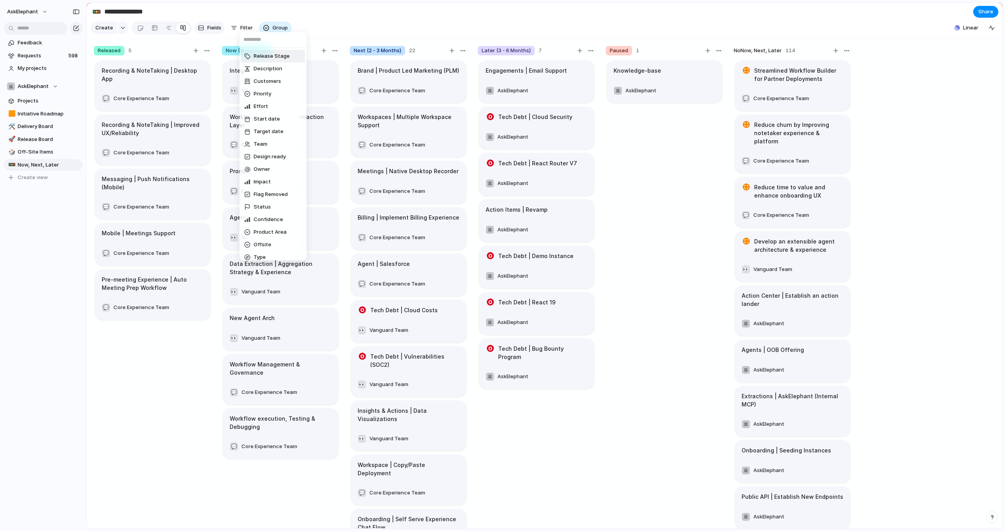
click at [213, 30] on div "Release Stage Description Customers Priority Effort Start date Target date Team…" at bounding box center [502, 265] width 1005 height 531
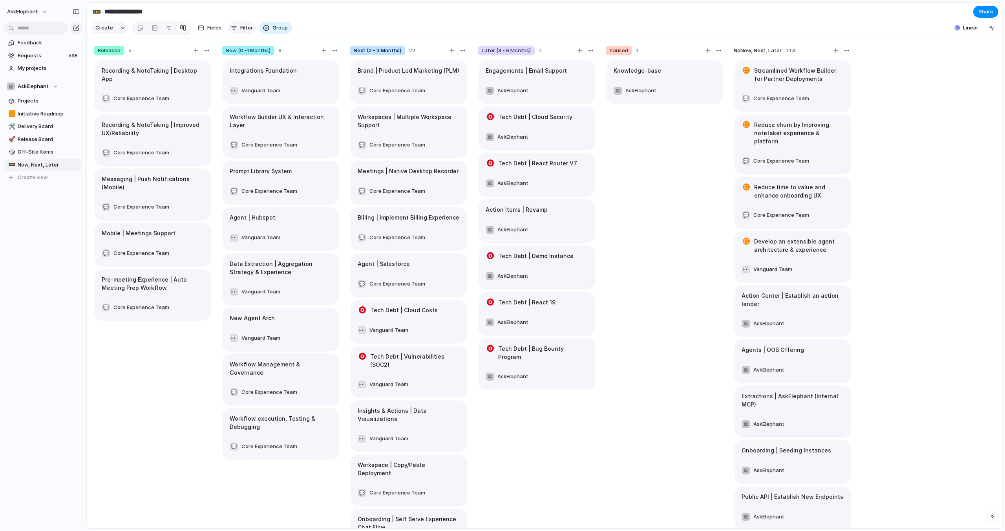
click at [233, 27] on div "button" at bounding box center [234, 28] width 6 height 6
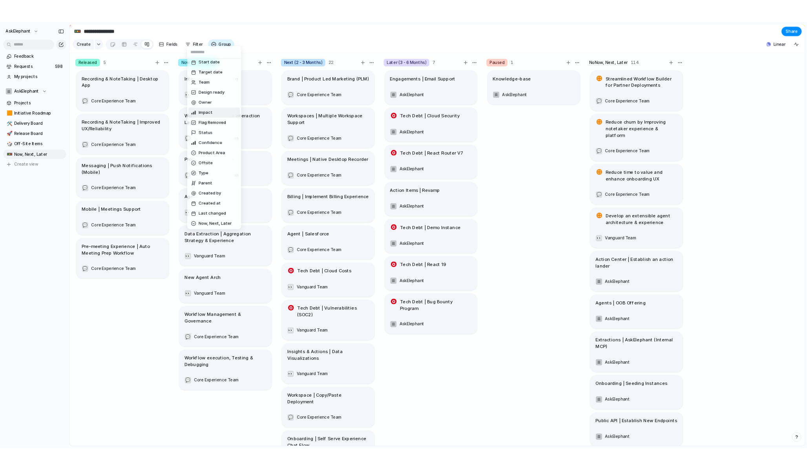
scroll to position [68, 0]
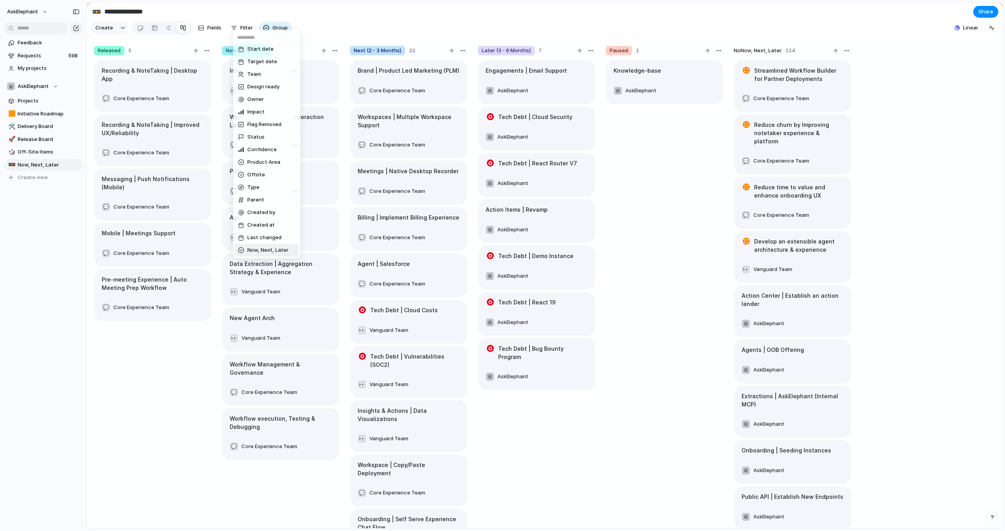
click at [260, 249] on span "Now, Next, Later" at bounding box center [267, 250] width 41 height 8
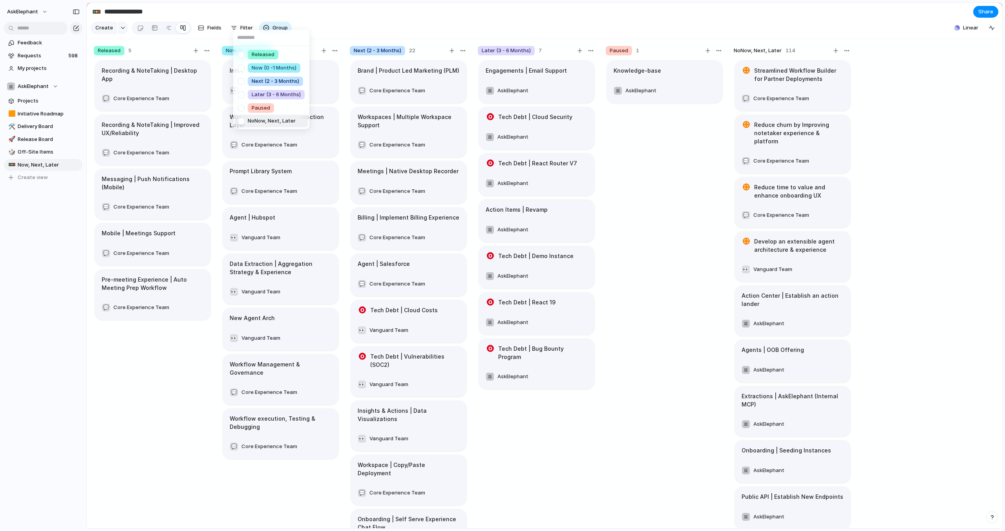
click at [242, 121] on div at bounding box center [241, 121] width 14 height 14
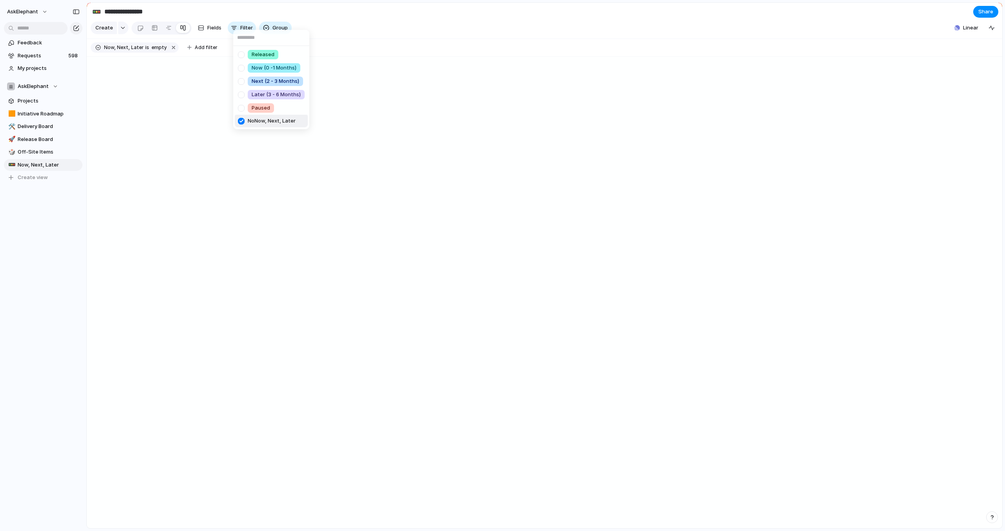
click at [242, 122] on div at bounding box center [241, 121] width 14 height 14
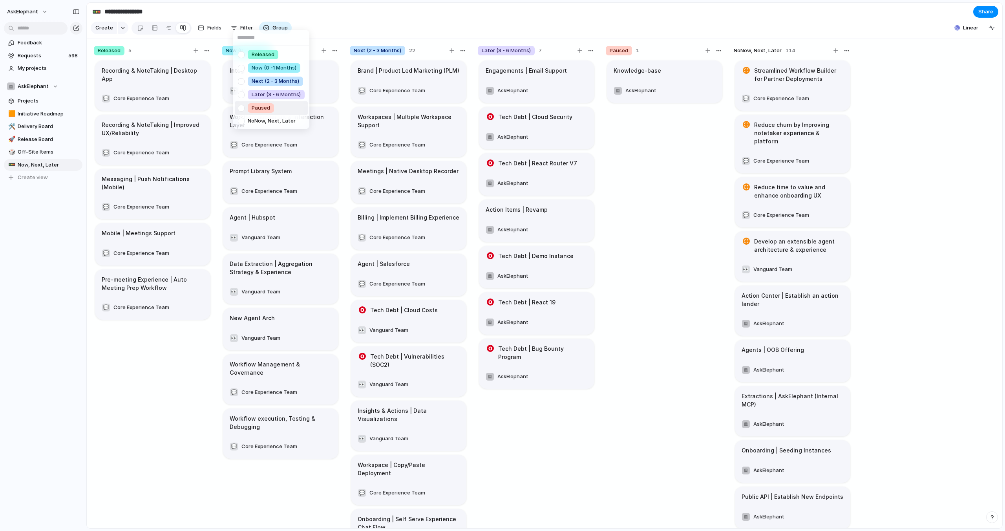
click at [243, 110] on div at bounding box center [241, 108] width 14 height 14
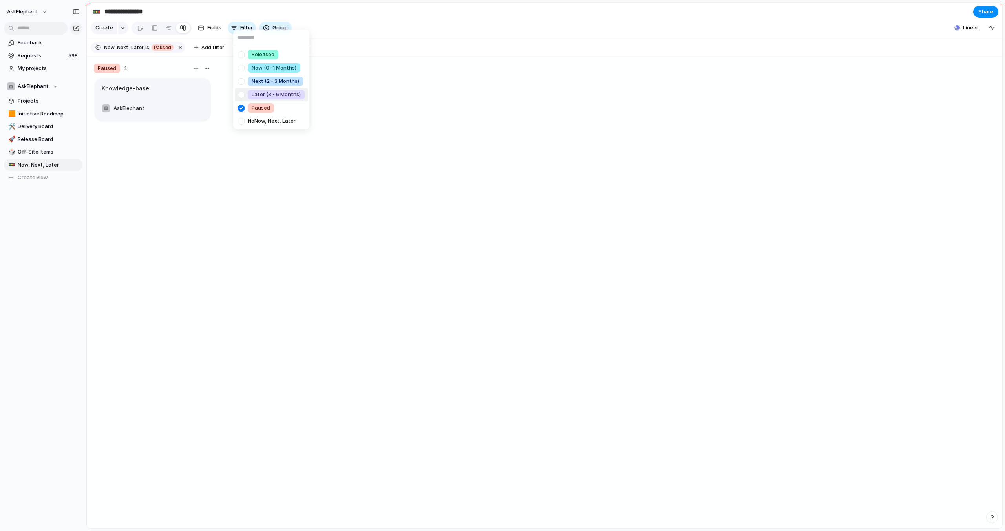
click at [243, 95] on div at bounding box center [241, 95] width 14 height 14
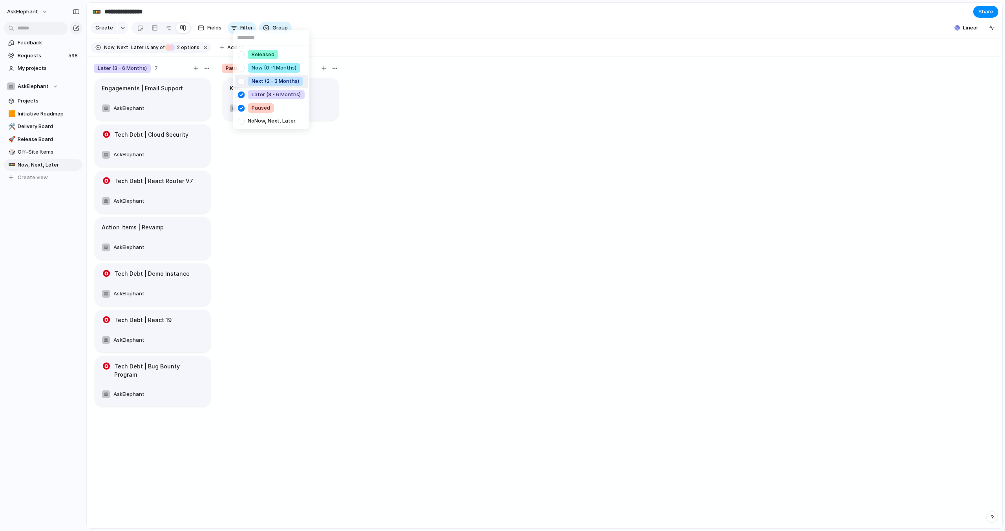
click at [241, 84] on div at bounding box center [241, 82] width 14 height 14
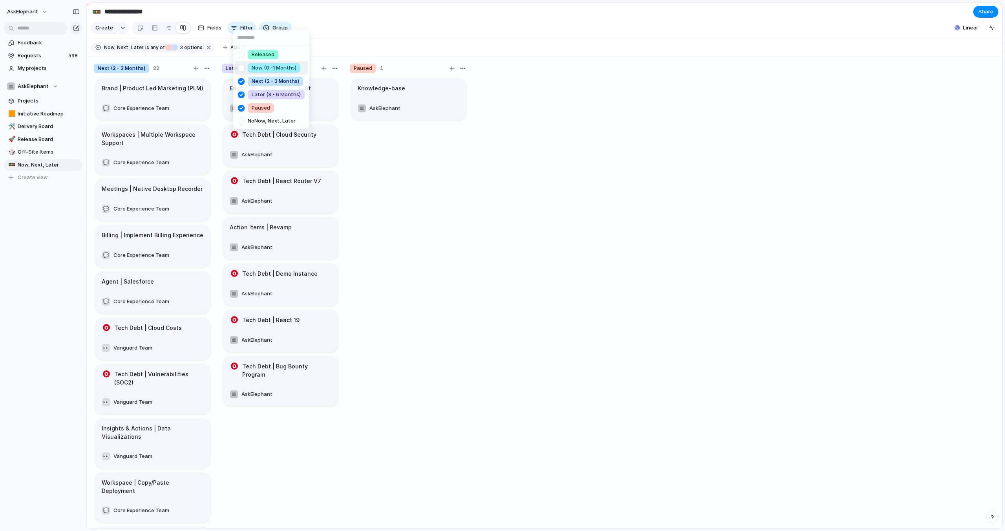
click at [241, 70] on div at bounding box center [241, 68] width 14 height 14
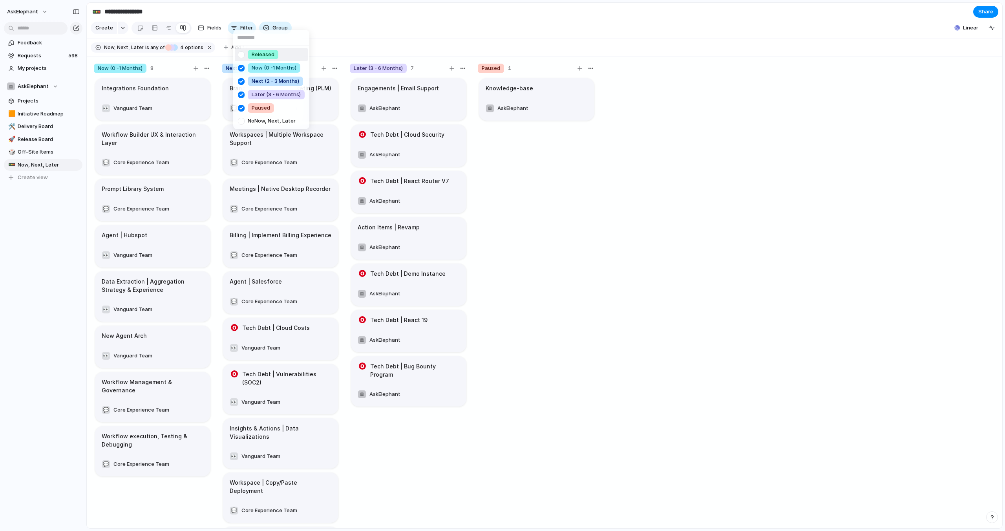
click at [244, 54] on div at bounding box center [241, 55] width 14 height 14
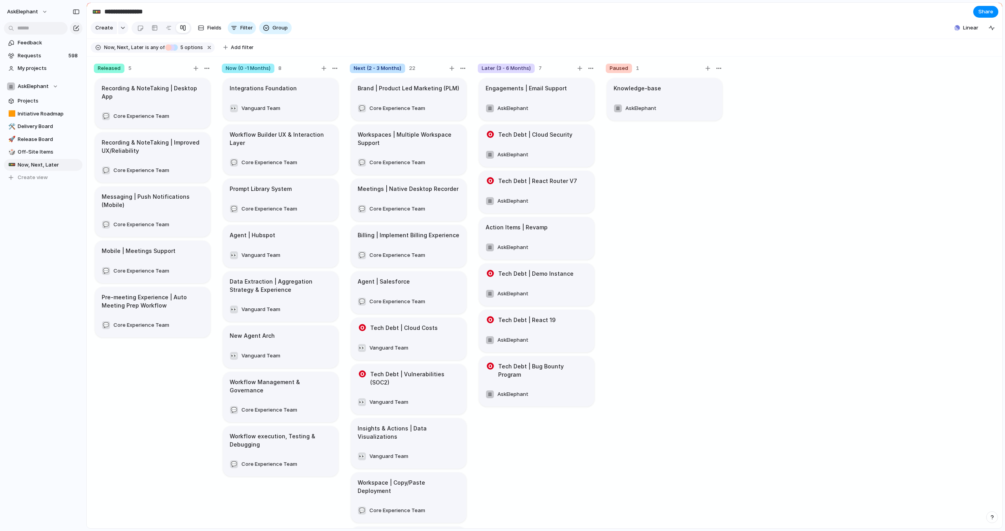
click at [380, 28] on div "Released Now (0 -1 Months) Next (2 - 3 Months) Later (3 - 6 Months) Paused No N…" at bounding box center [502, 265] width 1005 height 531
click at [984, 14] on span "Share" at bounding box center [985, 12] width 15 height 8
click at [774, 29] on div "Share ' Now, Next, Later ' Anyone at AskElephant Full access Public users with …" at bounding box center [502, 265] width 1005 height 531
click at [989, 10] on span "Share" at bounding box center [985, 12] width 15 height 8
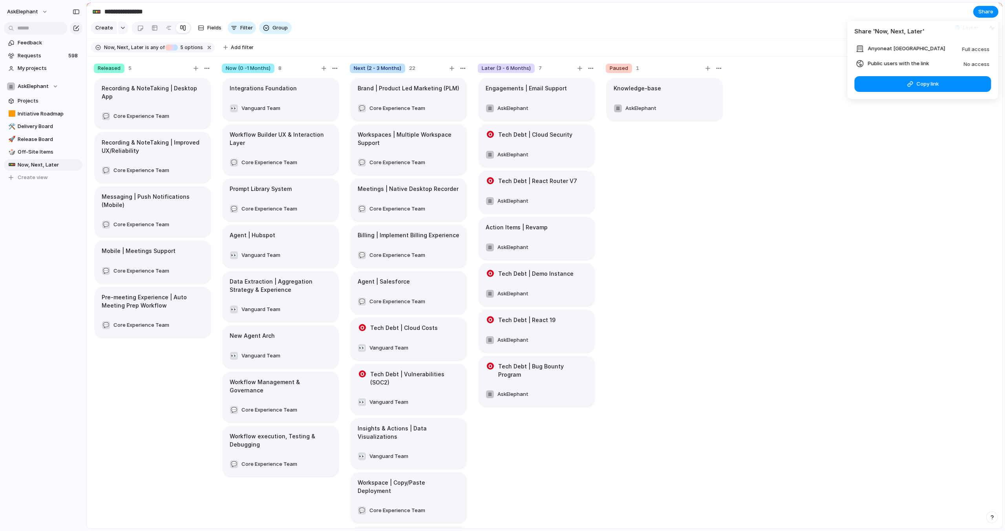
click at [972, 65] on span "No access" at bounding box center [977, 64] width 26 height 6
click at [901, 65] on span "Public users with the link" at bounding box center [898, 64] width 61 height 8
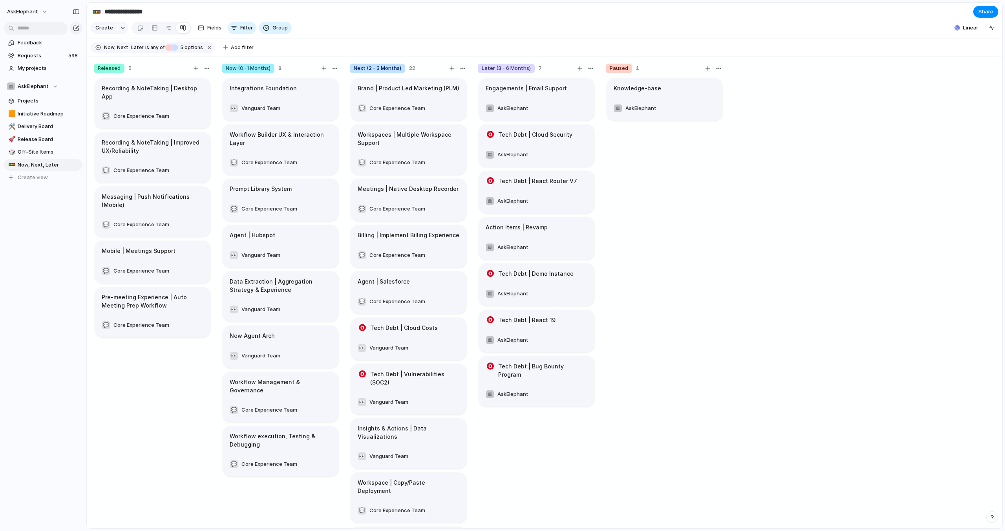
drag, startPoint x: 806, startPoint y: 18, endPoint x: 808, endPoint y: 23, distance: 6.0
click at [806, 18] on div "Share ' Now, Next, Later ' Anyone at AskElephant Full access Public users with …" at bounding box center [502, 265] width 1005 height 531
